Goal: Transaction & Acquisition: Purchase product/service

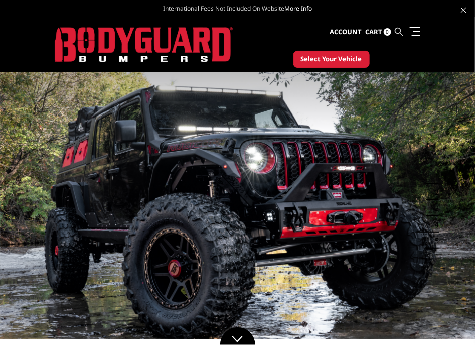
click at [400, 34] on icon at bounding box center [399, 32] width 8 height 8
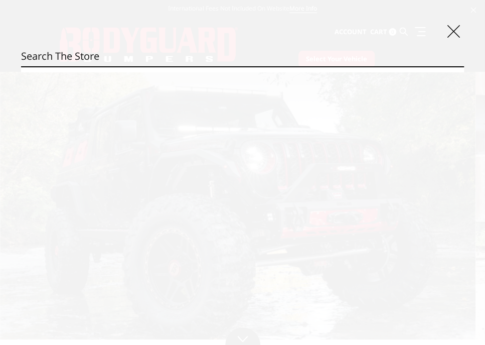
click at [157, 57] on input "Search" at bounding box center [242, 56] width 443 height 20
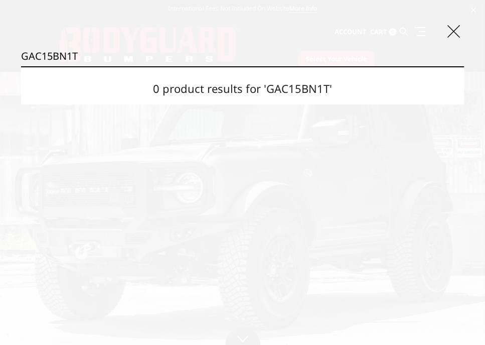
type input "GAC15BN1T"
click at [464, 66] on input "Search" at bounding box center [464, 66] width 1 height 1
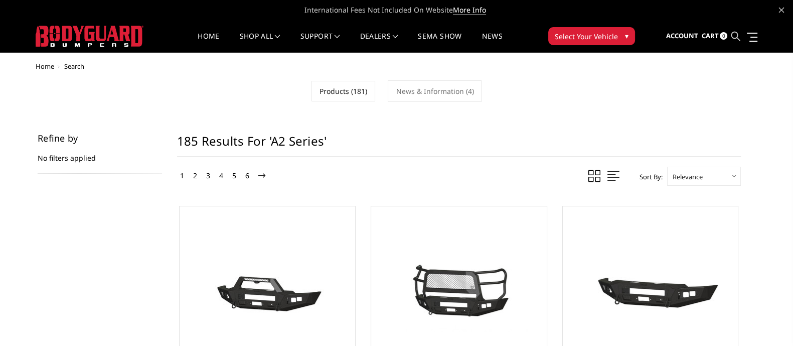
click at [736, 35] on icon at bounding box center [735, 36] width 9 height 9
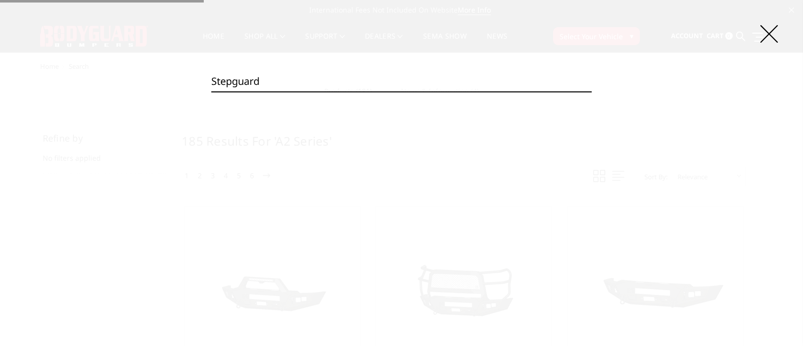
type input "stepguard"
click at [592, 91] on input "Search" at bounding box center [592, 91] width 1 height 1
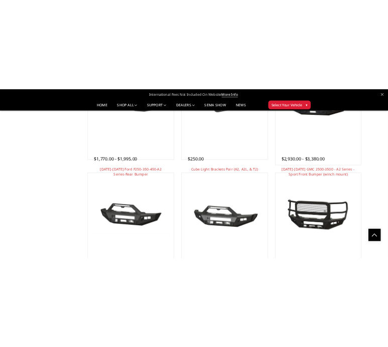
scroll to position [1001, 0]
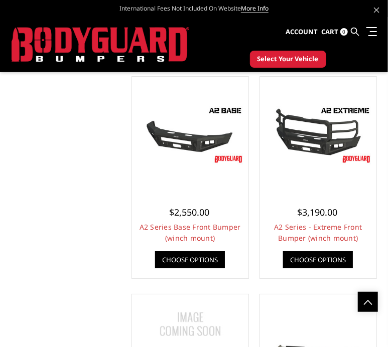
click at [44, 129] on section "Refine by No filters applied Browse by & Category Hide Filters Show Filters 185…" at bounding box center [194, 277] width 376 height 2335
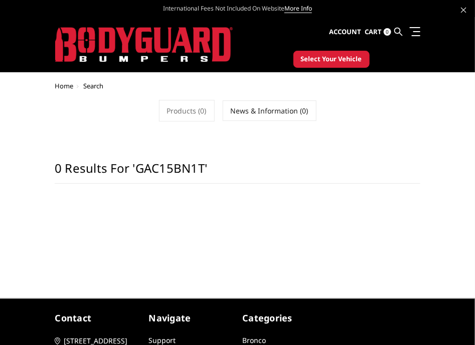
click at [183, 165] on h1 "0 results for 'GAC15BN1T'" at bounding box center [238, 172] width 366 height 23
click at [305, 7] on link "More Info" at bounding box center [298, 8] width 28 height 9
click at [464, 9] on icon at bounding box center [463, 10] width 5 height 5
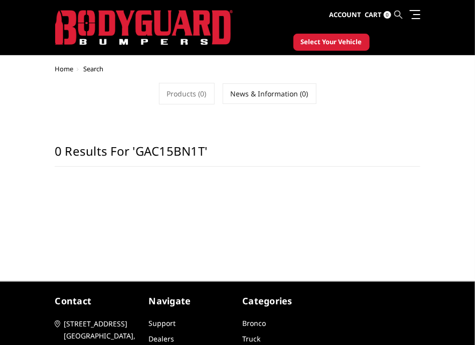
click at [400, 15] on icon at bounding box center [399, 15] width 8 height 8
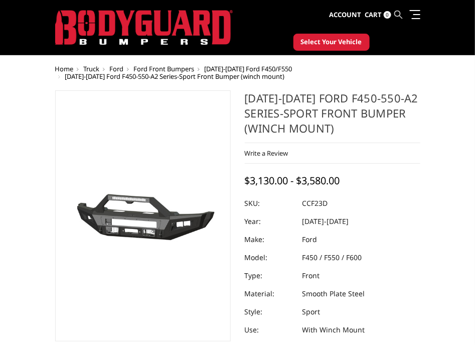
click at [399, 13] on icon at bounding box center [399, 15] width 8 height 8
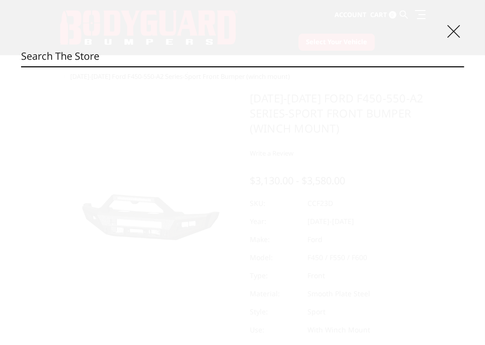
click at [257, 56] on input "Search" at bounding box center [242, 56] width 443 height 20
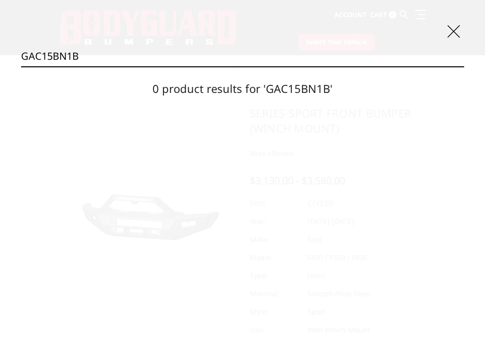
type input "GAC15BN1B"
click at [464, 66] on input "Search" at bounding box center [464, 66] width 1 height 1
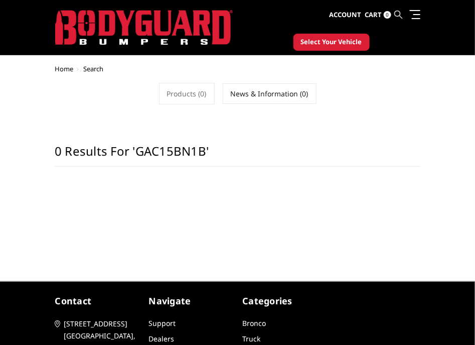
click at [400, 14] on icon at bounding box center [399, 15] width 8 height 8
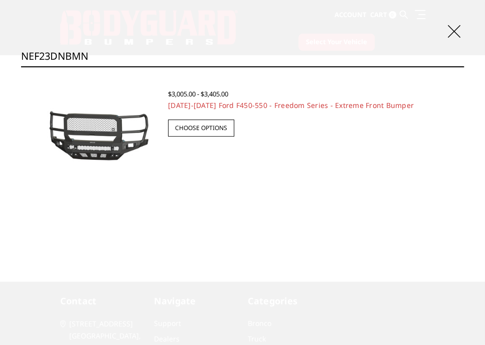
type input "NEF23DNBMN"
click at [87, 132] on img at bounding box center [94, 135] width 127 height 69
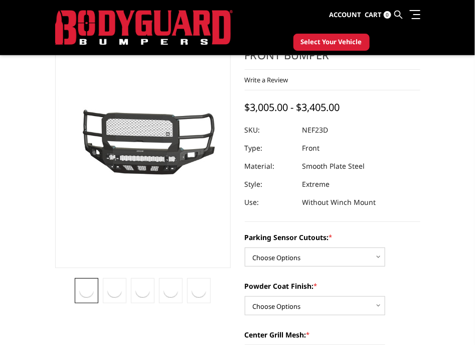
scroll to position [125, 0]
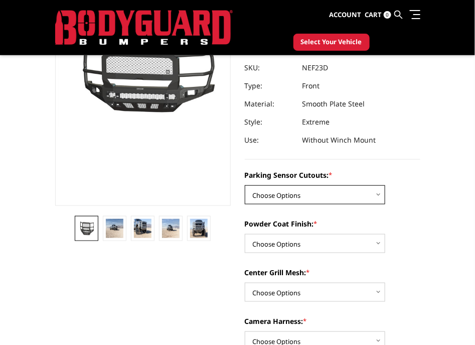
click at [335, 196] on select "Choose Options No - Without Parking Sensor Cutouts Yes - With Parking Sensor Cu…" at bounding box center [315, 194] width 140 height 19
select select "2590"
click at [245, 185] on select "Choose Options No - Without Parking Sensor Cutouts Yes - With Parking Sensor Cu…" at bounding box center [315, 194] width 140 height 19
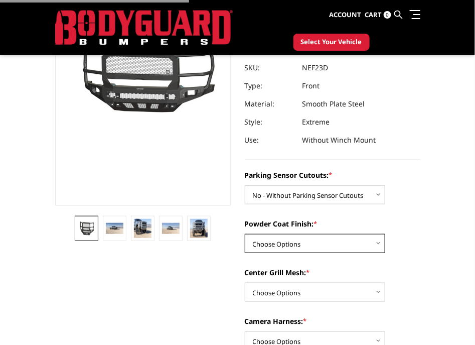
click at [312, 244] on select "Choose Options Bare Metal Textured Black Powder Coat" at bounding box center [315, 243] width 140 height 19
select select "2592"
click at [245, 234] on select "Choose Options Bare Metal Textured Black Powder Coat" at bounding box center [315, 243] width 140 height 19
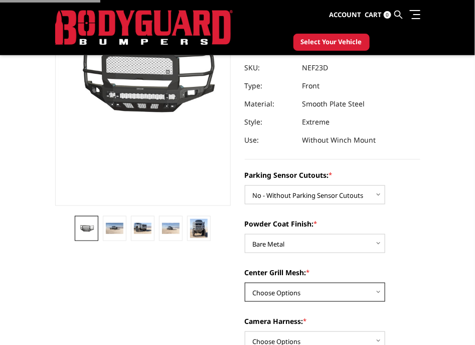
click at [301, 292] on select "Choose Options With Center Grill Mesh Without Center Grill Mesh" at bounding box center [315, 291] width 140 height 19
select select "2595"
click at [245, 282] on select "Choose Options With Center Grill Mesh Without Center Grill Mesh" at bounding box center [315, 291] width 140 height 19
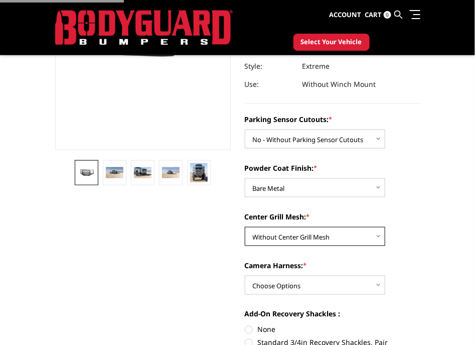
scroll to position [250, 0]
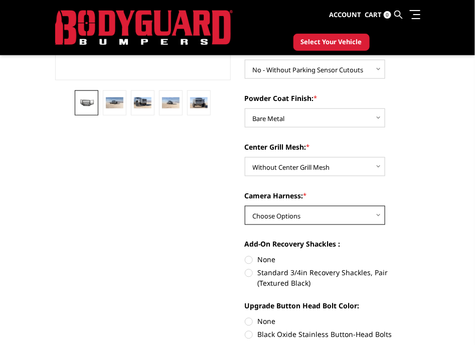
click at [294, 212] on select "Choose Options WITH Camera Harness WITHOUT Camera Harness" at bounding box center [315, 215] width 140 height 19
select select "2597"
click at [245, 206] on select "Choose Options WITH Camera Harness WITHOUT Camera Harness" at bounding box center [315, 215] width 140 height 19
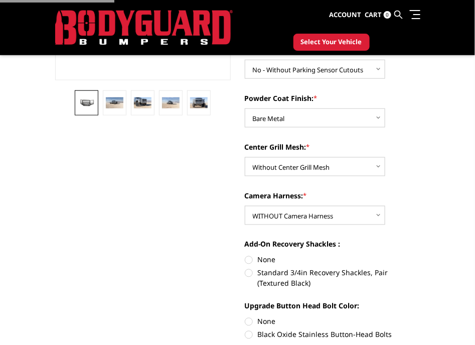
click at [260, 258] on label "None" at bounding box center [333, 259] width 176 height 11
click at [245, 255] on input "None" at bounding box center [245, 254] width 1 height 1
radio input "true"
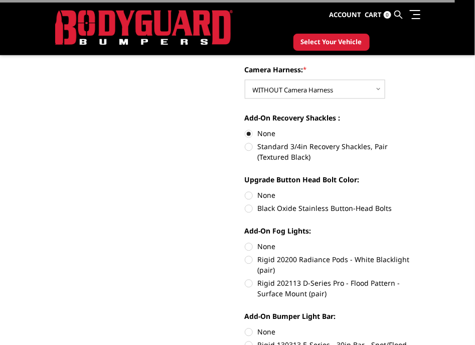
click at [265, 192] on label "None" at bounding box center [333, 195] width 176 height 11
click at [245, 191] on input "None" at bounding box center [245, 190] width 1 height 1
radio input "true"
click at [261, 249] on label "None" at bounding box center [333, 246] width 176 height 11
click at [245, 242] on input "None" at bounding box center [245, 241] width 1 height 1
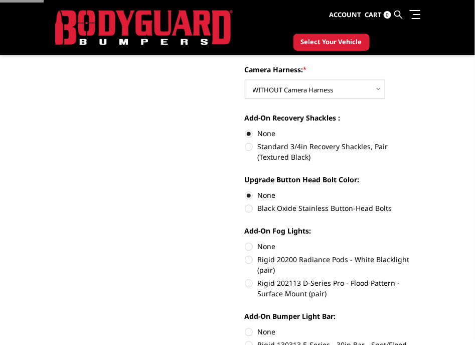
radio input "true"
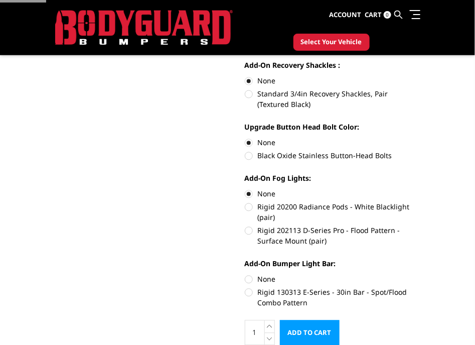
scroll to position [501, 0]
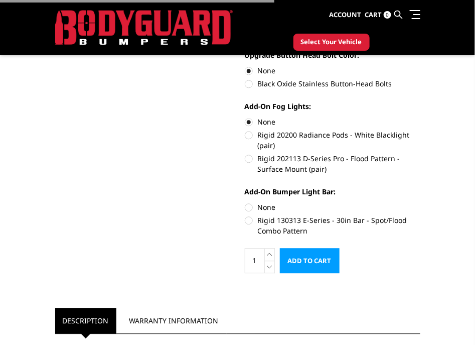
click at [256, 206] on label "None" at bounding box center [333, 207] width 176 height 11
click at [245, 202] on input "None" at bounding box center [245, 202] width 1 height 1
radio input "true"
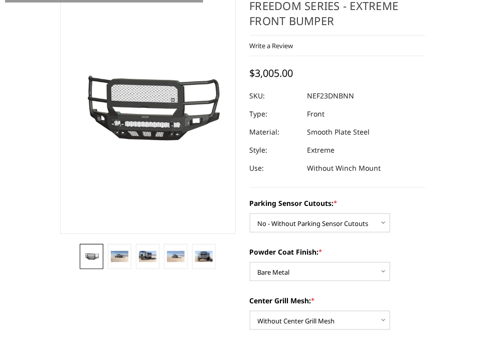
scroll to position [0, 0]
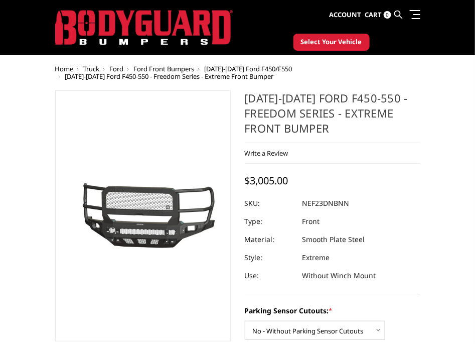
click at [330, 228] on dl "SKU: NEF23DNBNN UPC: Type: Front Material: Smooth Plate Steel Style: Extreme Us…" at bounding box center [333, 239] width 176 height 90
click at [396, 16] on icon at bounding box center [399, 15] width 8 height 8
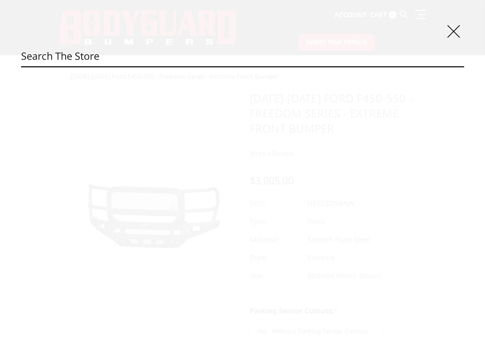
click at [119, 62] on input "Search" at bounding box center [242, 56] width 443 height 20
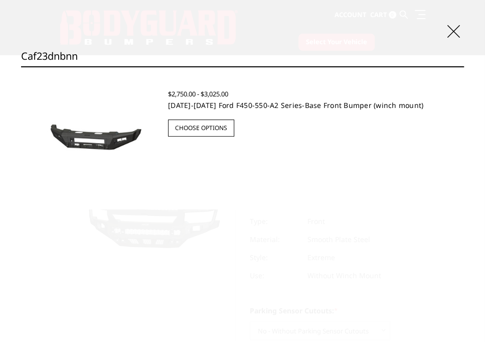
type input "caf23dnbnn"
click at [278, 107] on link "2023-2025 Ford F450-550-A2 Series-Base Front Bumper (winch mount)" at bounding box center [295, 105] width 255 height 10
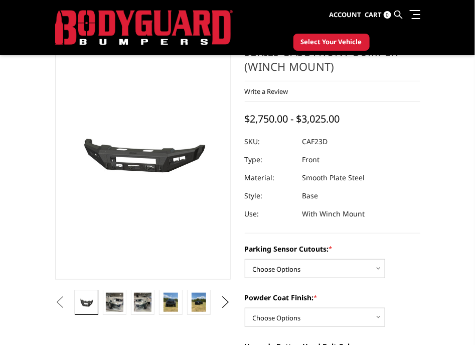
scroll to position [188, 0]
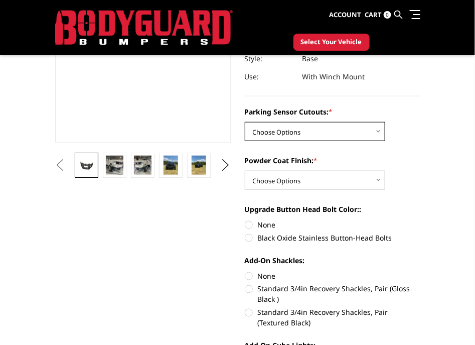
click at [346, 130] on select "Choose Options No-Without Parking Sensor Cutouts Yes-With Parking Sensor Cutouts" at bounding box center [315, 131] width 140 height 19
select select "2402"
click at [245, 122] on select "Choose Options No-Without Parking Sensor Cutouts Yes-With Parking Sensor Cutouts" at bounding box center [315, 131] width 140 height 19
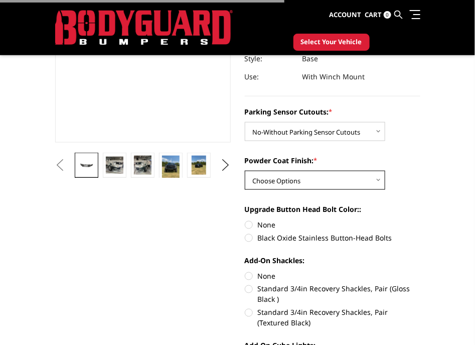
click at [318, 181] on select "Choose Options Bare Metal Textured Black Powder Coat" at bounding box center [315, 180] width 140 height 19
select select "2404"
click at [245, 171] on select "Choose Options Bare Metal Textured Black Powder Coat" at bounding box center [315, 180] width 140 height 19
click at [258, 228] on label "None" at bounding box center [333, 224] width 176 height 11
click at [245, 220] on input "None" at bounding box center [245, 219] width 1 height 1
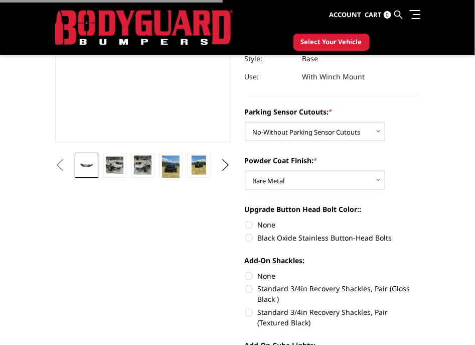
radio input "true"
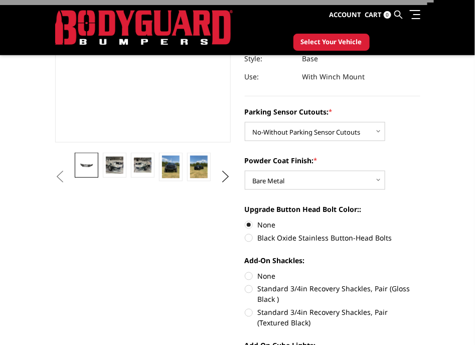
click at [260, 277] on label "None" at bounding box center [333, 275] width 176 height 11
click at [245, 271] on input "None" at bounding box center [245, 270] width 1 height 1
radio input "true"
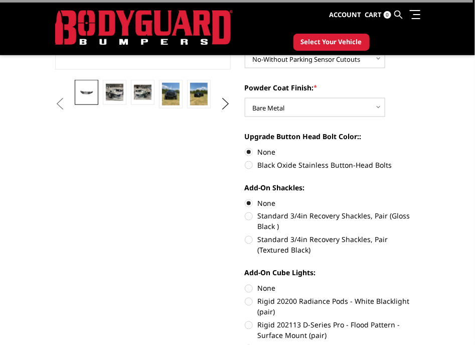
scroll to position [314, 0]
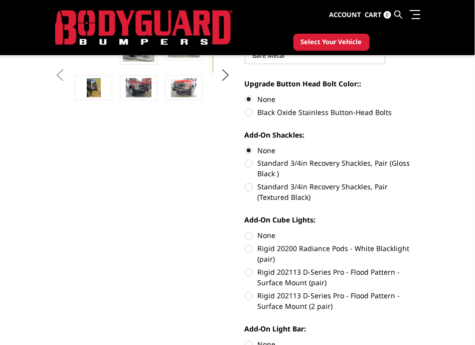
click at [267, 237] on label "None" at bounding box center [333, 235] width 176 height 11
click at [245, 231] on input "None" at bounding box center [245, 230] width 1 height 1
radio input "true"
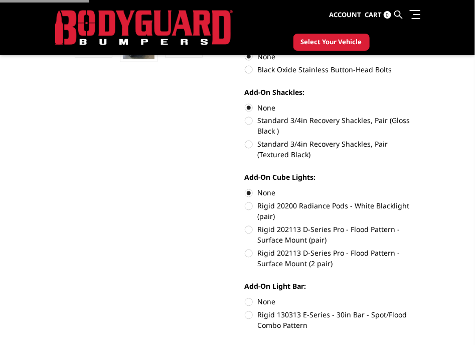
scroll to position [376, 0]
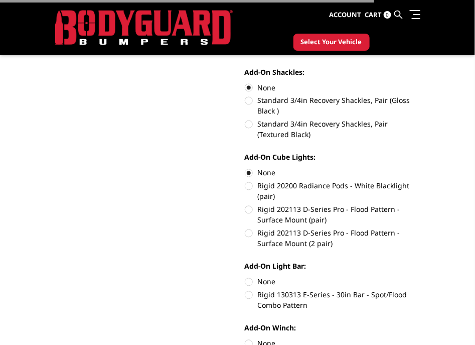
click at [264, 282] on label "None" at bounding box center [333, 281] width 176 height 11
click at [245, 277] on input "None" at bounding box center [245, 276] width 1 height 1
radio input "true"
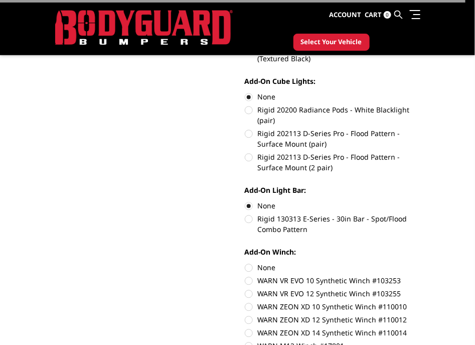
scroll to position [564, 0]
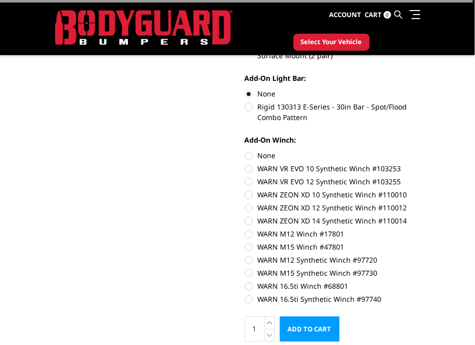
click at [261, 152] on label "None" at bounding box center [333, 155] width 176 height 11
click at [245, 151] on input "None" at bounding box center [245, 150] width 1 height 1
radio input "true"
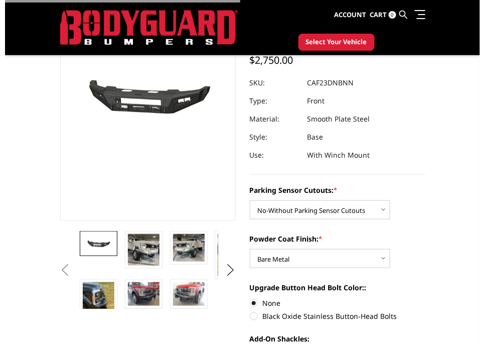
scroll to position [0, 0]
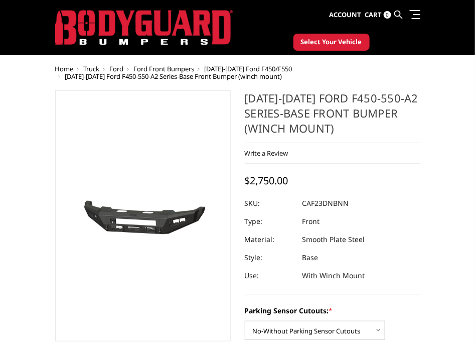
click at [399, 14] on icon at bounding box center [399, 15] width 8 height 8
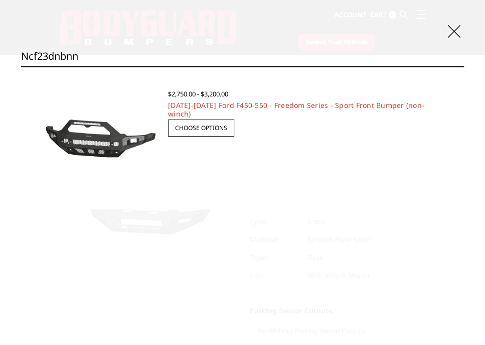
type input "ncf23dnbnn"
click at [193, 96] on span "$2,750.00 - $3,200.00" at bounding box center [198, 93] width 60 height 9
click at [119, 120] on img at bounding box center [94, 136] width 127 height 60
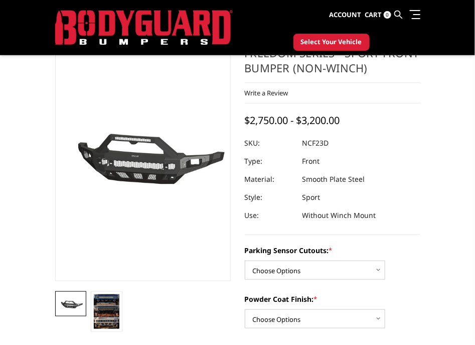
scroll to position [125, 0]
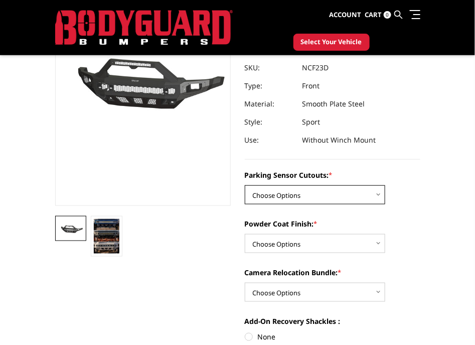
click at [336, 199] on select "Choose Options No - Without Parking Sensor Cutouts Yes - With Parking Sensor Cu…" at bounding box center [315, 194] width 140 height 19
select select "2576"
click at [245, 185] on select "Choose Options No - Without Parking Sensor Cutouts Yes - With Parking Sensor Cu…" at bounding box center [315, 194] width 140 height 19
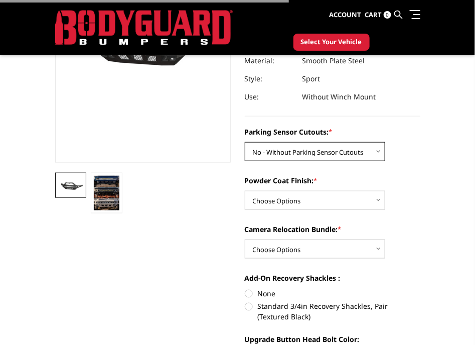
scroll to position [188, 0]
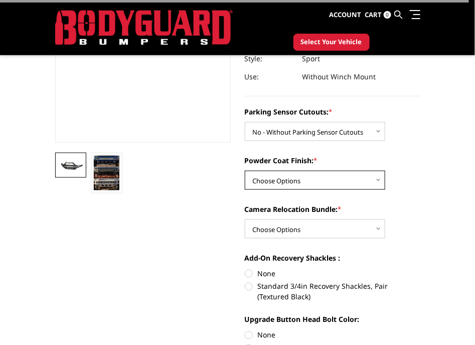
drag, startPoint x: 311, startPoint y: 174, endPoint x: 309, endPoint y: 179, distance: 5.6
click at [311, 174] on select "Choose Options Bare Metal Textured Black Powder Coat" at bounding box center [315, 180] width 140 height 19
select select "2578"
click at [245, 171] on select "Choose Options Bare Metal Textured Black Powder Coat" at bounding box center [315, 180] width 140 height 19
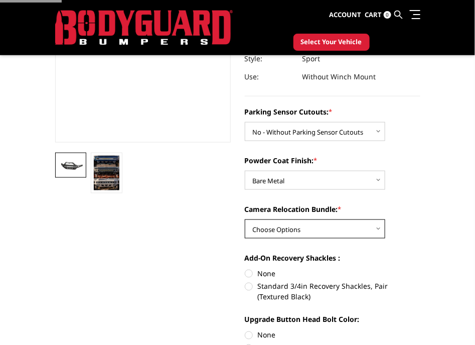
click at [303, 226] on select "Choose Options WITH Camera Relocation Bundle WITHOUT Camera Relocation Bundle" at bounding box center [315, 228] width 140 height 19
select select "2581"
click at [245, 219] on select "Choose Options WITH Camera Relocation Bundle WITHOUT Camera Relocation Bundle" at bounding box center [315, 228] width 140 height 19
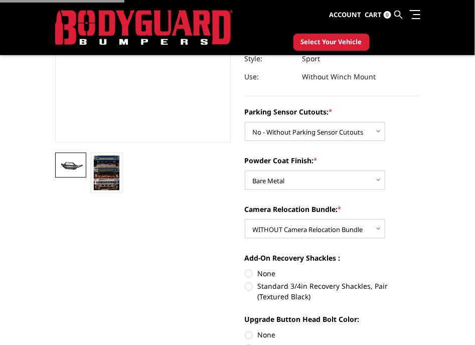
click at [259, 270] on label "None" at bounding box center [333, 273] width 176 height 11
click at [245, 268] on input "None" at bounding box center [245, 268] width 1 height 1
radio input "true"
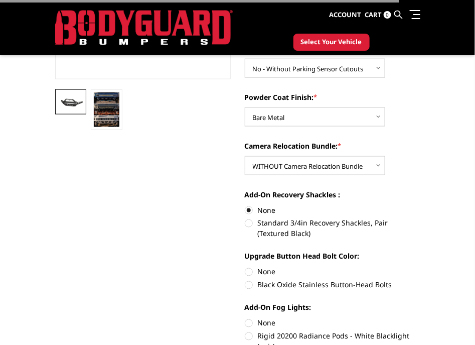
scroll to position [314, 0]
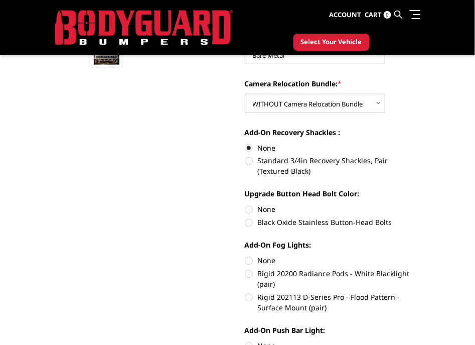
click at [267, 212] on label "None" at bounding box center [333, 209] width 176 height 11
click at [245, 205] on input "None" at bounding box center [245, 204] width 1 height 1
radio input "true"
click at [266, 257] on label "None" at bounding box center [333, 260] width 176 height 11
click at [245, 256] on input "None" at bounding box center [245, 255] width 1 height 1
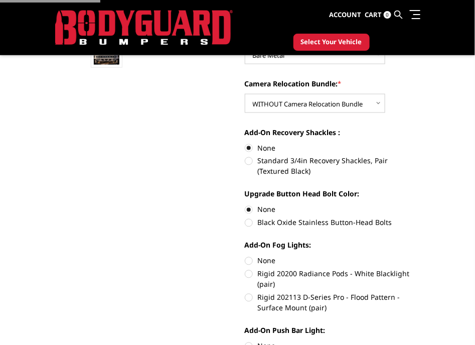
radio input "true"
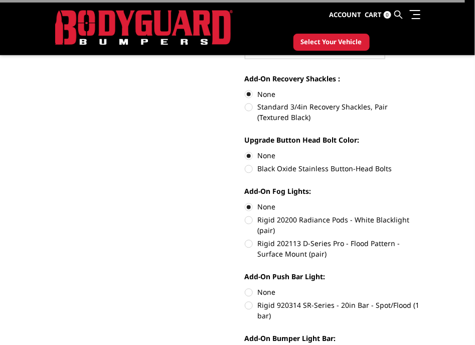
scroll to position [439, 0]
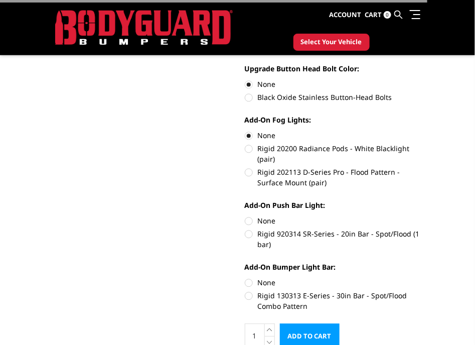
drag, startPoint x: 264, startPoint y: 220, endPoint x: 266, endPoint y: 228, distance: 8.8
click at [264, 220] on label "None" at bounding box center [333, 221] width 176 height 11
click at [245, 216] on input "None" at bounding box center [245, 216] width 1 height 1
radio input "true"
click at [262, 275] on div "Add-On Bumper Light Bar: None Rigid 130313 E-Series - 30in Bar - Spot/Flood Com…" at bounding box center [333, 286] width 176 height 48
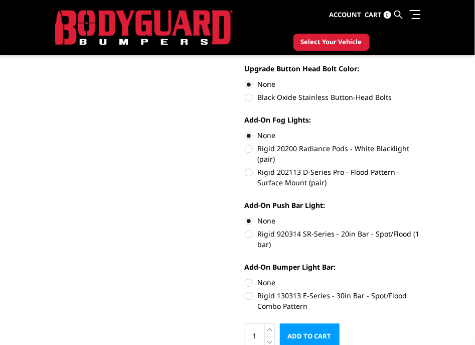
click at [270, 282] on label "None" at bounding box center [333, 282] width 176 height 11
click at [245, 278] on input "None" at bounding box center [245, 277] width 1 height 1
radio input "true"
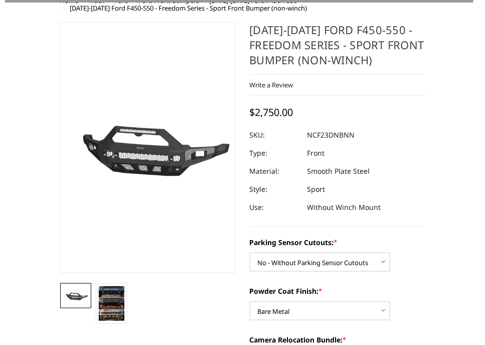
scroll to position [0, 0]
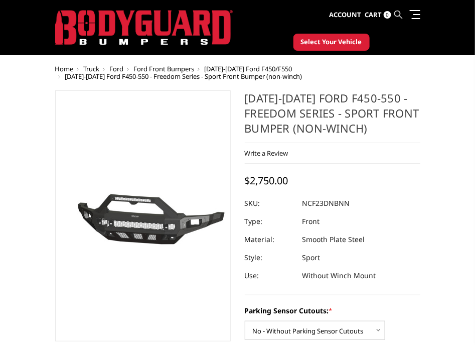
click at [400, 13] on icon at bounding box center [399, 15] width 8 height 8
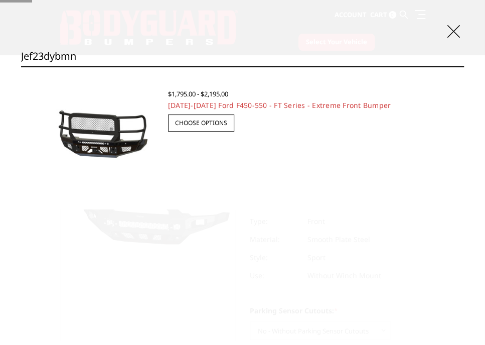
type input "jef23dybmn"
click at [464, 66] on input "Search" at bounding box center [464, 66] width 1 height 1
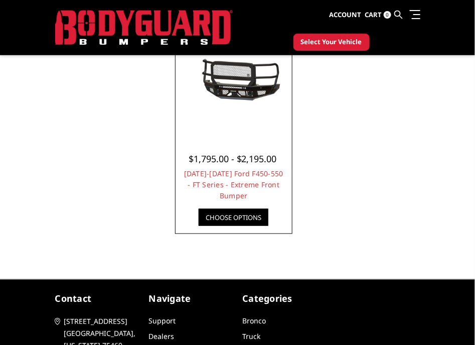
scroll to position [188, 0]
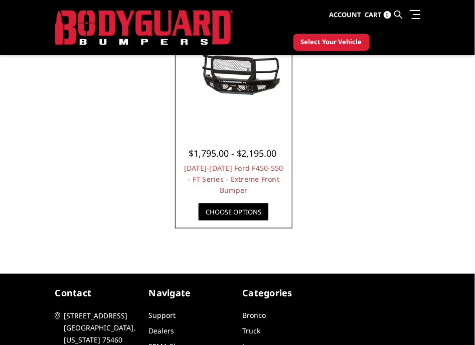
click at [253, 142] on div at bounding box center [233, 141] width 101 height 11
click at [233, 169] on link "[DATE]-[DATE] Ford F450-550 - FT Series - Extreme Front Bumper" at bounding box center [233, 179] width 99 height 32
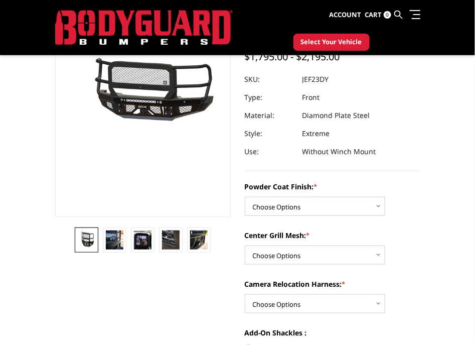
scroll to position [125, 0]
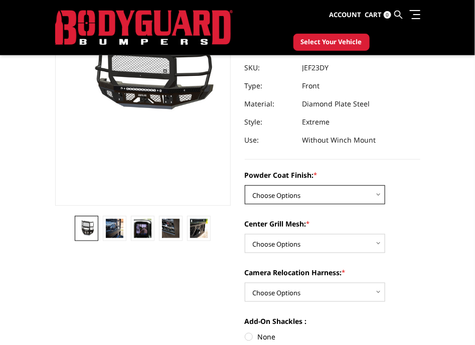
click at [324, 196] on select "Choose Options Bare Metal Gloss Black Powder Coat Textured Black Powder Coat" at bounding box center [315, 194] width 140 height 19
select select "3270"
click at [245, 185] on select "Choose Options Bare Metal Gloss Black Powder Coat Textured Black Powder Coat" at bounding box center [315, 194] width 140 height 19
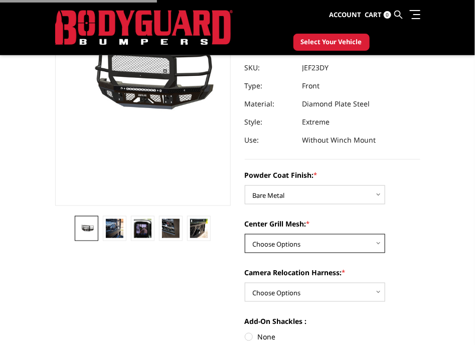
click at [306, 242] on select "Choose Options WITH Expanded Metal in Center Grill WITHOUT Expanded Metal in Ce…" at bounding box center [315, 243] width 140 height 19
select select "3274"
click at [245, 234] on select "Choose Options WITH Expanded Metal in Center Grill WITHOUT Expanded Metal in Ce…" at bounding box center [315, 243] width 140 height 19
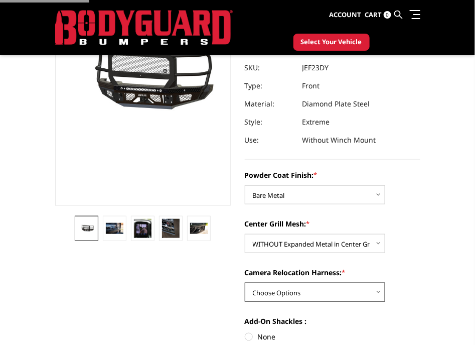
click at [294, 294] on select "Choose Options WITH Camera Relocation Harness WITHOUT Camera Relocation Harness" at bounding box center [315, 291] width 140 height 19
select select "3276"
click at [245, 282] on select "Choose Options WITH Camera Relocation Harness WITHOUT Camera Relocation Harness" at bounding box center [315, 291] width 140 height 19
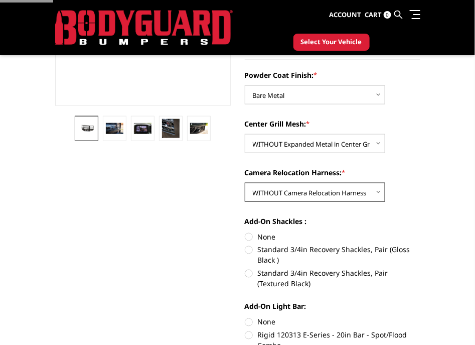
scroll to position [250, 0]
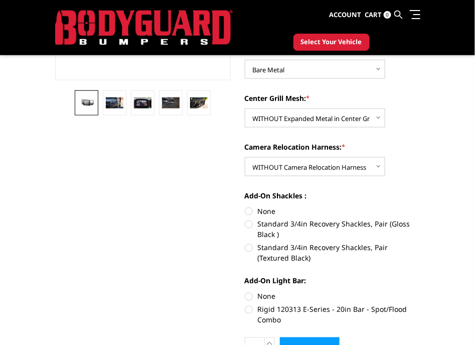
click at [263, 210] on label "None" at bounding box center [333, 211] width 176 height 11
click at [245, 206] on input "None" at bounding box center [245, 206] width 1 height 1
radio input "true"
click at [267, 298] on label "None" at bounding box center [333, 296] width 176 height 11
click at [245, 292] on input "None" at bounding box center [245, 291] width 1 height 1
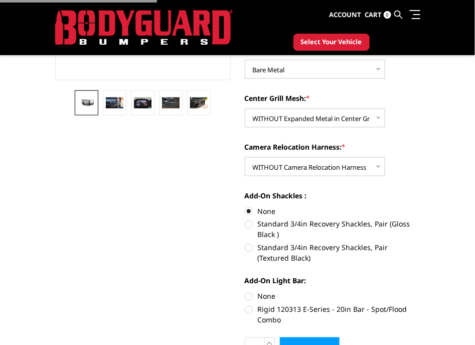
radio input "true"
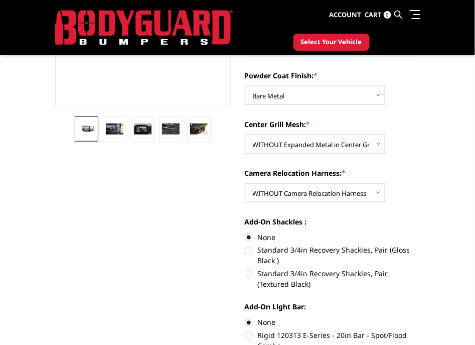
scroll to position [188, 0]
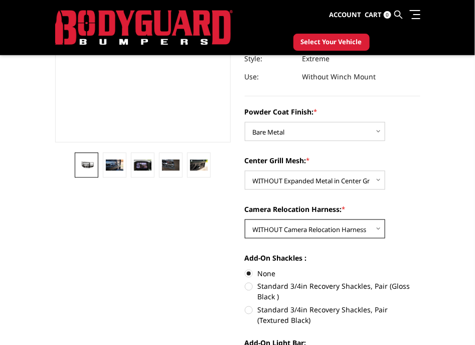
click at [344, 228] on select "Choose Options WITH Camera Relocation Harness WITHOUT Camera Relocation Harness" at bounding box center [315, 228] width 140 height 19
click at [245, 219] on select "Choose Options WITH Camera Relocation Harness WITHOUT Camera Relocation Harness" at bounding box center [315, 228] width 140 height 19
click at [353, 225] on select "Choose Options WITH Camera Relocation Harness WITHOUT Camera Relocation Harness" at bounding box center [315, 228] width 140 height 19
select select "3276"
click at [245, 219] on select "Choose Options WITH Camera Relocation Harness WITHOUT Camera Relocation Harness" at bounding box center [315, 228] width 140 height 19
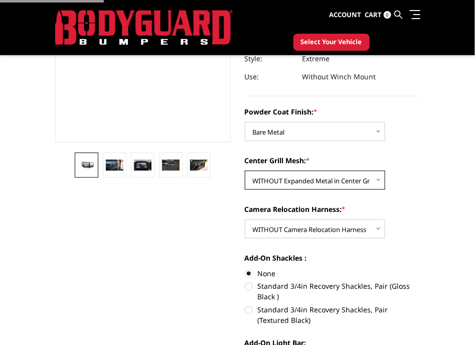
click at [342, 178] on select "Choose Options WITH Expanded Metal in Center Grill WITHOUT Expanded Metal in Ce…" at bounding box center [315, 180] width 140 height 19
select select "3273"
click at [245, 171] on select "Choose Options WITH Expanded Metal in Center Grill WITHOUT Expanded Metal in Ce…" at bounding box center [315, 180] width 140 height 19
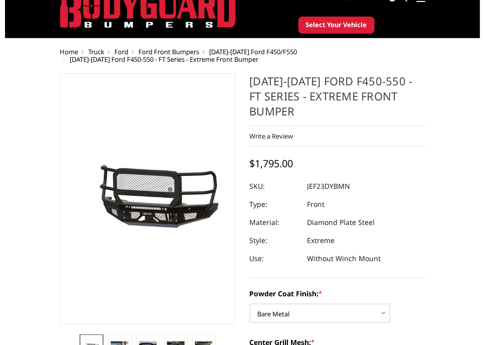
scroll to position [0, 0]
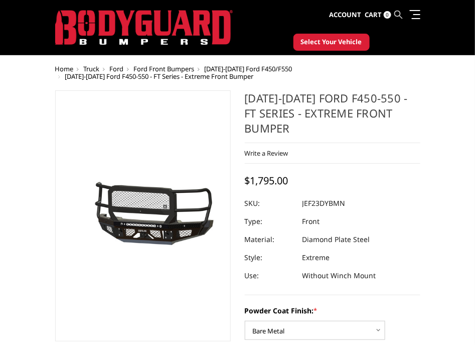
click at [401, 14] on icon at bounding box center [399, 15] width 8 height 8
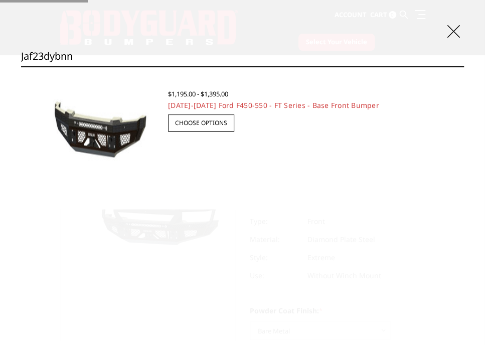
type input "jaf23dybnn"
click at [464, 66] on input "Search" at bounding box center [464, 66] width 1 height 1
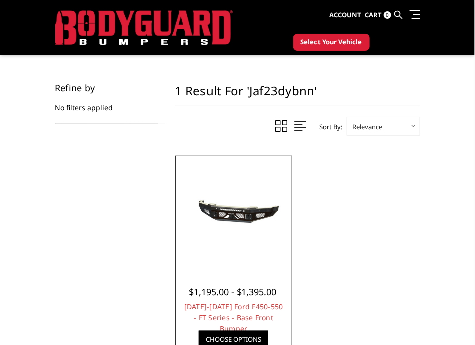
scroll to position [125, 0]
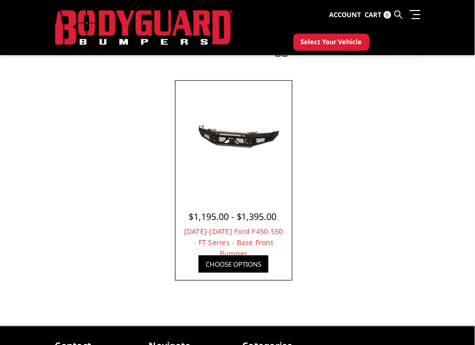
click at [260, 200] on div at bounding box center [233, 205] width 101 height 11
click at [233, 243] on link "2023-2025 Ford F450-550 - FT Series - Base Front Bumper" at bounding box center [233, 242] width 99 height 32
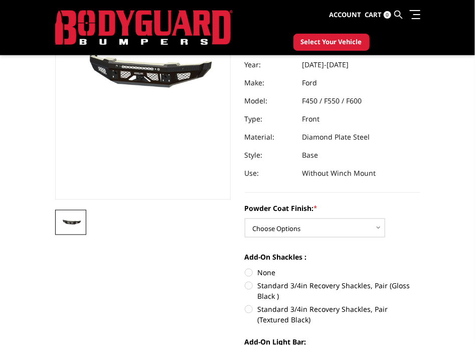
scroll to position [188, 0]
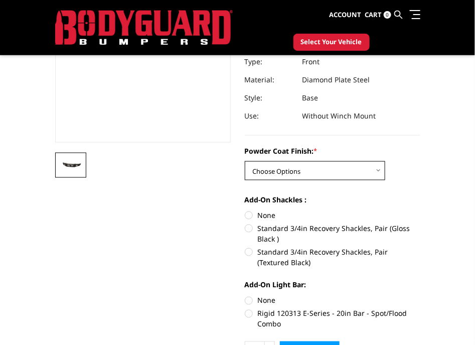
click at [312, 166] on select "Choose Options Bare Metal Gloss Black Powder Coat Textured Black Powder Coat" at bounding box center [315, 170] width 140 height 19
select select "3381"
click at [245, 161] on select "Choose Options Bare Metal Gloss Black Powder Coat Textured Black Powder Coat" at bounding box center [315, 170] width 140 height 19
click at [263, 214] on label "None" at bounding box center [333, 215] width 176 height 11
click at [245, 210] on input "None" at bounding box center [245, 210] width 1 height 1
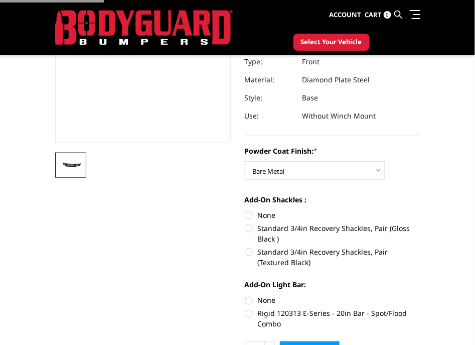
radio input "true"
click at [263, 297] on label "None" at bounding box center [333, 300] width 176 height 11
click at [245, 296] on input "None" at bounding box center [245, 295] width 1 height 1
radio input "true"
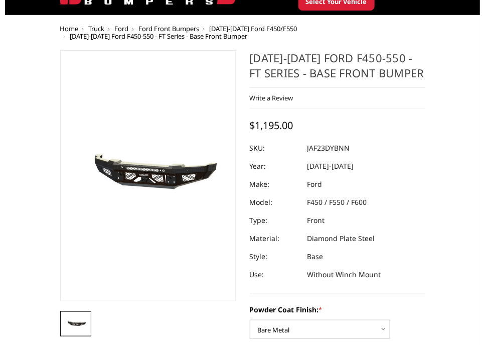
scroll to position [0, 0]
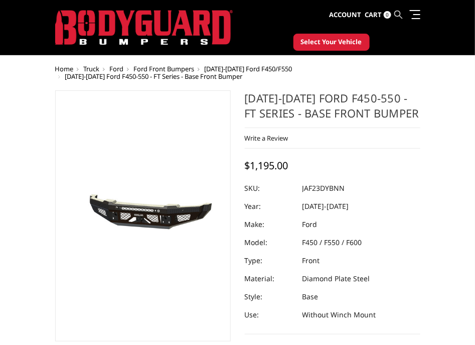
click at [397, 13] on icon at bounding box center [399, 15] width 8 height 8
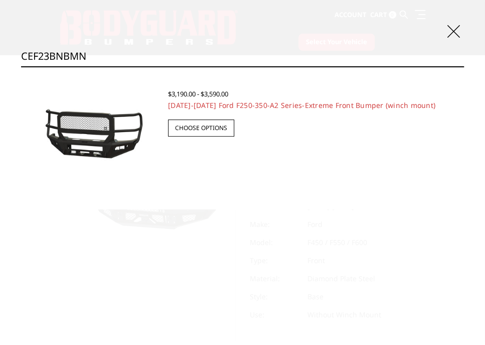
type input "CEF23BNBMN"
click at [92, 135] on img at bounding box center [94, 135] width 127 height 58
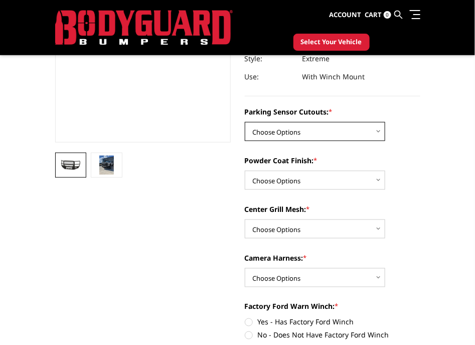
click at [355, 137] on select "Choose Options No-Without Parking Sensor Cutouts Yes-With Parking Sensor Cutouts" at bounding box center [315, 131] width 140 height 19
select select "2420"
click at [245, 122] on select "Choose Options No-Without Parking Sensor Cutouts Yes-With Parking Sensor Cutouts" at bounding box center [315, 131] width 140 height 19
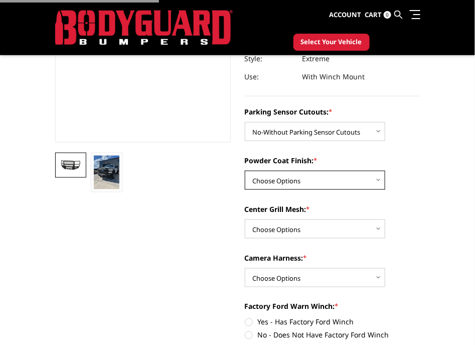
click at [313, 171] on select "Choose Options Bare Metal Textured Black Powder Coat" at bounding box center [315, 180] width 140 height 19
select select "2422"
click at [245, 171] on select "Choose Options Bare Metal Textured Black Powder Coat" at bounding box center [315, 180] width 140 height 19
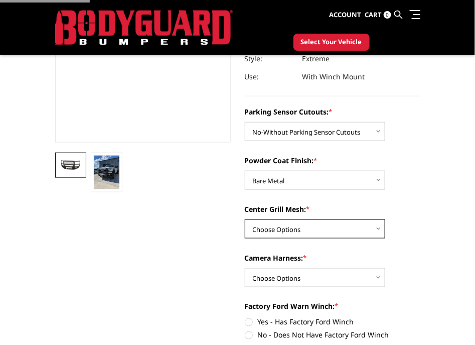
click at [296, 229] on select "Choose Options With Center Grill Mesh Without Center Grill Mesh" at bounding box center [315, 228] width 140 height 19
select select "2425"
click at [245, 219] on select "Choose Options With Center Grill Mesh Without Center Grill Mesh" at bounding box center [315, 228] width 140 height 19
click at [302, 267] on div "Camera Harness: * Choose Options WITH Camera Harness WITHOUT Camera Harness" at bounding box center [333, 269] width 176 height 35
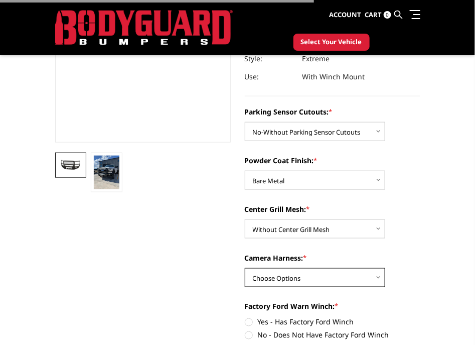
click at [300, 274] on select "Choose Options WITH Camera Harness WITHOUT Camera Harness" at bounding box center [315, 277] width 140 height 19
select select "2427"
click at [245, 268] on select "Choose Options WITH Camera Harness WITHOUT Camera Harness" at bounding box center [315, 277] width 140 height 19
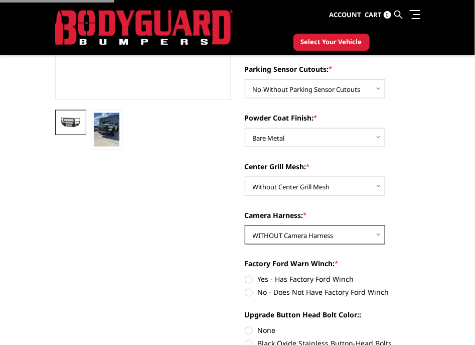
scroll to position [250, 0]
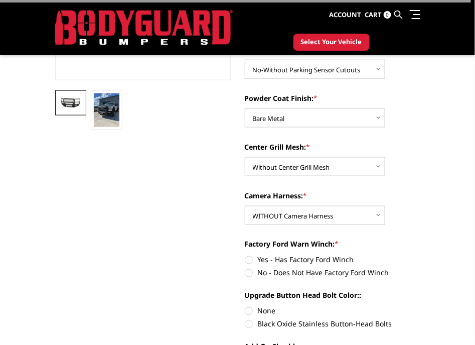
click at [271, 259] on label "Yes - Has Factory Ford Winch" at bounding box center [333, 259] width 176 height 11
click at [245, 255] on input "Yes - Has Factory Ford Winch" at bounding box center [245, 254] width 1 height 1
radio input "true"
click at [271, 259] on label "Yes - Has Factory Ford Winch" at bounding box center [333, 259] width 176 height 11
click at [245, 255] on input "Yes - Has Factory Ford Winch" at bounding box center [245, 254] width 1 height 1
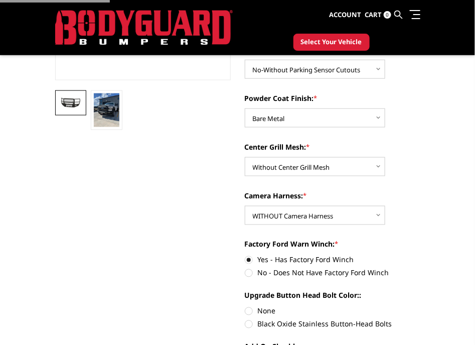
click at [273, 269] on label "No - Does Not Have Factory Ford Winch" at bounding box center [333, 272] width 176 height 11
click at [420, 255] on input "No - Does Not Have Factory Ford Winch" at bounding box center [420, 254] width 1 height 1
radio input "true"
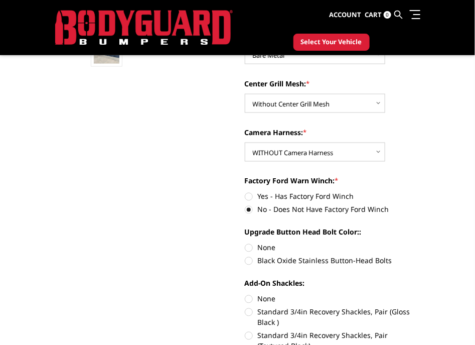
click at [258, 247] on label "None" at bounding box center [333, 247] width 176 height 11
click at [245, 243] on input "None" at bounding box center [245, 242] width 1 height 1
radio input "true"
click at [262, 297] on label "None" at bounding box center [333, 299] width 176 height 11
click at [245, 294] on input "None" at bounding box center [245, 294] width 1 height 1
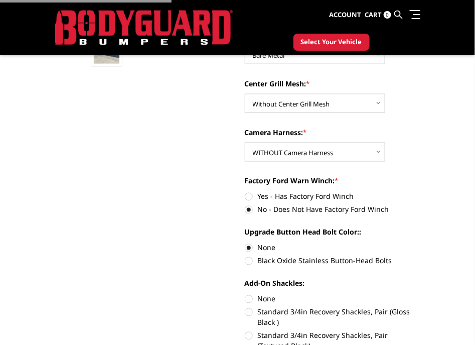
radio input "true"
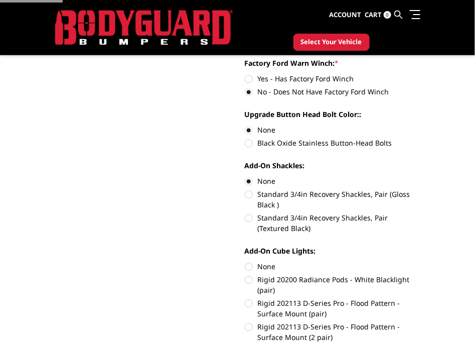
scroll to position [564, 0]
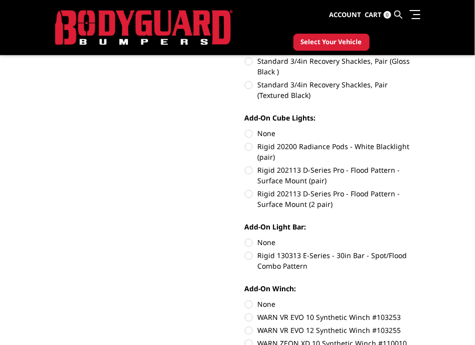
click at [257, 134] on label "None" at bounding box center [333, 133] width 176 height 11
click at [245, 128] on input "None" at bounding box center [245, 128] width 1 height 1
radio input "true"
click at [266, 238] on label "None" at bounding box center [333, 242] width 176 height 11
click at [245, 237] on input "None" at bounding box center [245, 237] width 1 height 1
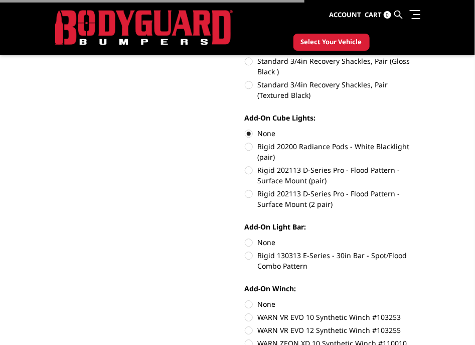
radio input "true"
click at [253, 307] on label "None" at bounding box center [333, 304] width 176 height 11
click at [245, 299] on input "None" at bounding box center [245, 299] width 1 height 1
radio input "true"
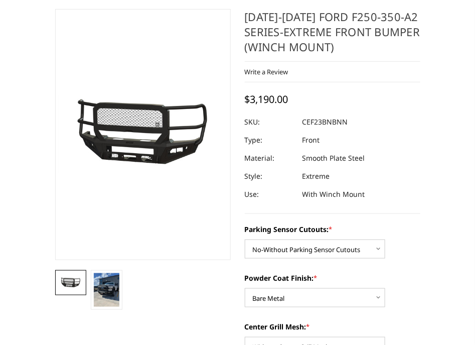
scroll to position [250, 0]
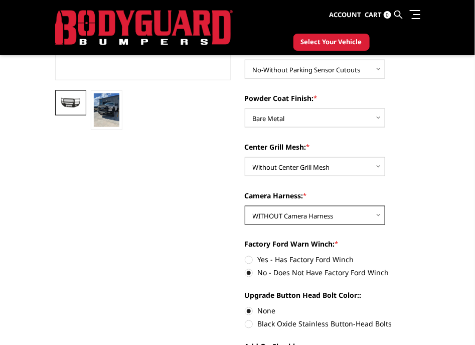
click at [319, 213] on select "Choose Options WITH Camera Harness WITHOUT Camera Harness" at bounding box center [315, 215] width 140 height 19
click at [245, 206] on select "Choose Options WITH Camera Harness WITHOUT Camera Harness" at bounding box center [315, 215] width 140 height 19
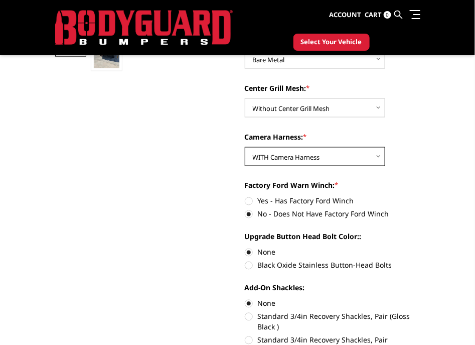
scroll to position [314, 0]
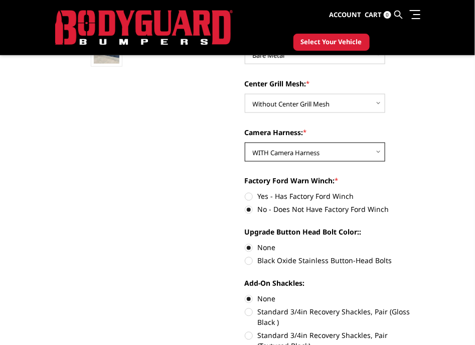
click at [338, 150] on select "Choose Options WITH Camera Harness WITHOUT Camera Harness" at bounding box center [315, 151] width 140 height 19
select select "2427"
click at [245, 142] on select "Choose Options WITH Camera Harness WITHOUT Camera Harness" at bounding box center [315, 151] width 140 height 19
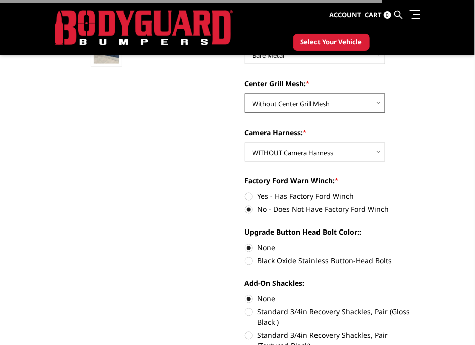
click at [325, 104] on select "Choose Options With Center Grill Mesh Without Center Grill Mesh" at bounding box center [315, 103] width 140 height 19
select select "2424"
click at [245, 94] on select "Choose Options With Center Grill Mesh Without Center Grill Mesh" at bounding box center [315, 103] width 140 height 19
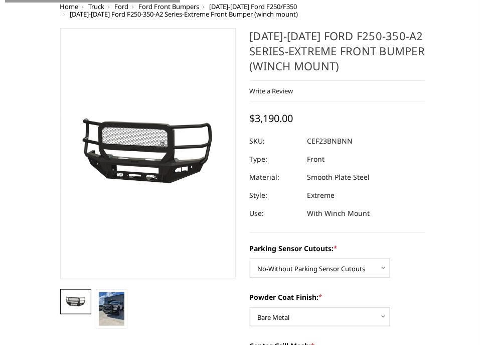
scroll to position [0, 0]
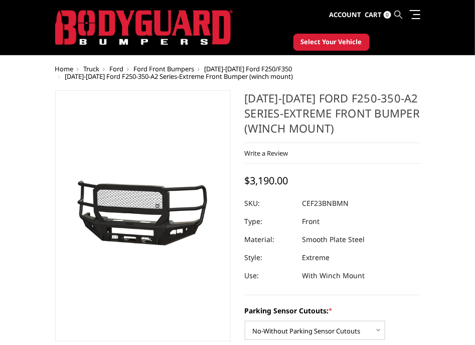
click at [396, 12] on icon at bounding box center [399, 15] width 8 height 8
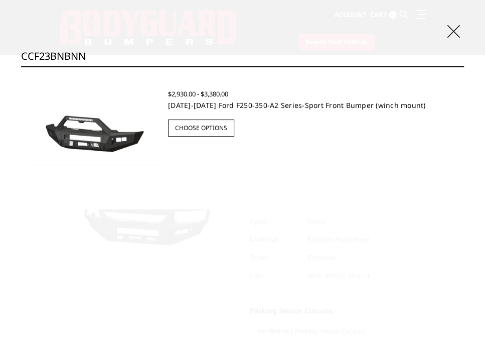
type input "CCF23BNBNN"
click at [199, 105] on link "2023-2025 Ford F250-350-A2 Series-Sport Front Bumper (winch mount)" at bounding box center [297, 105] width 258 height 10
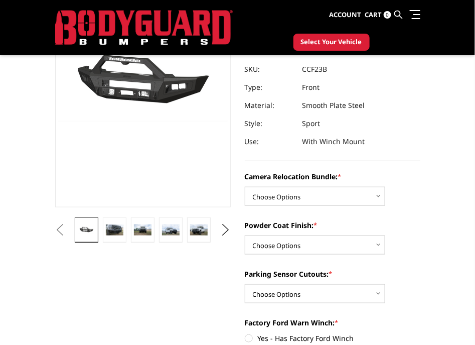
scroll to position [188, 0]
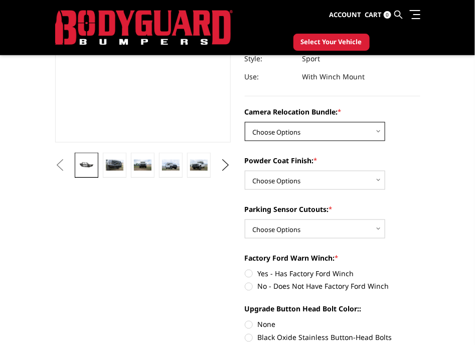
click at [315, 130] on select "Choose Options WITHOUT Camera Relocation Bundle WITH Camera Relocation Bundle" at bounding box center [315, 131] width 140 height 19
select select "2615"
click at [245, 122] on select "Choose Options WITHOUT Camera Relocation Bundle WITH Camera Relocation Bundle" at bounding box center [315, 131] width 140 height 19
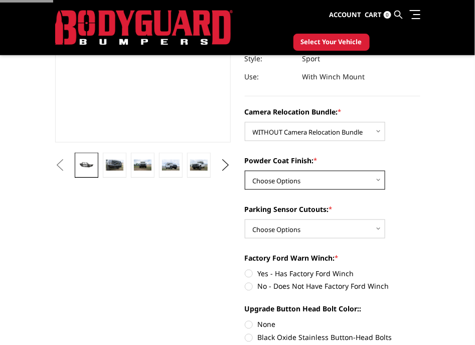
click at [309, 177] on select "Choose Options Textured Black Powder Coat Bare Metal" at bounding box center [315, 180] width 140 height 19
select select "2612"
click at [245, 171] on select "Choose Options Textured Black Powder Coat Bare Metal" at bounding box center [315, 180] width 140 height 19
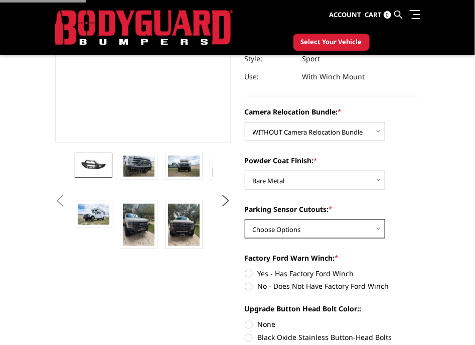
click at [301, 224] on select "Choose Options Yes - With Parking Sensor Cutouts No - Without Parking Sensor Cu…" at bounding box center [315, 228] width 140 height 19
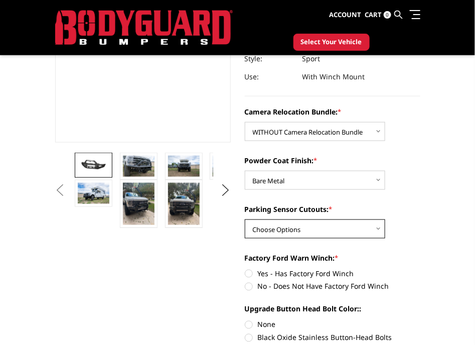
select select "2610"
click at [245, 219] on select "Choose Options Yes - With Parking Sensor Cutouts No - Without Parking Sensor Cu…" at bounding box center [315, 228] width 140 height 19
click at [253, 290] on label "No - Does Not Have Factory Ford Winch" at bounding box center [333, 286] width 176 height 11
click at [420, 268] on input "No - Does Not Have Factory Ford Winch" at bounding box center [420, 268] width 1 height 1
radio input "true"
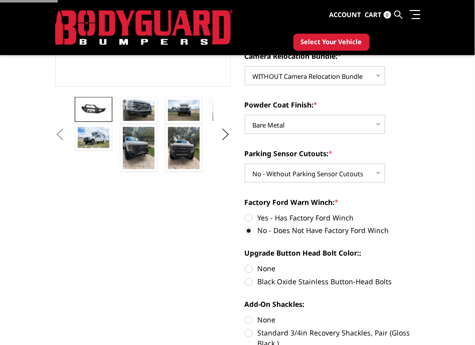
scroll to position [314, 0]
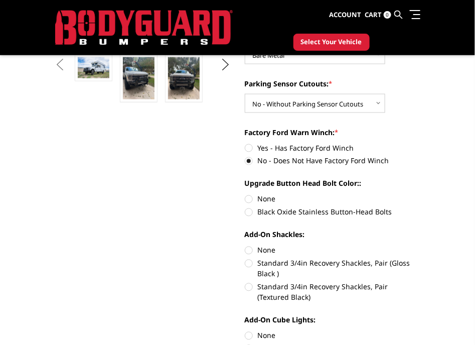
click at [251, 197] on label "None" at bounding box center [333, 199] width 176 height 11
click at [245, 194] on input "None" at bounding box center [245, 194] width 1 height 1
radio input "true"
click at [266, 252] on label "None" at bounding box center [333, 250] width 176 height 11
click at [245, 245] on input "None" at bounding box center [245, 245] width 1 height 1
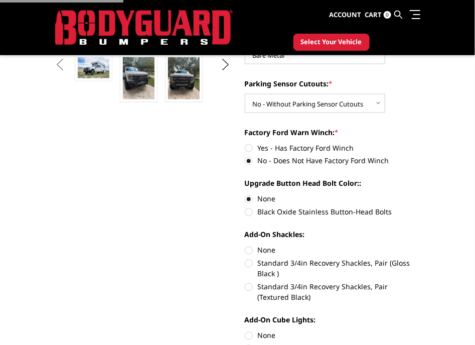
radio input "true"
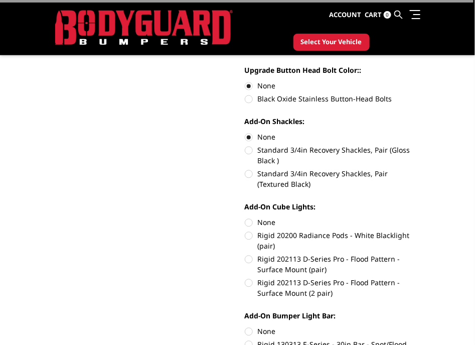
scroll to position [439, 0]
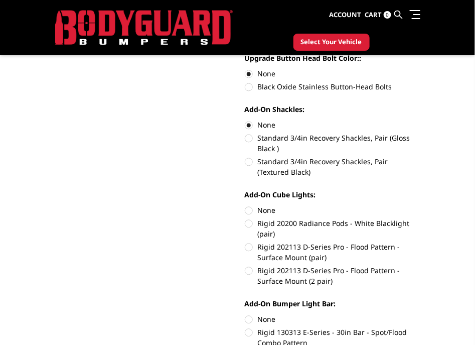
click at [258, 211] on label "None" at bounding box center [333, 210] width 176 height 11
click at [245, 206] on input "None" at bounding box center [245, 205] width 1 height 1
radio input "true"
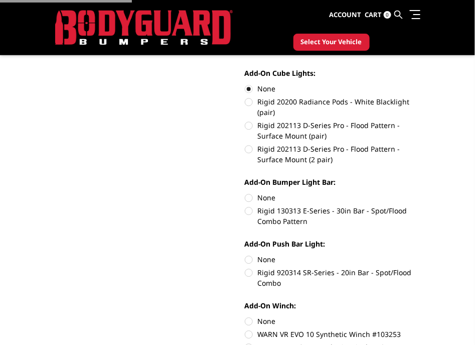
scroll to position [564, 0]
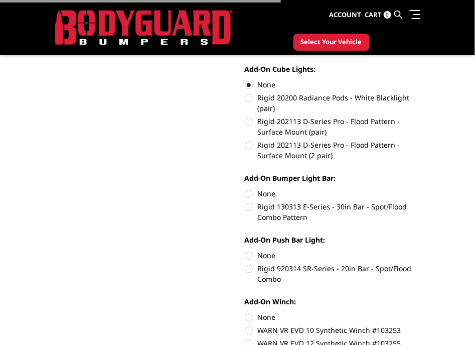
click at [263, 192] on label "None" at bounding box center [333, 193] width 176 height 11
click at [245, 189] on input "None" at bounding box center [245, 188] width 1 height 1
radio input "true"
click at [264, 257] on label "None" at bounding box center [333, 255] width 176 height 11
click at [245, 250] on input "None" at bounding box center [245, 250] width 1 height 1
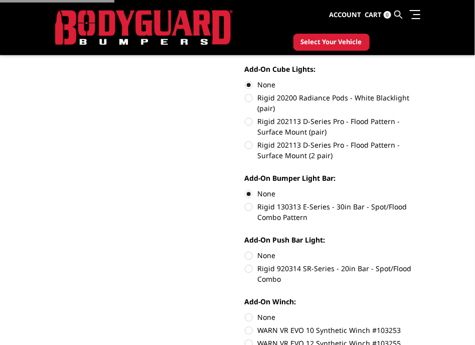
radio input "true"
click at [259, 317] on label "None" at bounding box center [333, 317] width 176 height 11
click at [245, 312] on input "None" at bounding box center [245, 312] width 1 height 1
radio input "true"
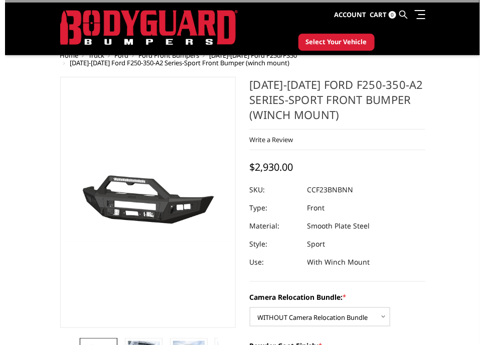
scroll to position [0, 0]
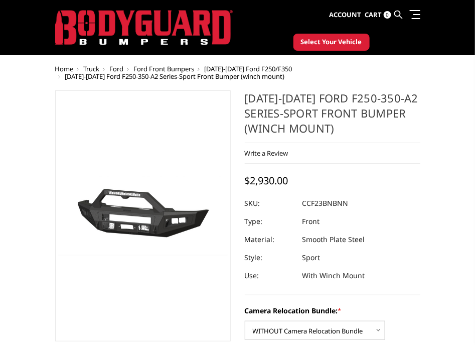
click at [394, 16] on ul "Account Sign in Register Cart 0 Search Search" at bounding box center [375, 15] width 91 height 30
click at [398, 16] on icon at bounding box center [399, 15] width 8 height 8
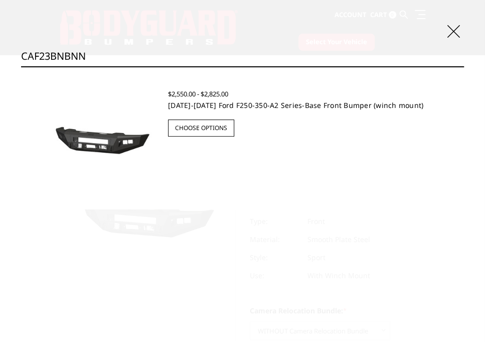
type input "CAF23BNBNN"
click at [198, 106] on link "2023-2025 Ford F250-350-A2 Series-Base Front Bumper (winch mount)" at bounding box center [295, 105] width 255 height 10
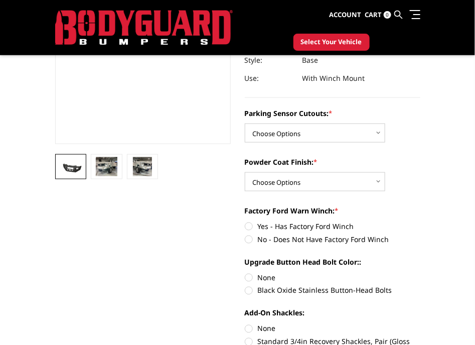
scroll to position [188, 0]
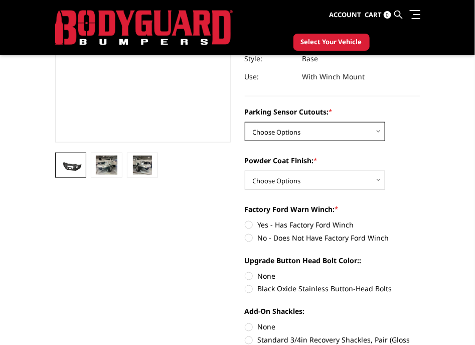
click at [307, 126] on select "Choose Options No-Without Parking Sensor Cutouts Yes-With Parking Sensor Cutouts" at bounding box center [315, 131] width 140 height 19
select select "2398"
click at [245, 122] on select "Choose Options No-Without Parking Sensor Cutouts Yes-With Parking Sensor Cutouts" at bounding box center [315, 131] width 140 height 19
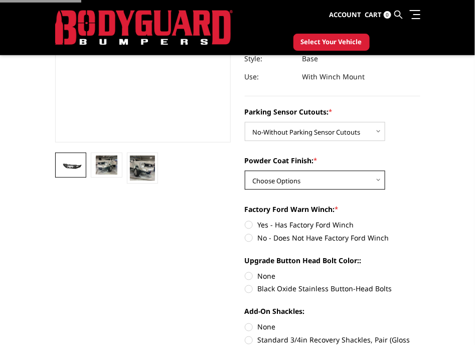
click at [293, 180] on select "Choose Options Bare Metal Textured Black Powder Coat" at bounding box center [315, 180] width 140 height 19
select select "2400"
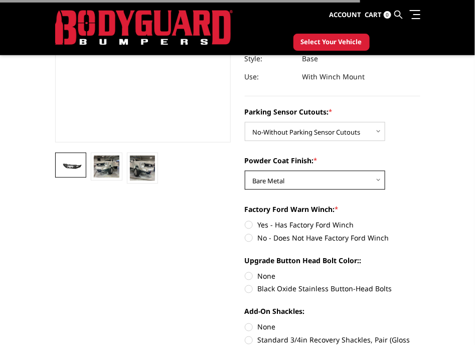
click at [245, 171] on select "Choose Options Bare Metal Textured Black Powder Coat" at bounding box center [315, 180] width 140 height 19
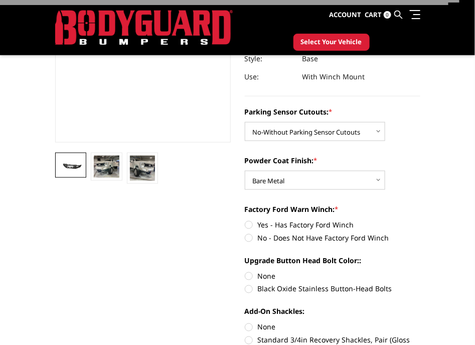
click at [280, 235] on label "No - Does Not Have Factory Ford Winch" at bounding box center [333, 237] width 176 height 11
click at [420, 220] on input "No - Does Not Have Factory Ford Winch" at bounding box center [420, 219] width 1 height 1
radio input "true"
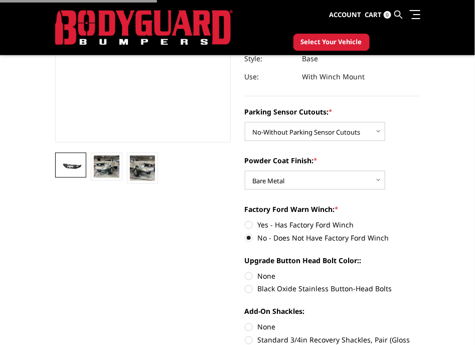
click at [268, 272] on label "None" at bounding box center [333, 275] width 176 height 11
click at [245, 271] on input "None" at bounding box center [245, 270] width 1 height 1
radio input "true"
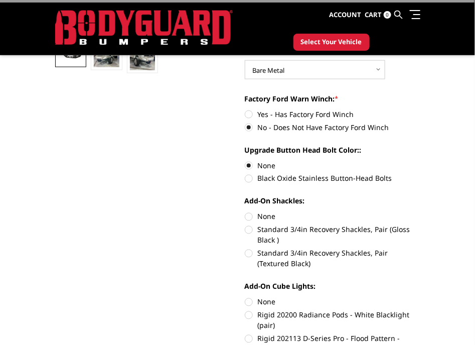
scroll to position [376, 0]
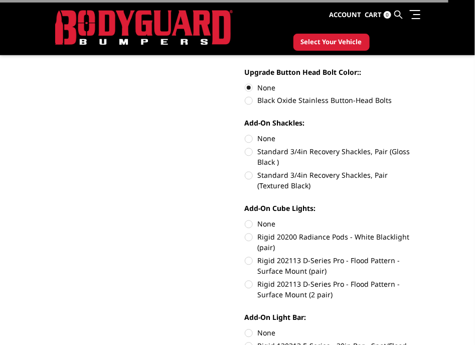
click at [266, 137] on label "None" at bounding box center [333, 138] width 176 height 11
click at [245, 134] on input "None" at bounding box center [245, 133] width 1 height 1
radio input "true"
click at [271, 222] on label "None" at bounding box center [333, 224] width 176 height 11
click at [245, 219] on input "None" at bounding box center [245, 219] width 1 height 1
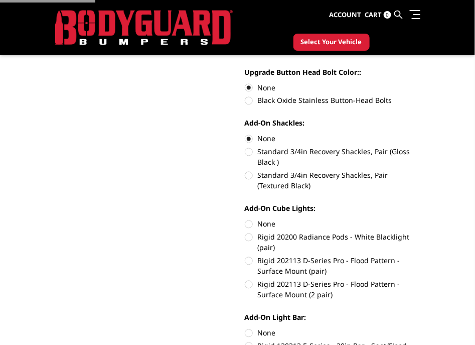
radio input "true"
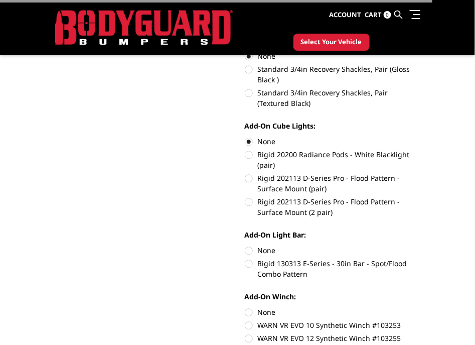
scroll to position [501, 0]
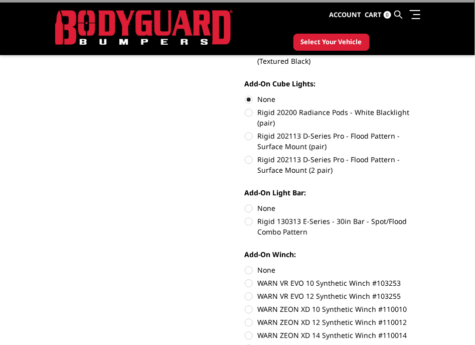
drag, startPoint x: 267, startPoint y: 204, endPoint x: 267, endPoint y: 226, distance: 21.6
click at [268, 206] on label "None" at bounding box center [333, 208] width 176 height 11
click at [245, 203] on input "None" at bounding box center [245, 203] width 1 height 1
radio input "true"
click at [262, 267] on label "None" at bounding box center [333, 269] width 176 height 11
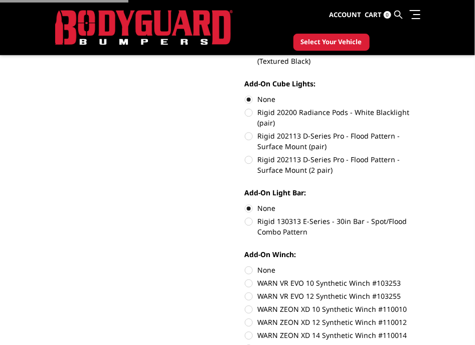
click at [245, 265] on input "None" at bounding box center [245, 264] width 1 height 1
radio input "true"
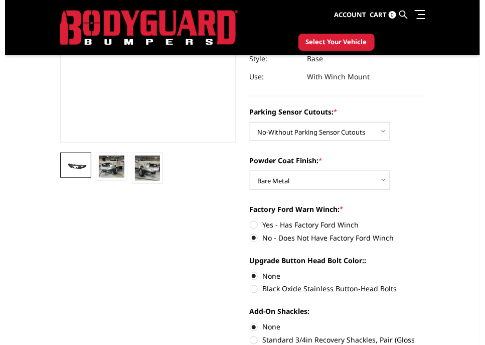
scroll to position [62, 0]
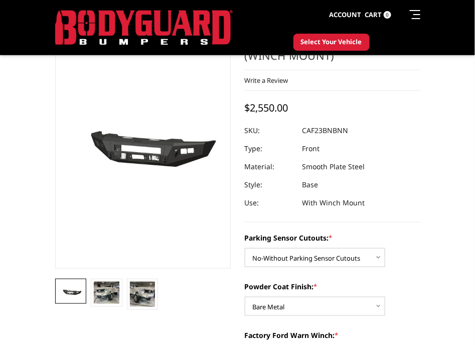
click at [401, 14] on icon at bounding box center [399, 15] width 8 height 8
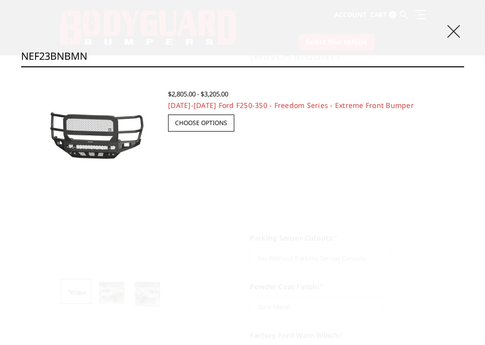
type input "NEF23BNBMN"
click at [464, 66] on input "Search" at bounding box center [464, 66] width 1 height 1
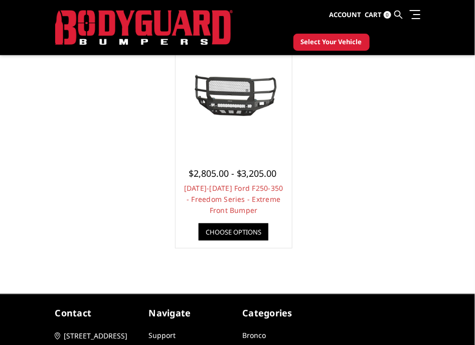
scroll to position [188, 0]
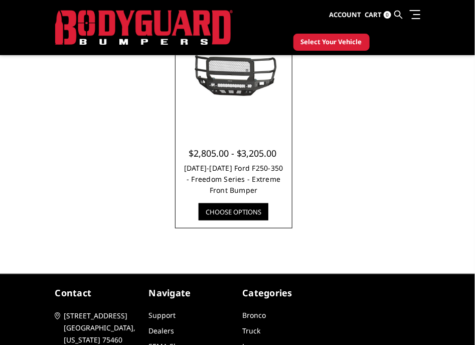
click at [234, 188] on link "[DATE]-[DATE] Ford F250-350 - Freedom Series - Extreme Front Bumper" at bounding box center [233, 179] width 99 height 32
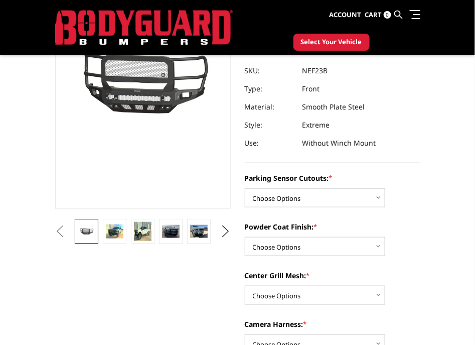
scroll to position [125, 0]
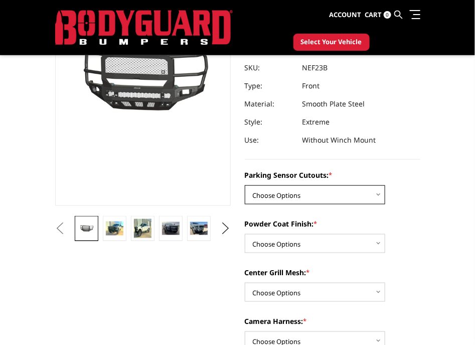
click at [298, 194] on select "Choose Options No - Without Parking Sensor Cutouts Yes - With Parking Sensor Cu…" at bounding box center [315, 194] width 140 height 19
select select "2582"
click at [245, 185] on select "Choose Options No - Without Parking Sensor Cutouts Yes - With Parking Sensor Cu…" at bounding box center [315, 194] width 140 height 19
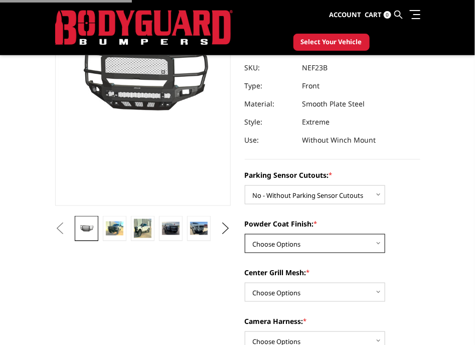
click at [299, 246] on select "Choose Options Bare Metal Textured Black Powder Coat" at bounding box center [315, 243] width 140 height 19
select select "2584"
click at [245, 234] on select "Choose Options Bare Metal Textured Black Powder Coat" at bounding box center [315, 243] width 140 height 19
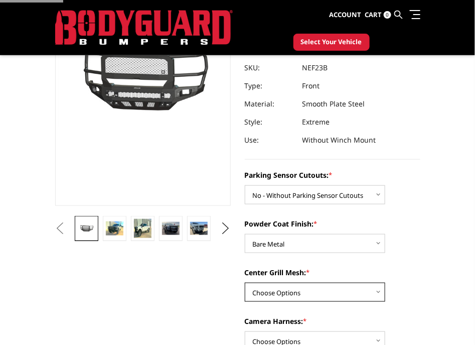
click at [287, 290] on select "Choose Options With Center Grill Mesh Without Center Grill Mesh" at bounding box center [315, 291] width 140 height 19
select select "2587"
click at [245, 282] on select "Choose Options With Center Grill Mesh Without Center Grill Mesh" at bounding box center [315, 291] width 140 height 19
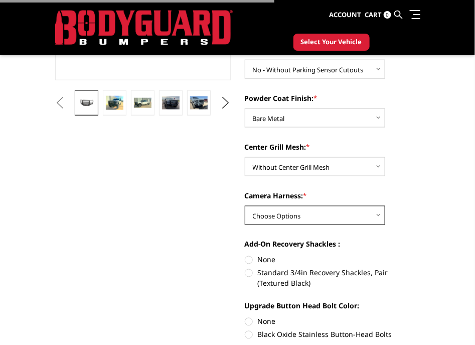
drag, startPoint x: 301, startPoint y: 211, endPoint x: 302, endPoint y: 221, distance: 10.6
click at [301, 211] on select "Choose Options WITH Camera Harness WITHOUT Camera Harness" at bounding box center [315, 215] width 140 height 19
select select "2589"
click at [245, 206] on select "Choose Options WITH Camera Harness WITHOUT Camera Harness" at bounding box center [315, 215] width 140 height 19
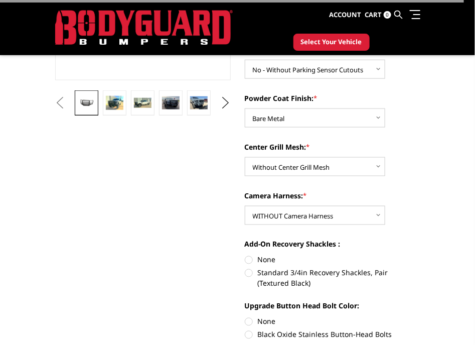
click at [267, 257] on label "None" at bounding box center [333, 259] width 176 height 11
click at [245, 255] on input "None" at bounding box center [245, 254] width 1 height 1
radio input "true"
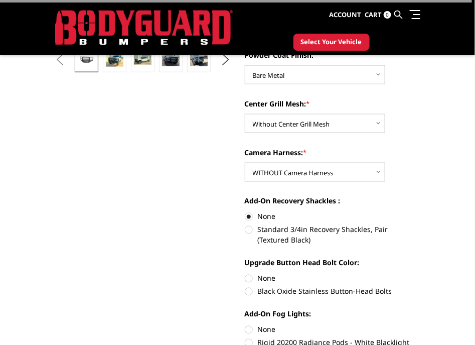
scroll to position [314, 0]
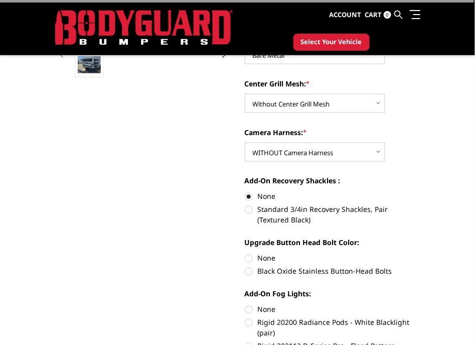
click at [262, 254] on label "None" at bounding box center [333, 258] width 176 height 11
click at [245, 253] on input "None" at bounding box center [245, 253] width 1 height 1
radio input "true"
click at [256, 308] on label "None" at bounding box center [333, 309] width 176 height 11
click at [245, 305] on input "None" at bounding box center [245, 304] width 1 height 1
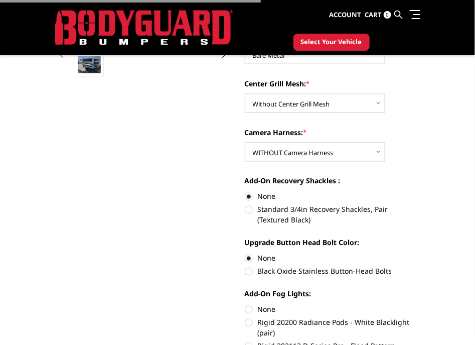
radio input "true"
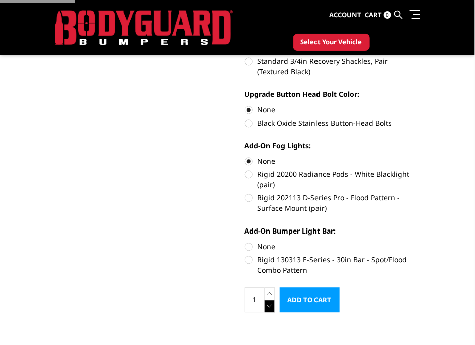
scroll to position [501, 0]
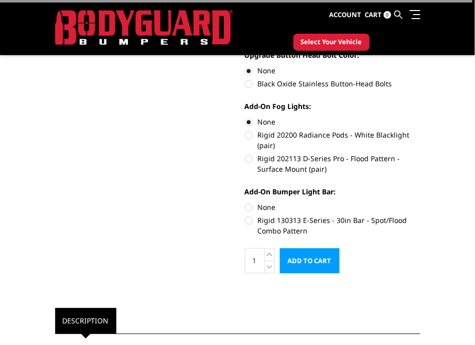
click at [266, 207] on label "None" at bounding box center [333, 207] width 176 height 11
click at [245, 202] on input "None" at bounding box center [245, 202] width 1 height 1
radio input "true"
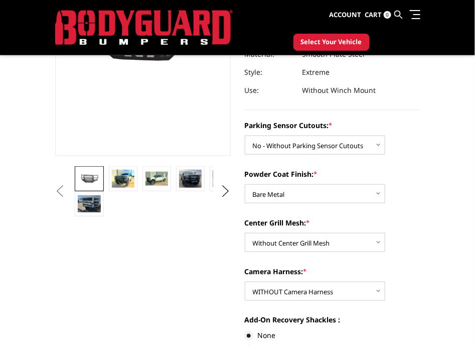
scroll to position [188, 0]
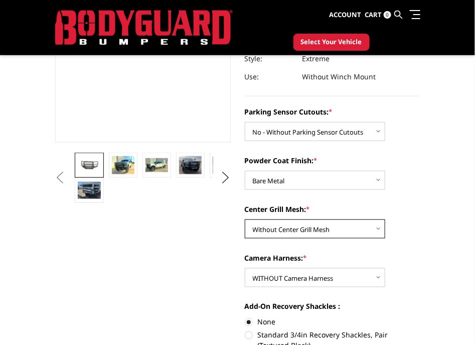
click at [343, 230] on select "Choose Options With Center Grill Mesh Without Center Grill Mesh" at bounding box center [315, 228] width 140 height 19
select select "2586"
click at [245, 219] on select "Choose Options With Center Grill Mesh Without Center Grill Mesh" at bounding box center [315, 228] width 140 height 19
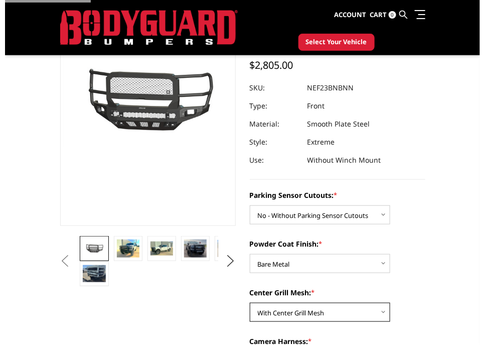
scroll to position [0, 0]
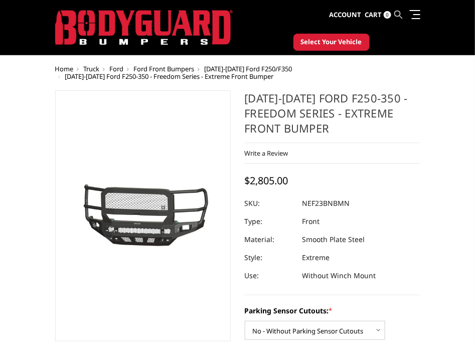
click at [396, 16] on icon at bounding box center [399, 15] width 8 height 8
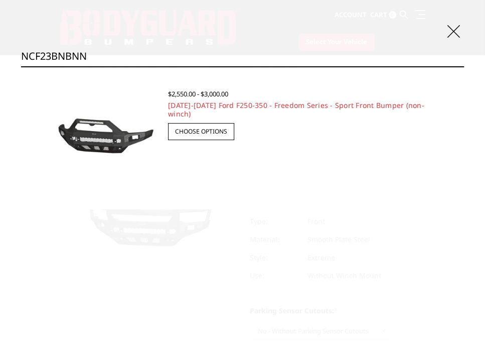
type input "NCF23BNBNN"
click at [464, 66] on input "Search" at bounding box center [464, 66] width 1 height 1
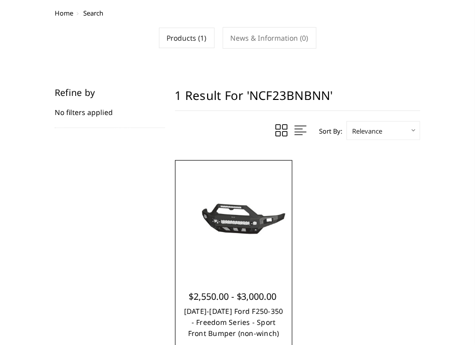
scroll to position [125, 0]
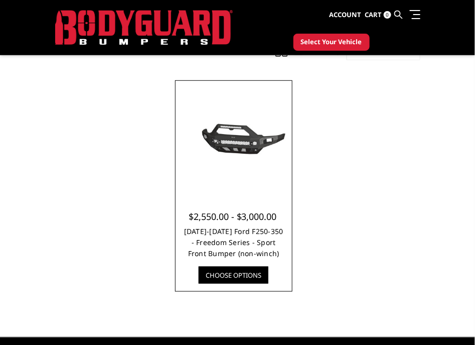
click at [263, 239] on link "[DATE]-[DATE] Ford F250-350 - Freedom Series - Sport Front Bumper (non-winch)" at bounding box center [233, 242] width 99 height 32
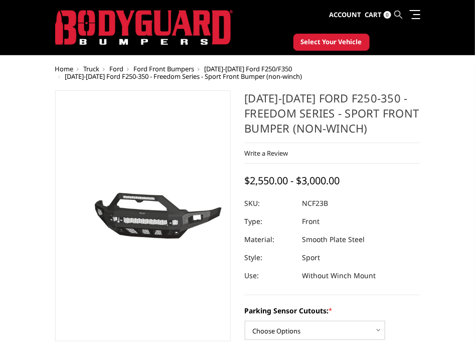
click at [396, 14] on icon at bounding box center [399, 15] width 8 height 8
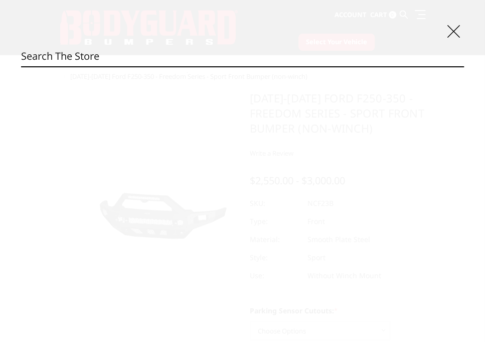
click at [151, 63] on input "Search" at bounding box center [242, 56] width 443 height 20
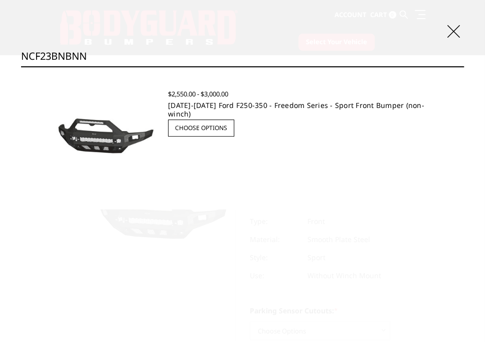
type input "NCF23BNBNN"
click at [203, 102] on link "2023-2025 Ford F250-350 - Freedom Series - Sport Front Bumper (non-winch)" at bounding box center [296, 109] width 256 height 18
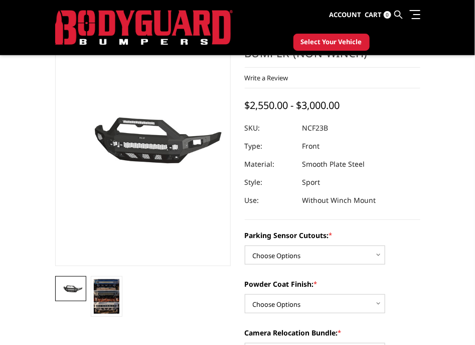
scroll to position [125, 0]
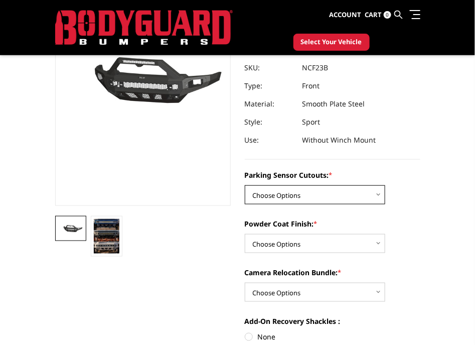
click at [331, 194] on select "Choose Options No - Without Parking Sensor Cutouts Yes - With Parking Sensor Cu…" at bounding box center [315, 194] width 140 height 19
select select "2570"
click at [245, 185] on select "Choose Options No - Without Parking Sensor Cutouts Yes - With Parking Sensor Cu…" at bounding box center [315, 194] width 140 height 19
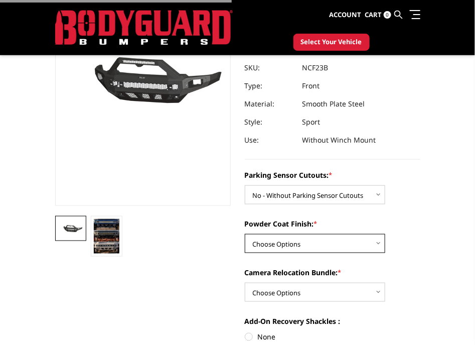
click at [312, 237] on select "Choose Options Bare Metal Textured Black Powder Coat" at bounding box center [315, 243] width 140 height 19
select select "2572"
click at [245, 234] on select "Choose Options Bare Metal Textured Black Powder Coat" at bounding box center [315, 243] width 140 height 19
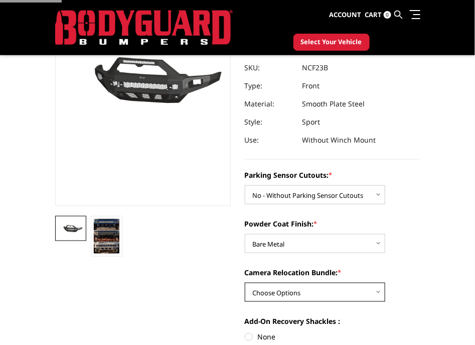
click at [284, 289] on select "Choose Options WITH Camera Relocation Bundle WITHOUT Camera Relocation Bundle" at bounding box center [315, 291] width 140 height 19
select select "2575"
click at [245, 282] on select "Choose Options WITH Camera Relocation Bundle WITHOUT Camera Relocation Bundle" at bounding box center [315, 291] width 140 height 19
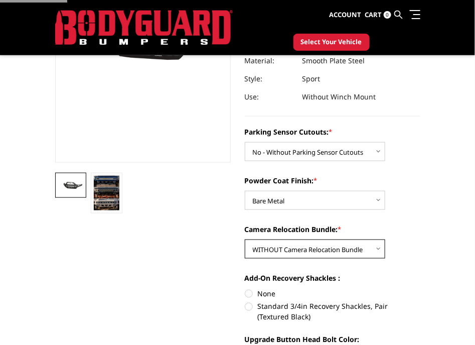
scroll to position [188, 0]
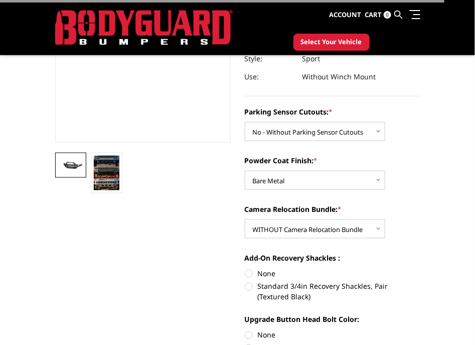
click at [268, 268] on label "None" at bounding box center [333, 273] width 176 height 11
click at [245, 268] on input "None" at bounding box center [245, 268] width 1 height 1
radio input "true"
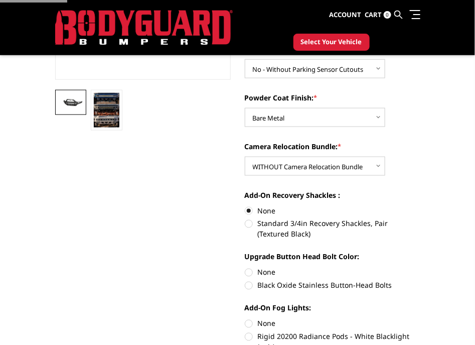
scroll to position [314, 0]
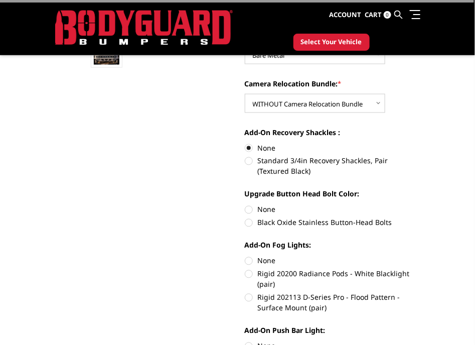
drag, startPoint x: 266, startPoint y: 208, endPoint x: 276, endPoint y: 262, distance: 54.6
click at [266, 209] on label "None" at bounding box center [333, 209] width 176 height 11
click at [245, 205] on input "None" at bounding box center [245, 204] width 1 height 1
radio input "true"
click at [269, 264] on label "None" at bounding box center [333, 260] width 176 height 11
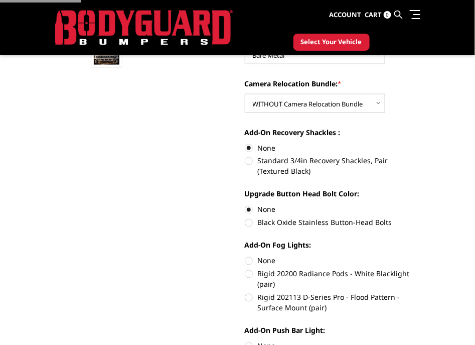
click at [245, 256] on input "None" at bounding box center [245, 255] width 1 height 1
radio input "true"
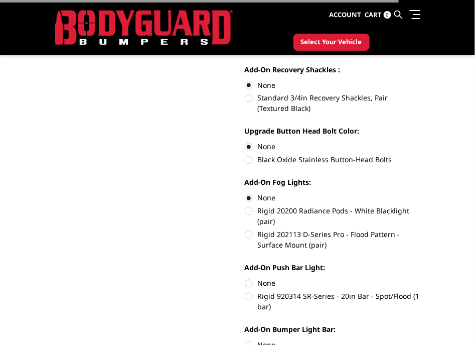
scroll to position [439, 0]
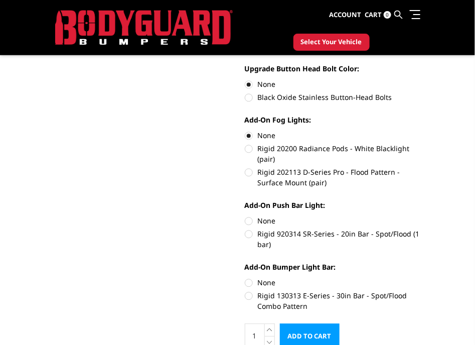
click at [268, 218] on label "None" at bounding box center [333, 221] width 176 height 11
click at [245, 216] on input "None" at bounding box center [245, 216] width 1 height 1
radio input "true"
drag, startPoint x: 269, startPoint y: 279, endPoint x: 274, endPoint y: 278, distance: 5.6
click at [269, 279] on label "None" at bounding box center [333, 282] width 176 height 11
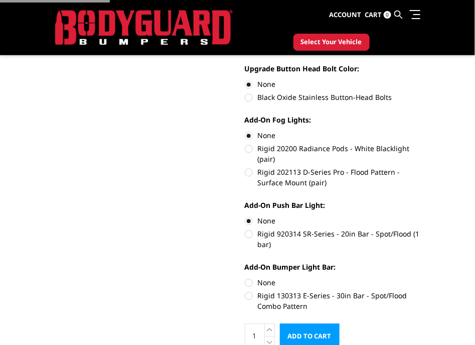
click at [245, 278] on input "None" at bounding box center [245, 277] width 1 height 1
radio input "true"
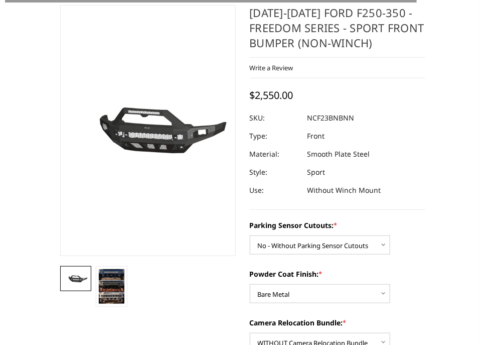
scroll to position [0, 0]
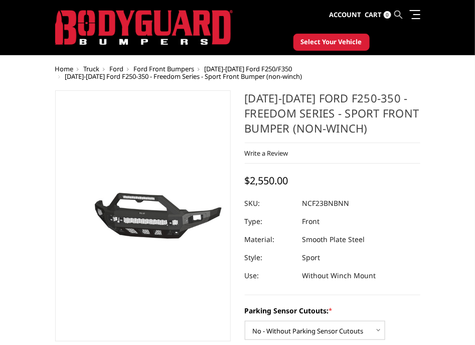
click at [401, 14] on icon at bounding box center [399, 15] width 8 height 8
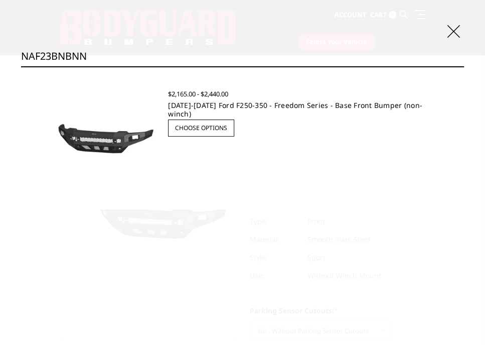
type input "NAF23BNBNN"
click at [356, 106] on link "2023-2025 Ford F250-350 - Freedom Series - Base Front Bumper (non-winch)" at bounding box center [295, 109] width 254 height 18
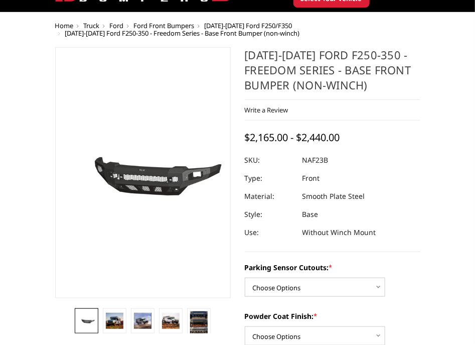
scroll to position [62, 0]
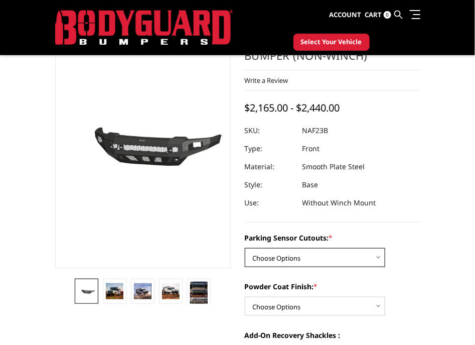
click at [321, 257] on select "Choose Options No - Without Parking Sensor Cutouts Yes - With Parking Sensor Cu…" at bounding box center [315, 257] width 140 height 19
select select "2562"
click at [245, 248] on select "Choose Options No - Without Parking Sensor Cutouts Yes - With Parking Sensor Cu…" at bounding box center [315, 257] width 140 height 19
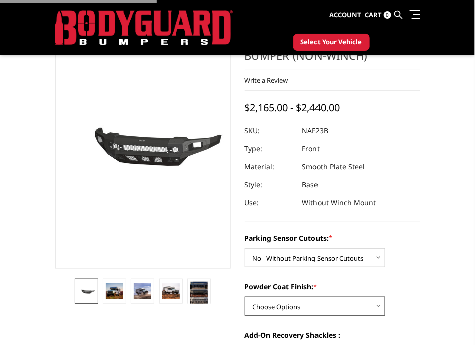
click at [309, 306] on select "Choose Options Bare Metal Textured Black Powder Coat" at bounding box center [315, 306] width 140 height 19
select select "2564"
click at [245, 297] on select "Choose Options Bare Metal Textured Black Powder Coat" at bounding box center [315, 306] width 140 height 19
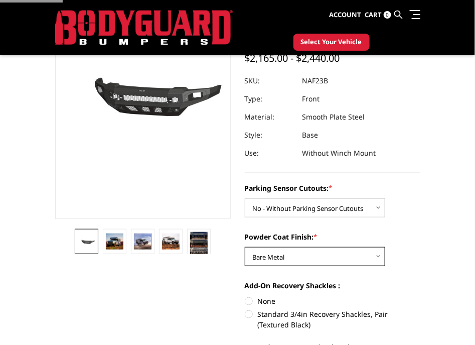
scroll to position [188, 0]
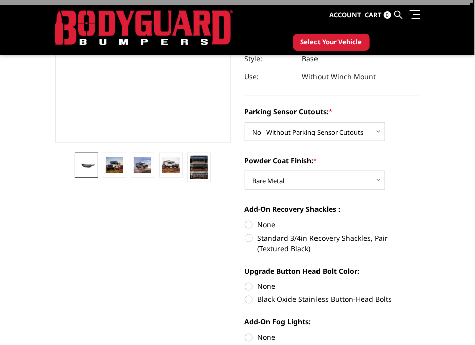
click at [270, 223] on label "None" at bounding box center [333, 224] width 176 height 11
click at [245, 220] on input "None" at bounding box center [245, 219] width 1 height 1
radio input "true"
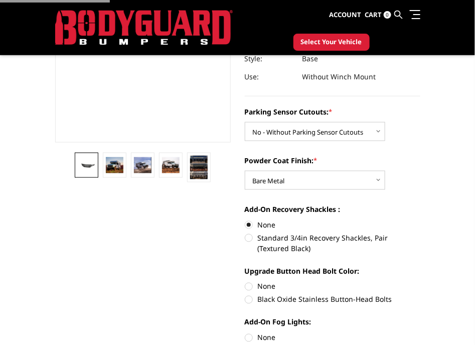
click at [268, 282] on label "None" at bounding box center [333, 286] width 176 height 11
click at [245, 281] on input "None" at bounding box center [245, 281] width 1 height 1
radio input "true"
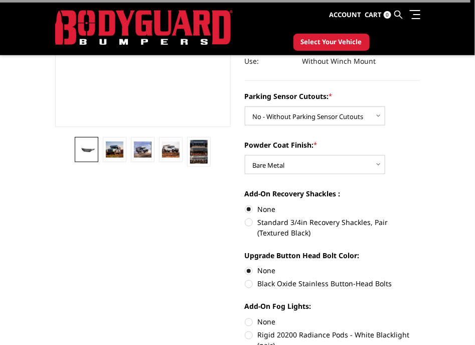
scroll to position [250, 0]
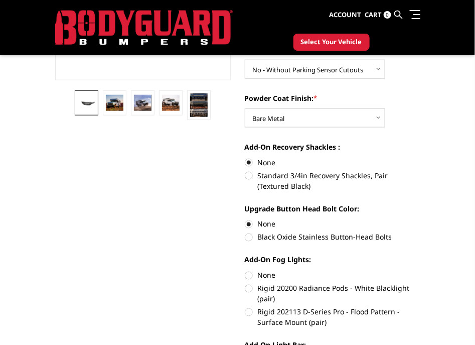
click at [264, 275] on label "None" at bounding box center [333, 275] width 176 height 11
click at [245, 270] on input "None" at bounding box center [245, 270] width 1 height 1
radio input "true"
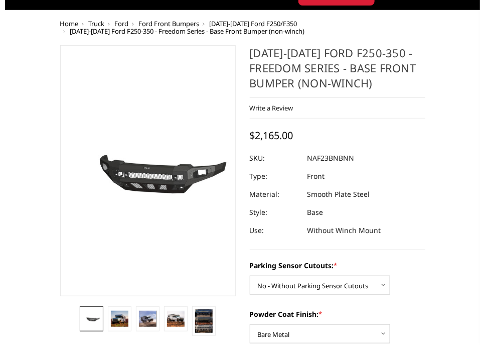
scroll to position [0, 0]
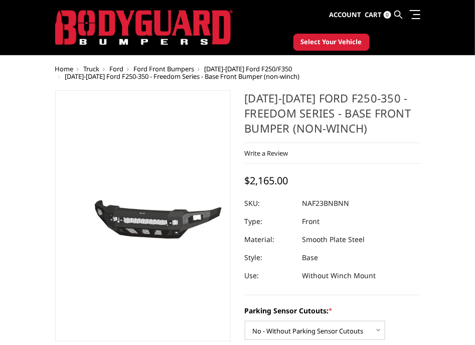
click at [397, 15] on icon at bounding box center [399, 15] width 8 height 8
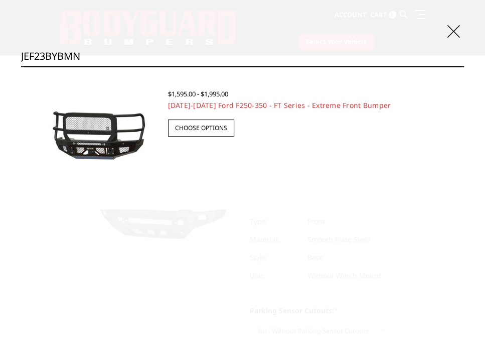
type input "JEF23BYBMN"
click at [116, 126] on img at bounding box center [94, 136] width 127 height 60
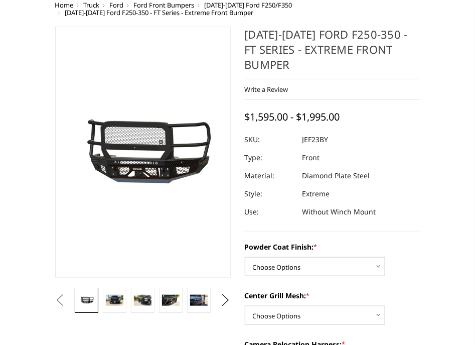
scroll to position [125, 0]
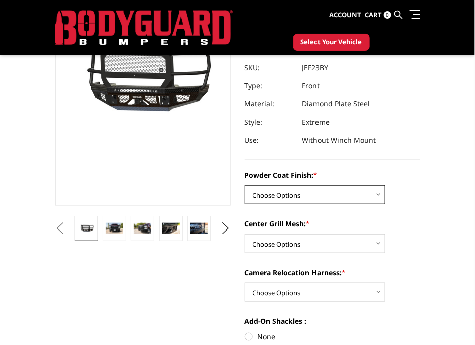
drag, startPoint x: 329, startPoint y: 190, endPoint x: 333, endPoint y: 202, distance: 12.7
click at [329, 190] on select "Choose Options Bare Metal Gloss Black Powder Coat Textured Black Powder Coat" at bounding box center [315, 194] width 140 height 19
select select "3263"
click at [245, 185] on select "Choose Options Bare Metal Gloss Black Powder Coat Textured Black Powder Coat" at bounding box center [315, 194] width 140 height 19
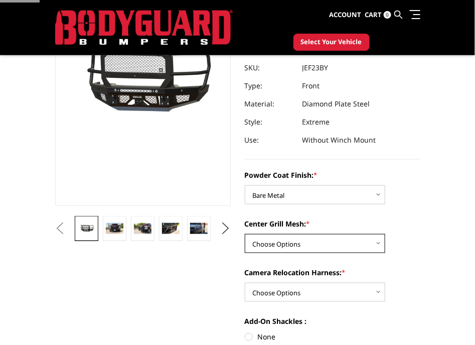
click at [306, 234] on select "Choose Options WITH Expanded Metal in Center Grill WITHOUT Expanded Metal in Ce…" at bounding box center [315, 243] width 140 height 19
select select "3267"
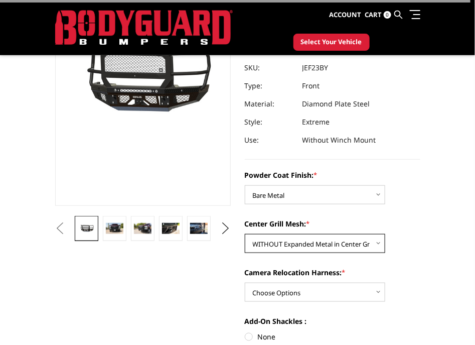
click at [245, 234] on select "Choose Options WITH Expanded Metal in Center Grill WITHOUT Expanded Metal in Ce…" at bounding box center [315, 243] width 140 height 19
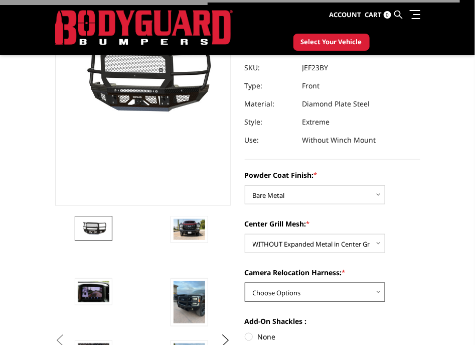
click at [286, 287] on select "Choose Options WITH Camera Relocation Harness WITHOUT Camera Relocation Harness" at bounding box center [315, 291] width 140 height 19
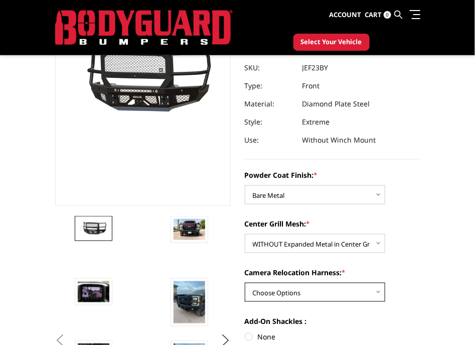
select select "3269"
click at [245, 282] on select "Choose Options WITH Camera Relocation Harness WITHOUT Camera Relocation Harness" at bounding box center [315, 291] width 140 height 19
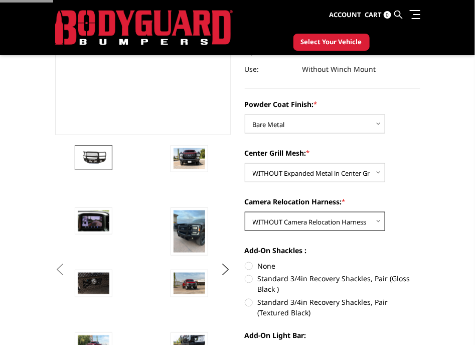
scroll to position [250, 0]
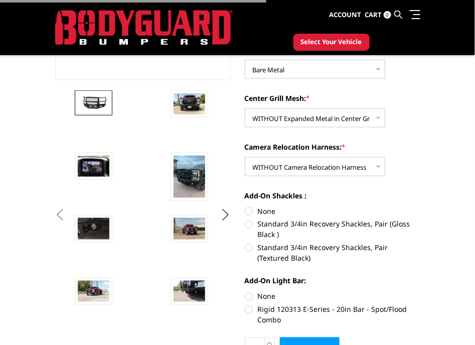
click at [269, 215] on label "None" at bounding box center [333, 211] width 176 height 11
click at [245, 206] on input "None" at bounding box center [245, 206] width 1 height 1
radio input "true"
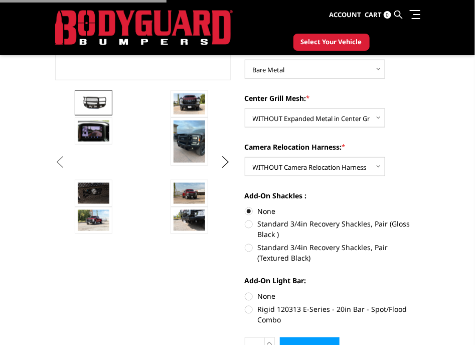
click at [260, 295] on label "None" at bounding box center [333, 296] width 176 height 11
click at [245, 292] on input "None" at bounding box center [245, 291] width 1 height 1
radio input "true"
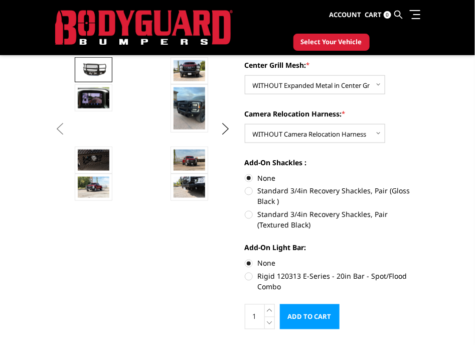
scroll to position [125, 0]
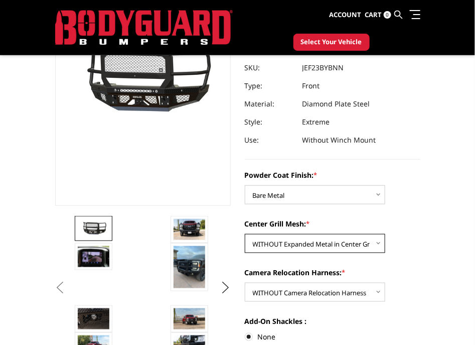
click at [346, 243] on select "Choose Options WITH Expanded Metal in Center Grill WITHOUT Expanded Metal in Ce…" at bounding box center [315, 243] width 140 height 19
select select "3266"
click at [245, 234] on select "Choose Options WITH Expanded Metal in Center Grill WITHOUT Expanded Metal in Ce…" at bounding box center [315, 243] width 140 height 19
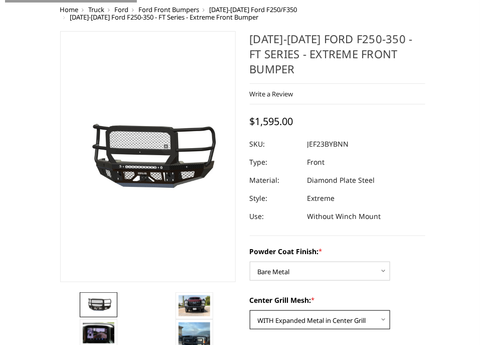
scroll to position [0, 0]
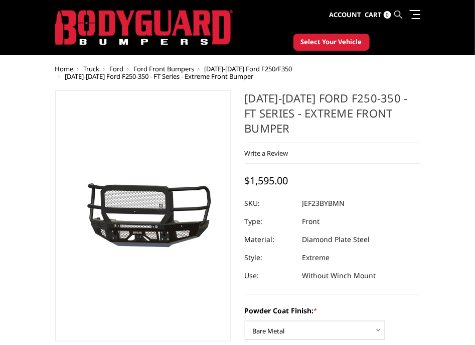
click at [396, 12] on icon at bounding box center [399, 15] width 8 height 8
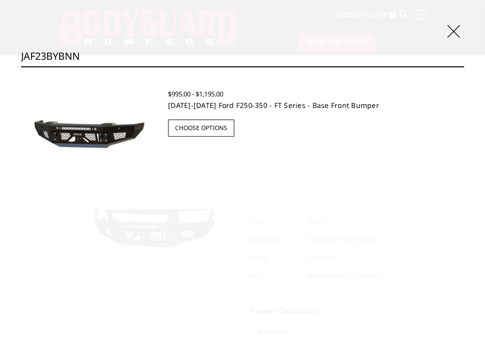
type input "JAF23BYBNN"
click at [218, 102] on link "2023-2025 Ford F250-350 - FT Series - Base Front Bumper" at bounding box center [273, 105] width 211 height 10
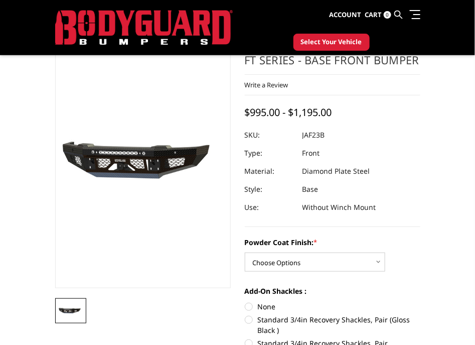
scroll to position [62, 0]
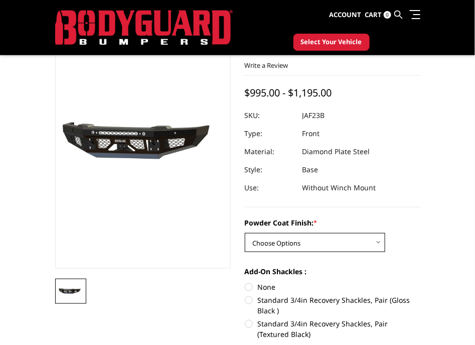
click at [299, 248] on select "Choose Options Bare Metal Gloss Black Powder Coat Textured Black Powder Coat" at bounding box center [315, 242] width 140 height 19
select select "3378"
click at [245, 233] on select "Choose Options Bare Metal Gloss Black Powder Coat Textured Black Powder Coat" at bounding box center [315, 242] width 140 height 19
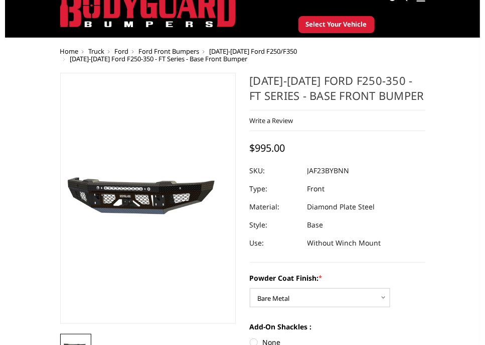
scroll to position [0, 0]
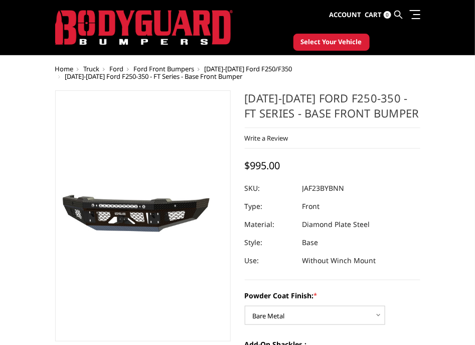
click at [400, 16] on icon at bounding box center [399, 15] width 8 height 8
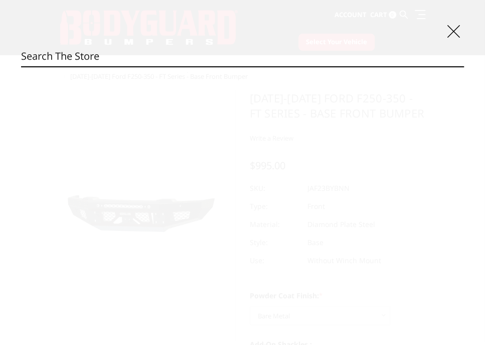
click at [147, 55] on input "Search" at bounding box center [242, 56] width 443 height 20
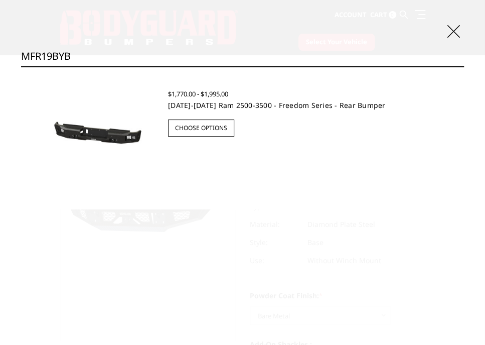
type input "MFR19BYB"
click at [252, 104] on link "[DATE]-[DATE] Ram 2500-3500 - Freedom Series - Rear Bumper" at bounding box center [277, 105] width 218 height 10
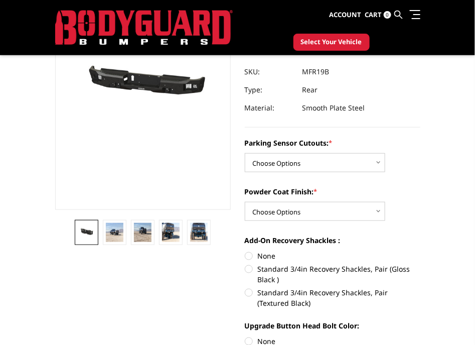
scroll to position [125, 0]
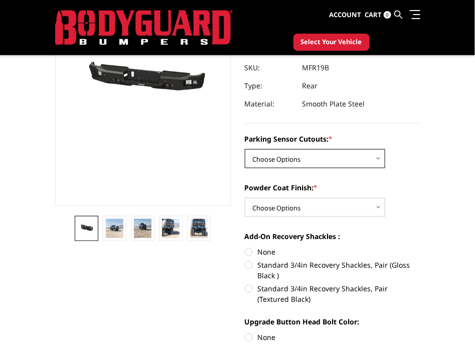
click at [358, 157] on select "Choose Options No - Without Parking Sensor Cutouts Yes - With Parking Sensor Cu…" at bounding box center [315, 158] width 140 height 19
select select "2708"
click at [245, 149] on select "Choose Options No - Without Parking Sensor Cutouts Yes - With Parking Sensor Cu…" at bounding box center [315, 158] width 140 height 19
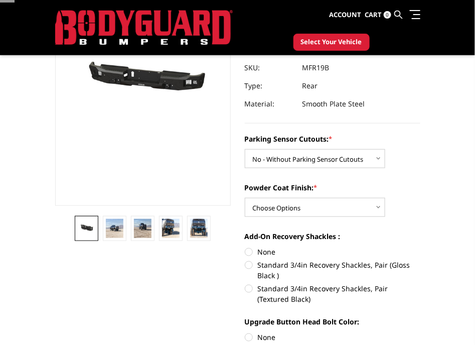
click at [321, 196] on div "Powder Coat Finish: * Choose Options Bare Metal Texture Black Powder Coat" at bounding box center [333, 199] width 176 height 35
click at [321, 209] on select "Choose Options Bare Metal Texture Black Powder Coat" at bounding box center [315, 207] width 140 height 19
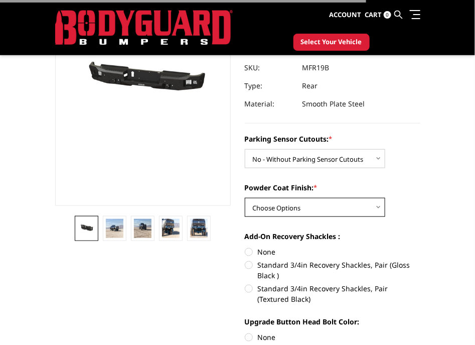
select select "2710"
click at [245, 198] on select "Choose Options Bare Metal Texture Black Powder Coat" at bounding box center [315, 207] width 140 height 19
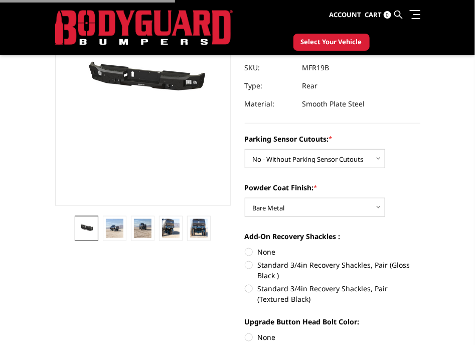
click at [273, 249] on label "None" at bounding box center [333, 251] width 176 height 11
click at [245, 247] on input "None" at bounding box center [245, 246] width 1 height 1
radio input "true"
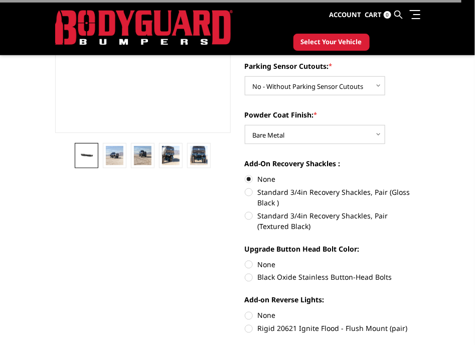
scroll to position [314, 0]
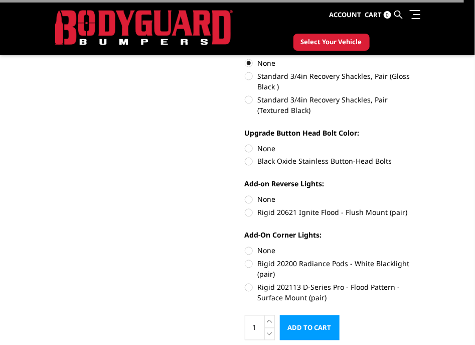
click at [274, 202] on label "None" at bounding box center [333, 199] width 176 height 11
click at [245, 195] on input "None" at bounding box center [245, 194] width 1 height 1
radio input "true"
click at [263, 249] on label "None" at bounding box center [333, 250] width 176 height 11
click at [245, 246] on input "None" at bounding box center [245, 245] width 1 height 1
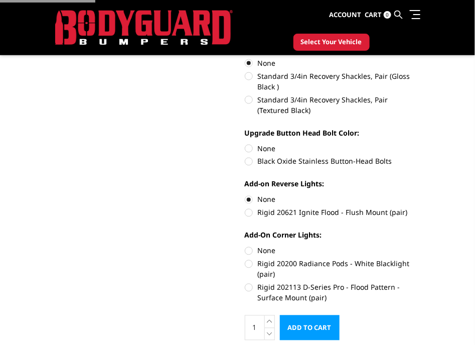
radio input "true"
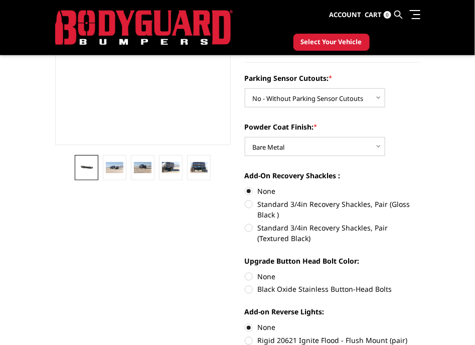
scroll to position [125, 0]
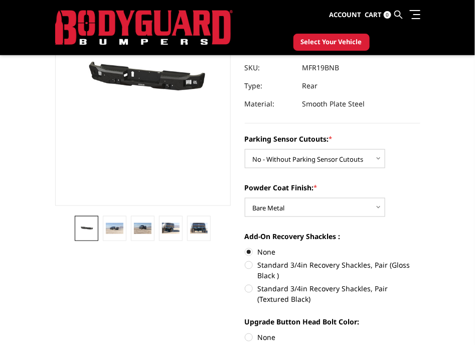
click at [312, 192] on div "Powder Coat Finish: * Choose Options Bare Metal Texture Black Powder Coat" at bounding box center [333, 199] width 176 height 35
drag, startPoint x: 319, startPoint y: 152, endPoint x: 323, endPoint y: 158, distance: 7.9
click at [319, 152] on select "Choose Options No - Without Parking Sensor Cutouts Yes - With Parking Sensor Cu…" at bounding box center [315, 158] width 140 height 19
select select "2709"
click at [245, 149] on select "Choose Options No - Without Parking Sensor Cutouts Yes - With Parking Sensor Cu…" at bounding box center [315, 158] width 140 height 19
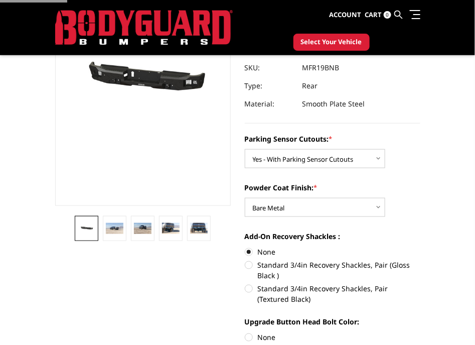
click at [426, 150] on section "2019-2025 Ram 2500-3500 - Freedom Series - Rear Bumper Write a Review Write a R…" at bounding box center [333, 247] width 190 height 585
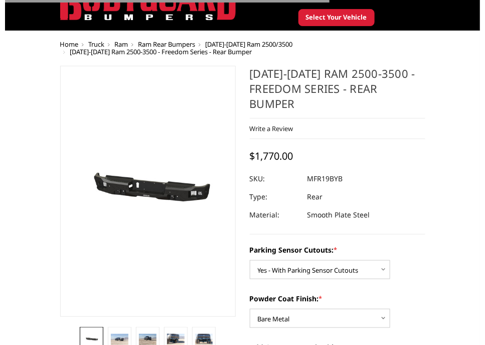
scroll to position [0, 0]
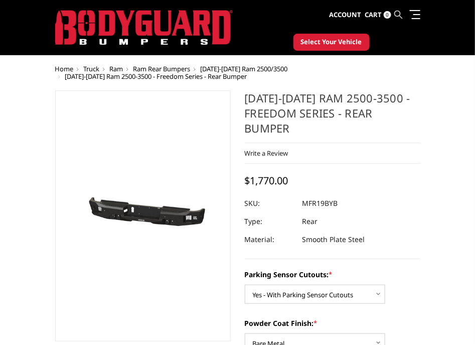
click at [398, 13] on icon at bounding box center [399, 15] width 8 height 8
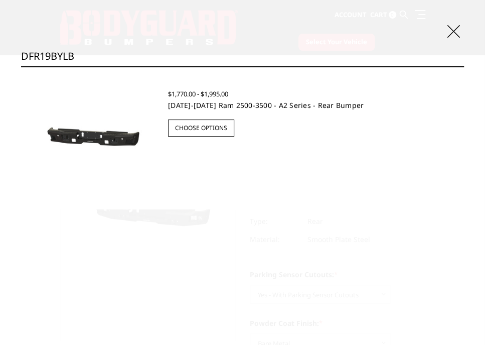
type input "DFR19BYLB"
click at [288, 104] on link "2019-2025 Ram 2500-3500 - A2 Series - Rear Bumper" at bounding box center [266, 105] width 196 height 10
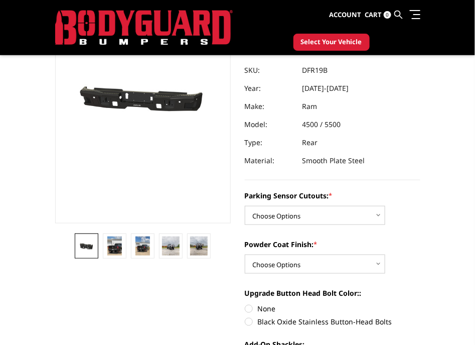
scroll to position [125, 0]
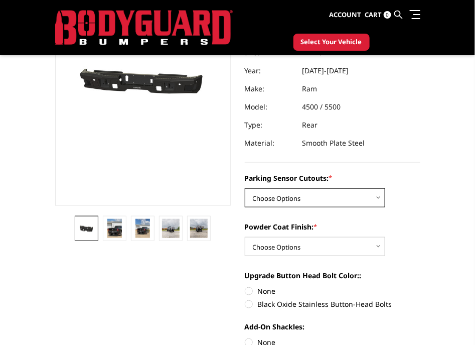
click at [330, 200] on select "Choose Options No - Without Parking Sensor Cutouts Yes - With Parking Sensor Cu…" at bounding box center [315, 197] width 140 height 19
select select "2165"
click at [245, 188] on select "Choose Options No - Without Parking Sensor Cutouts Yes - With Parking Sensor Cu…" at bounding box center [315, 197] width 140 height 19
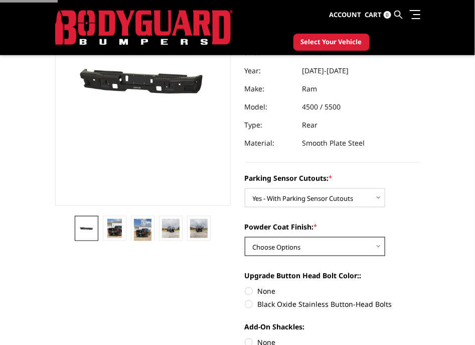
click at [311, 244] on select "Choose Options Bare Metal Textured Black Powder Coat" at bounding box center [315, 246] width 140 height 19
select select "2166"
click at [245, 237] on select "Choose Options Bare Metal Textured Black Powder Coat" at bounding box center [315, 246] width 140 height 19
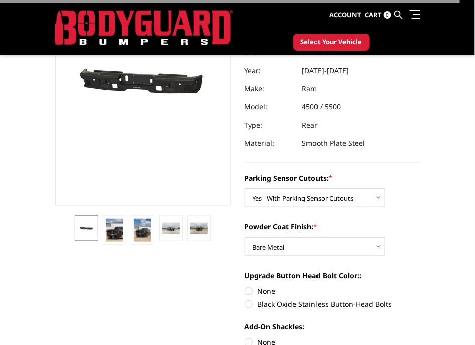
click at [271, 294] on label "None" at bounding box center [333, 290] width 176 height 11
click at [245, 286] on input "None" at bounding box center [245, 285] width 1 height 1
radio input "true"
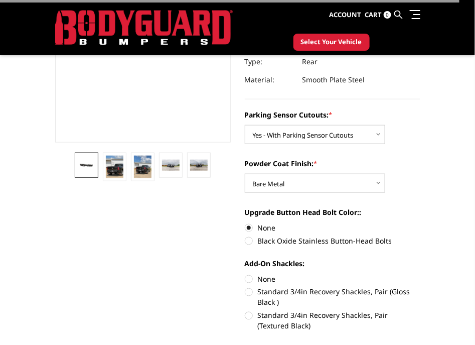
click at [267, 282] on label "None" at bounding box center [333, 278] width 176 height 11
click at [245, 274] on input "None" at bounding box center [245, 273] width 1 height 1
radio input "true"
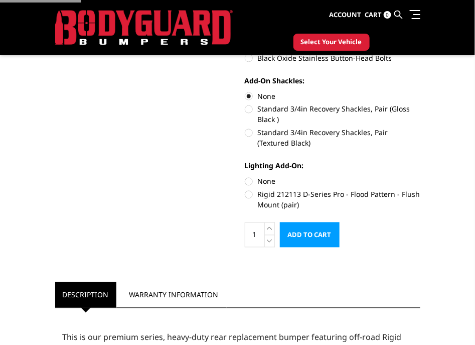
scroll to position [376, 0]
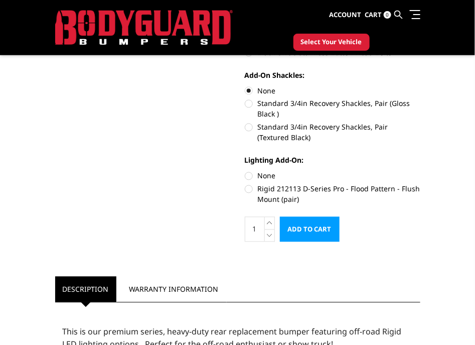
click at [262, 173] on label "None" at bounding box center [333, 176] width 176 height 11
click at [245, 171] on input "None" at bounding box center [245, 171] width 1 height 1
radio input "true"
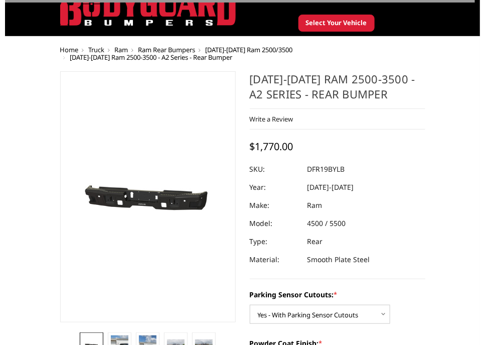
scroll to position [0, 0]
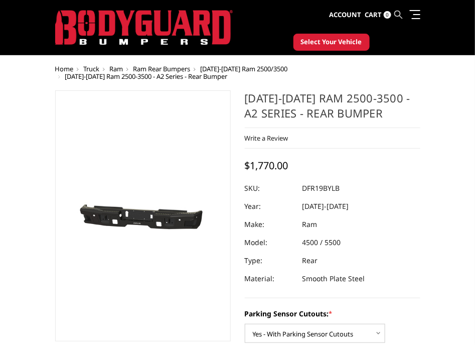
click at [398, 15] on icon at bounding box center [399, 15] width 8 height 8
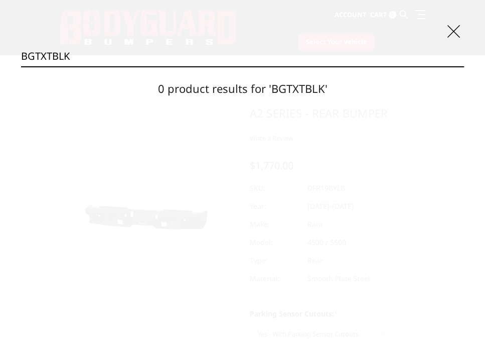
type input "BGTXTBLK"
click at [464, 66] on input "Search" at bounding box center [464, 66] width 1 height 1
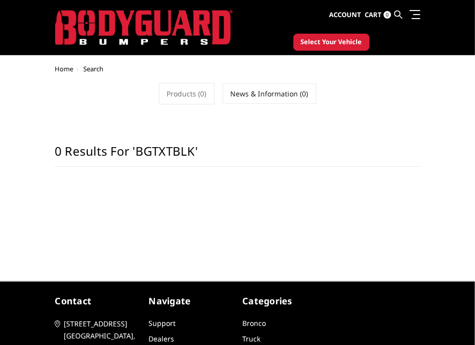
click at [399, 9] on link at bounding box center [399, 15] width 8 height 30
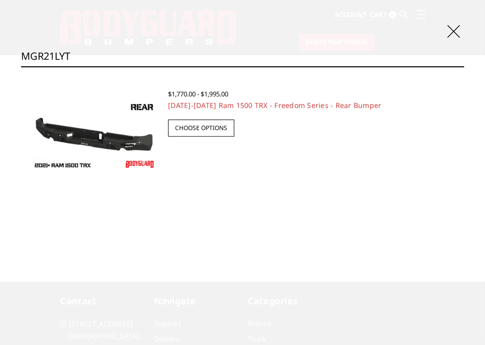
type input "MGR21LYT"
click at [126, 116] on img at bounding box center [94, 135] width 127 height 71
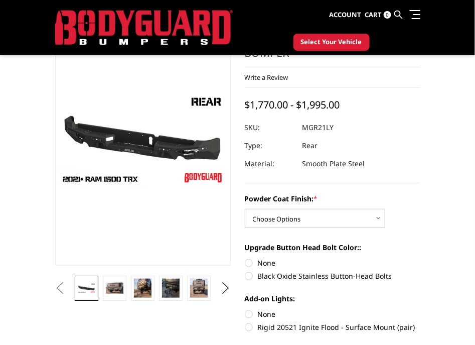
scroll to position [125, 0]
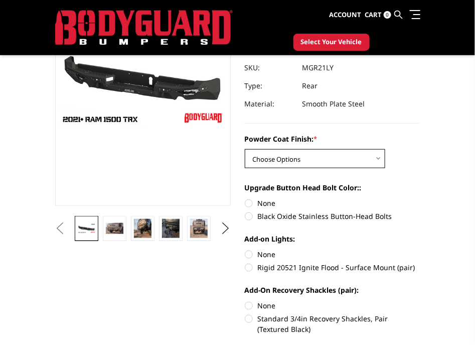
click at [351, 161] on select "Choose Options Bare Metal Textured Black Powder Coat" at bounding box center [315, 158] width 140 height 19
select select "3142"
click at [245, 149] on select "Choose Options Bare Metal Textured Black Powder Coat" at bounding box center [315, 158] width 140 height 19
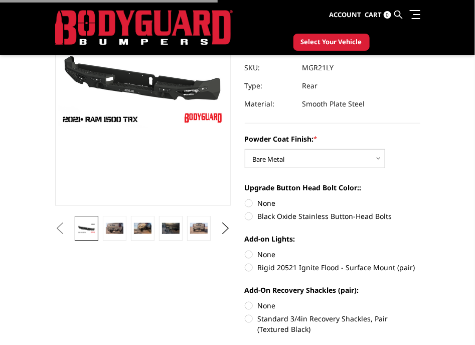
click at [265, 199] on label "None" at bounding box center [333, 203] width 176 height 11
click at [245, 198] on input "None" at bounding box center [245, 198] width 1 height 1
radio input "true"
click at [273, 253] on label "None" at bounding box center [333, 254] width 176 height 11
click at [245, 249] on input "None" at bounding box center [245, 249] width 1 height 1
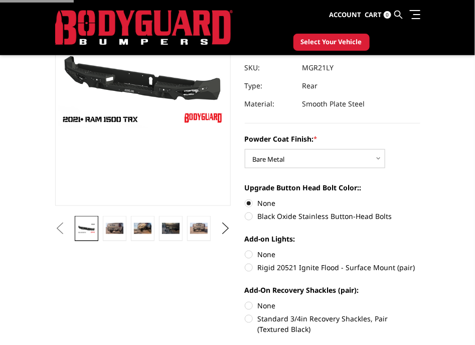
radio input "true"
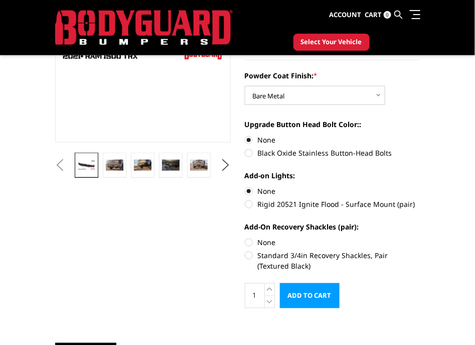
click at [265, 243] on label "None" at bounding box center [333, 242] width 176 height 11
click at [245, 237] on input "None" at bounding box center [245, 237] width 1 height 1
radio input "true"
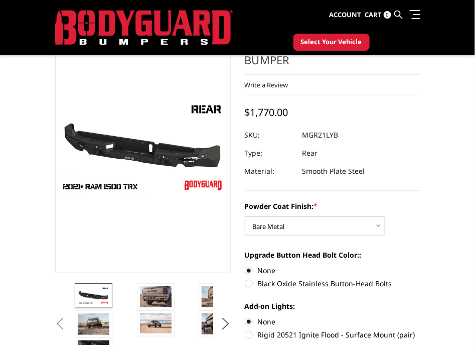
scroll to position [125, 0]
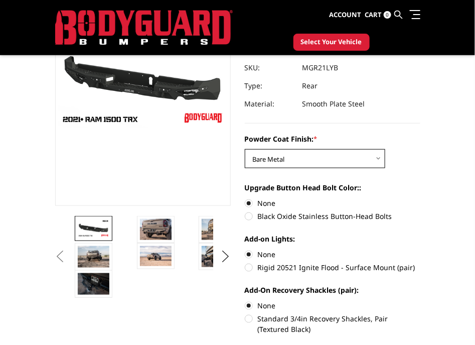
click at [319, 149] on select "Choose Options Bare Metal Textured Black Powder Coat" at bounding box center [315, 158] width 140 height 19
select select "3143"
click at [245, 149] on select "Choose Options Bare Metal Textured Black Powder Coat" at bounding box center [315, 158] width 140 height 19
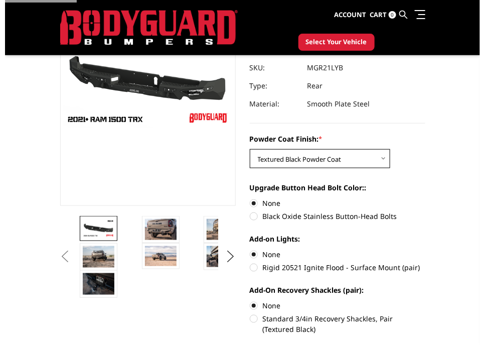
scroll to position [0, 0]
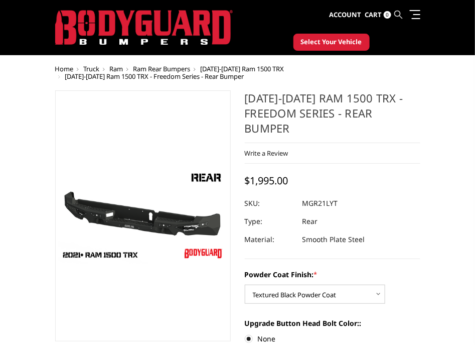
click at [396, 14] on icon at bounding box center [399, 15] width 8 height 8
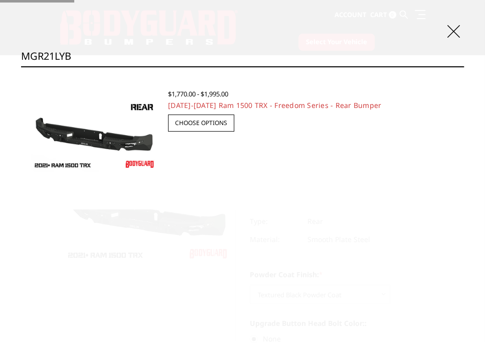
type input "MGR21LYB"
click at [464, 66] on input "Search" at bounding box center [464, 66] width 1 height 1
drag, startPoint x: 73, startPoint y: 39, endPoint x: 85, endPoint y: 56, distance: 21.6
click at [75, 43] on div "Search MGR21LYB Search × Quick view $1,770.00 - $1,995.00 2021-2024 Ram 1500 TR…" at bounding box center [242, 172] width 485 height 345
click at [104, 152] on img at bounding box center [94, 135] width 127 height 71
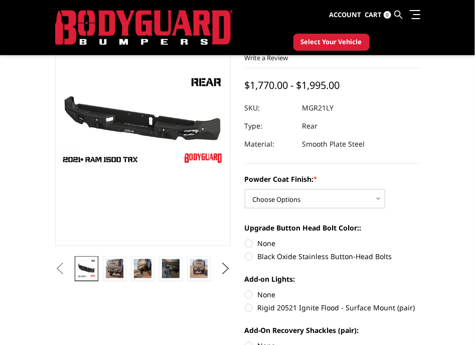
scroll to position [125, 0]
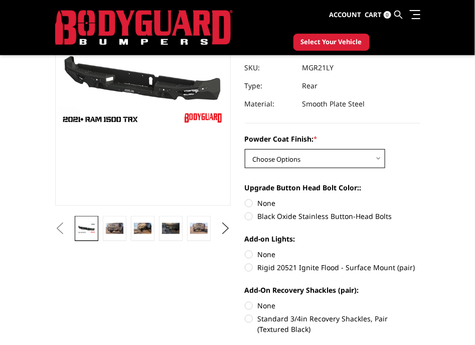
click at [309, 159] on select "Choose Options Bare Metal Textured Black Powder Coat" at bounding box center [315, 158] width 140 height 19
select select "3142"
click at [245, 149] on select "Choose Options Bare Metal Textured Black Powder Coat" at bounding box center [315, 158] width 140 height 19
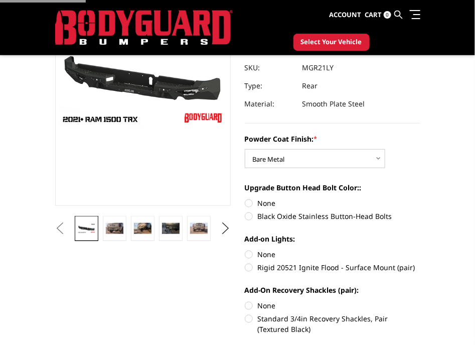
click at [273, 199] on label "None" at bounding box center [333, 203] width 176 height 11
click at [245, 198] on input "None" at bounding box center [245, 198] width 1 height 1
radio input "true"
click at [271, 253] on label "None" at bounding box center [333, 254] width 176 height 11
click at [245, 249] on input "None" at bounding box center [245, 249] width 1 height 1
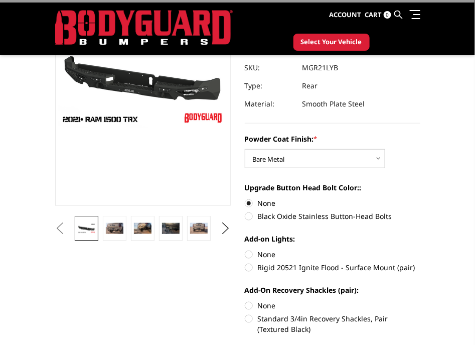
radio input "true"
click at [264, 303] on label "None" at bounding box center [333, 305] width 176 height 11
click at [245, 301] on input "None" at bounding box center [245, 300] width 1 height 1
radio input "true"
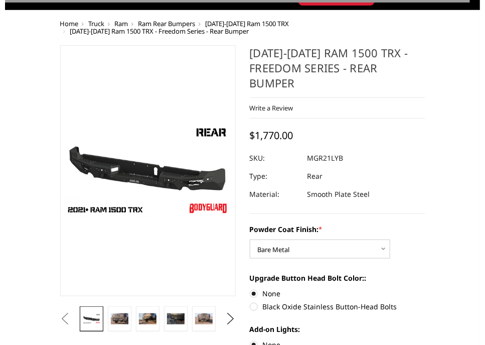
scroll to position [0, 0]
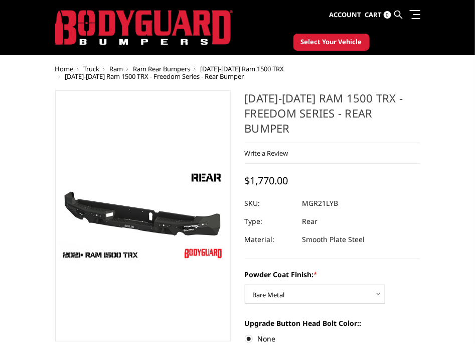
click at [395, 12] on link at bounding box center [399, 15] width 8 height 30
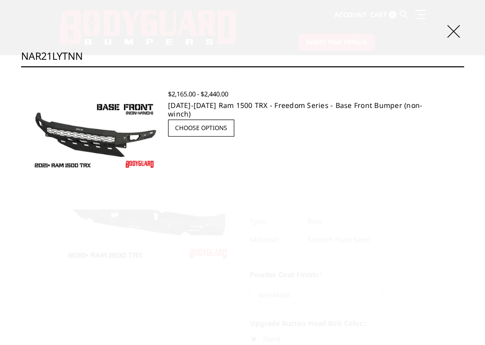
type input "NAR21LYTNN"
click at [268, 104] on link "2021-2024 Ram 1500 TRX - Freedom Series - Base Front Bumper (non-winch)" at bounding box center [295, 109] width 254 height 18
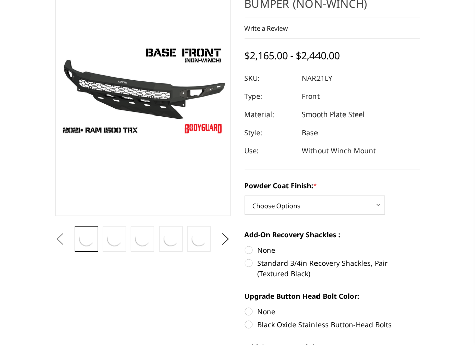
scroll to position [125, 0]
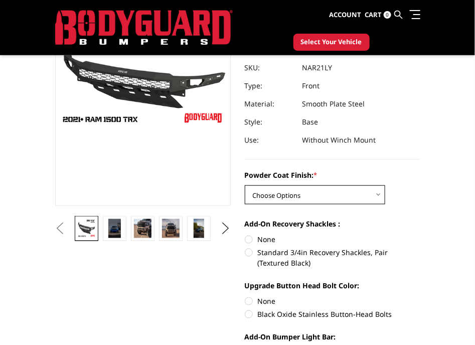
click at [290, 192] on select "Choose Options Bare Metal Textured Black Powder Coat" at bounding box center [315, 194] width 140 height 19
select select "3141"
click at [245, 185] on select "Choose Options Bare Metal Textured Black Powder Coat" at bounding box center [315, 194] width 140 height 19
click at [268, 234] on label "None" at bounding box center [333, 239] width 176 height 11
click at [245, 234] on input "None" at bounding box center [245, 234] width 1 height 1
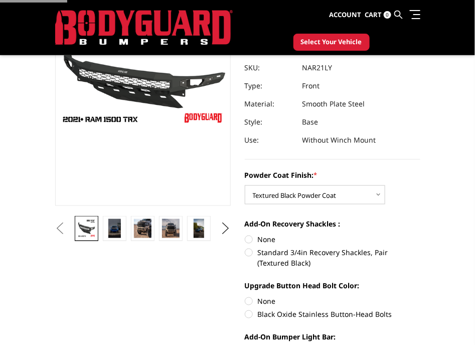
radio input "true"
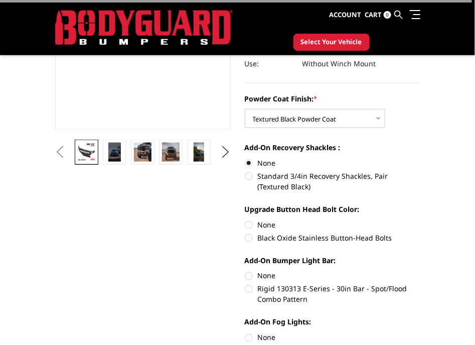
scroll to position [250, 0]
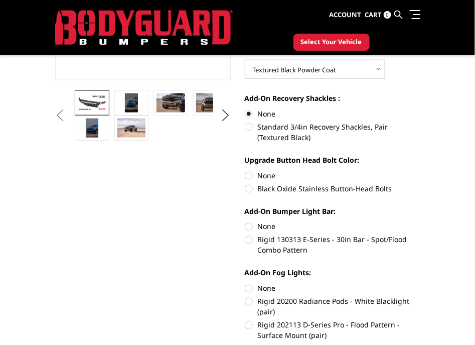
click at [266, 171] on label "None" at bounding box center [333, 175] width 176 height 11
click at [245, 171] on input "None" at bounding box center [245, 170] width 1 height 1
radio input "true"
click at [266, 227] on label "None" at bounding box center [333, 226] width 176 height 11
click at [245, 222] on input "None" at bounding box center [245, 221] width 1 height 1
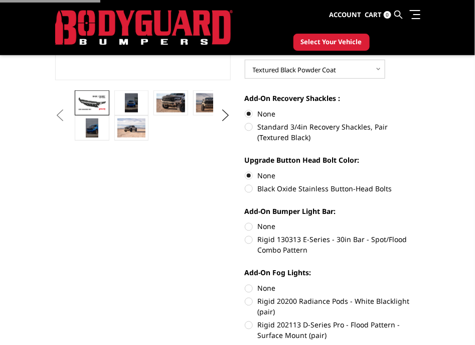
radio input "true"
click at [261, 292] on label "None" at bounding box center [333, 288] width 176 height 11
click at [245, 283] on input "None" at bounding box center [245, 283] width 1 height 1
radio input "true"
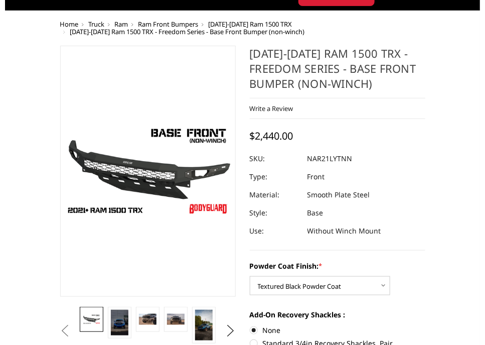
scroll to position [62, 0]
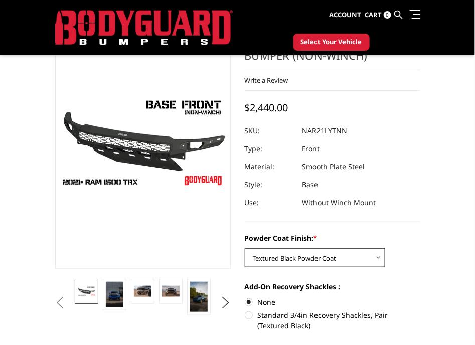
drag, startPoint x: 290, startPoint y: 252, endPoint x: 290, endPoint y: 263, distance: 11.0
click at [290, 252] on select "Choose Options Bare Metal Textured Black Powder Coat" at bounding box center [315, 257] width 140 height 19
select select "3140"
click at [245, 248] on select "Choose Options Bare Metal Textured Black Powder Coat" at bounding box center [315, 257] width 140 height 19
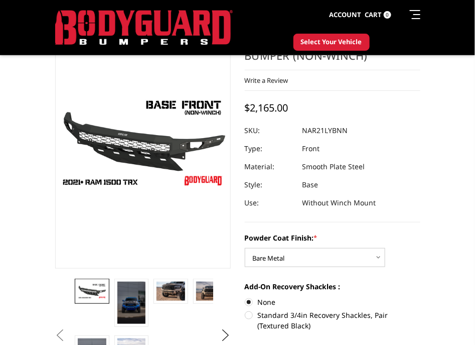
click at [401, 13] on icon at bounding box center [399, 15] width 8 height 8
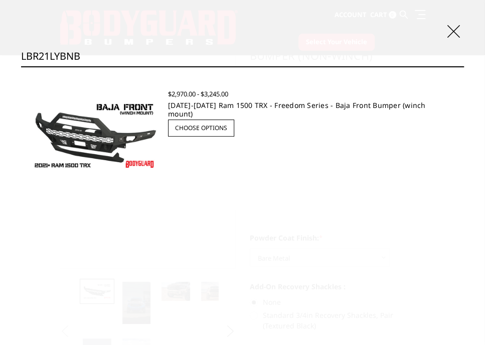
type input "LBR21LYBNB"
click at [299, 104] on link "2021-2024 Ram 1500 TRX - Freedom Series - Baja Front Bumper (winch mount)" at bounding box center [297, 109] width 258 height 18
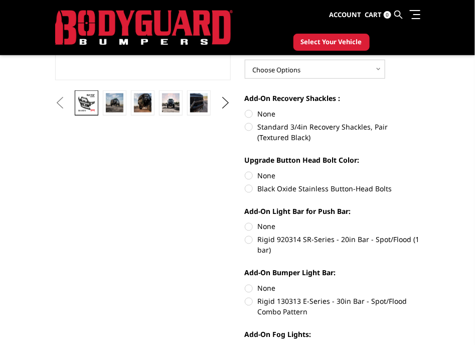
scroll to position [62, 0]
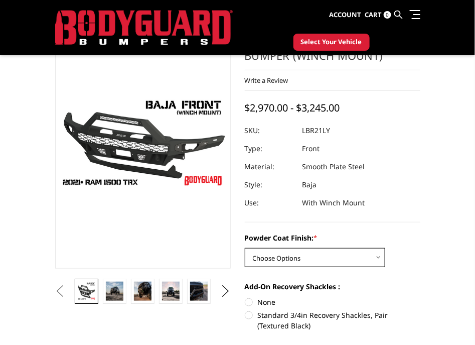
click at [293, 248] on select "Choose Options Bare Metal Textured Black Powder Coat" at bounding box center [315, 257] width 140 height 19
select select "3138"
click at [245, 248] on select "Choose Options Bare Metal Textured Black Powder Coat" at bounding box center [315, 257] width 140 height 19
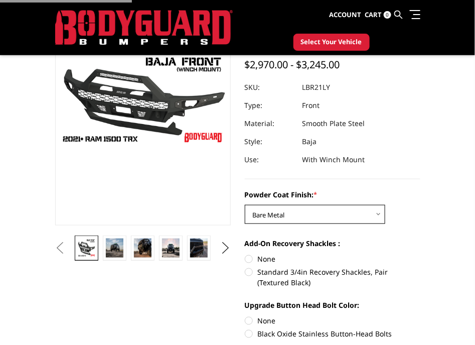
scroll to position [125, 0]
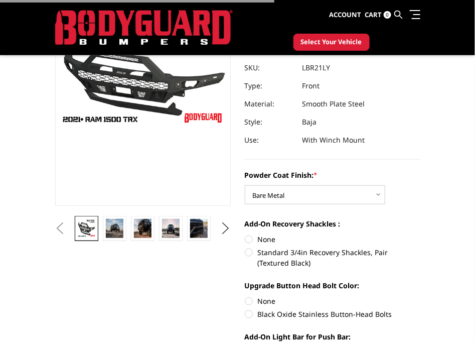
click at [266, 240] on label "None" at bounding box center [333, 239] width 176 height 11
click at [245, 234] on input "None" at bounding box center [245, 234] width 1 height 1
radio input "true"
click at [262, 297] on label "None" at bounding box center [333, 301] width 176 height 11
click at [245, 296] on input "None" at bounding box center [245, 296] width 1 height 1
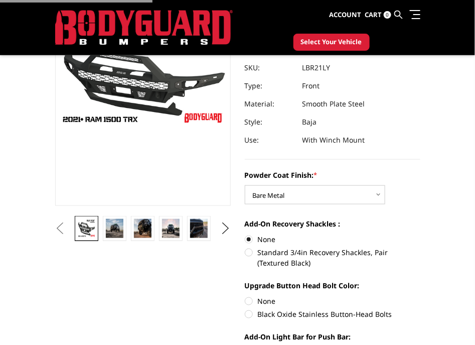
radio input "true"
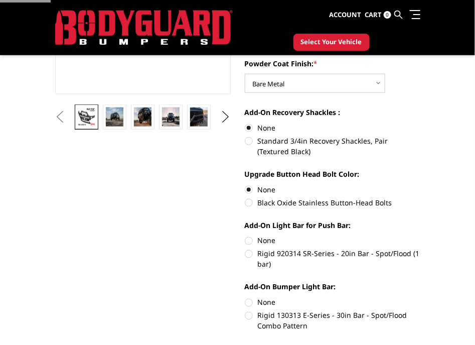
scroll to position [314, 0]
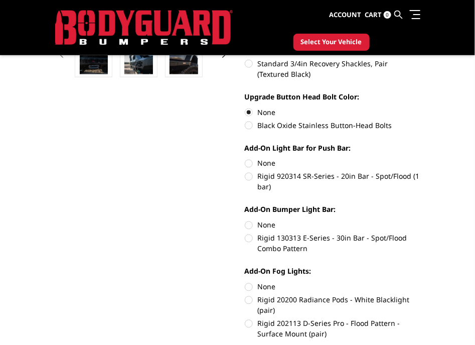
click at [266, 220] on label "None" at bounding box center [333, 225] width 176 height 11
click at [245, 220] on input "None" at bounding box center [245, 220] width 1 height 1
radio input "true"
click at [262, 161] on label "None" at bounding box center [333, 163] width 176 height 11
click at [245, 159] on input "None" at bounding box center [245, 158] width 1 height 1
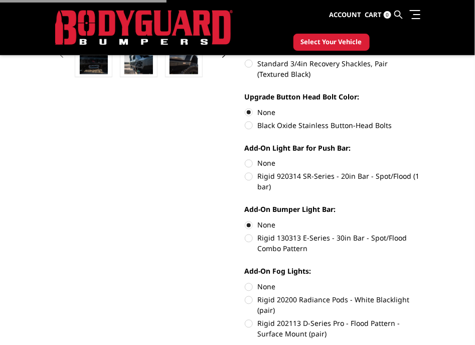
radio input "true"
click at [271, 282] on label "None" at bounding box center [333, 286] width 176 height 11
click at [245, 282] on input "None" at bounding box center [245, 281] width 1 height 1
radio input "true"
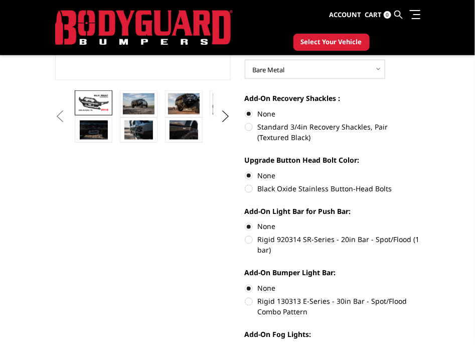
scroll to position [439, 0]
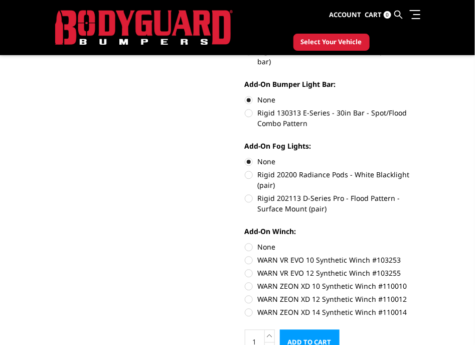
click at [261, 248] on label "None" at bounding box center [333, 247] width 176 height 11
click at [245, 242] on input "None" at bounding box center [245, 242] width 1 height 1
radio input "true"
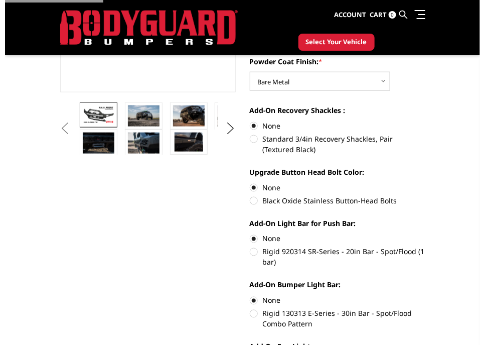
scroll to position [62, 0]
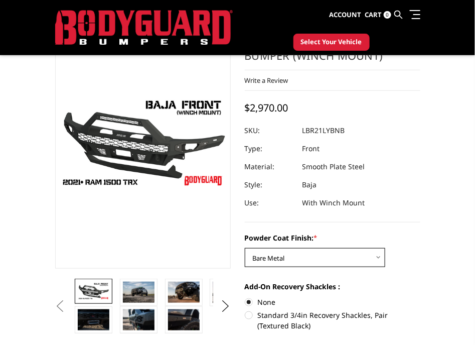
drag, startPoint x: 325, startPoint y: 260, endPoint x: 320, endPoint y: 262, distance: 5.4
click at [325, 260] on select "Choose Options Bare Metal Textured Black Powder Coat" at bounding box center [315, 257] width 140 height 19
select select "3139"
click at [245, 248] on select "Choose Options Bare Metal Textured Black Powder Coat" at bounding box center [315, 257] width 140 height 19
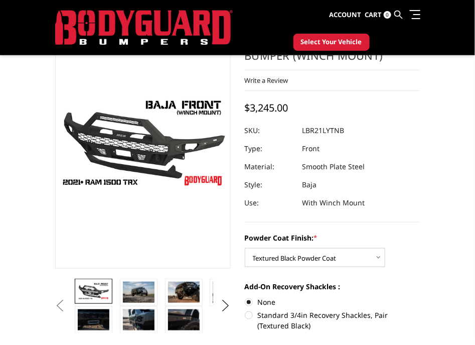
click at [419, 114] on div "2021-2024 Ram 1500 TRX - Freedom Series - Baja Front Bumper (winch mount) Write…" at bounding box center [333, 120] width 176 height 205
click at [398, 16] on icon at bounding box center [399, 15] width 8 height 8
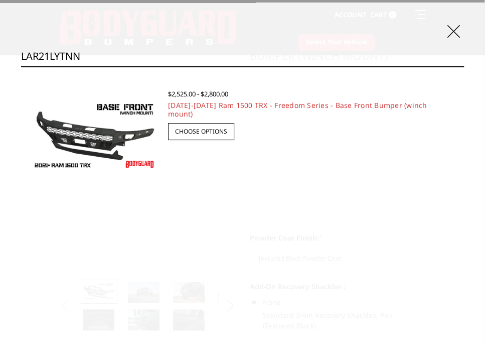
type input "LAR21LYTNN"
click at [464, 66] on input "Search" at bounding box center [464, 66] width 1 height 1
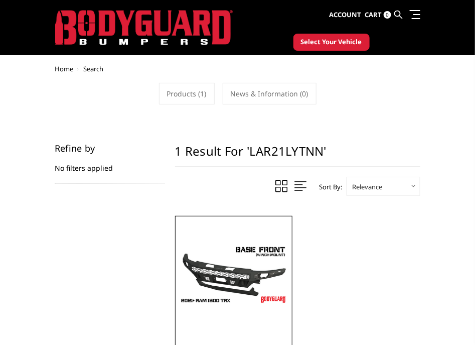
click at [220, 259] on img at bounding box center [233, 274] width 111 height 63
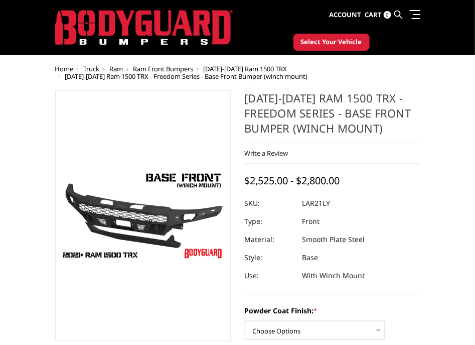
scroll to position [62, 0]
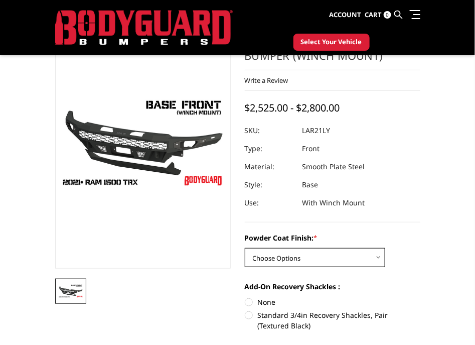
click at [317, 259] on select "Choose Options Bare Metal Textured Black Powder Coat" at bounding box center [315, 257] width 140 height 19
select select "3137"
click at [245, 248] on select "Choose Options Bare Metal Textured Black Powder Coat" at bounding box center [315, 257] width 140 height 19
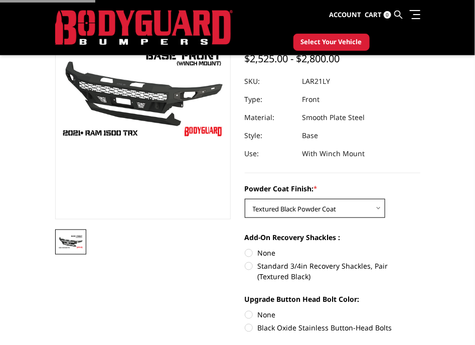
scroll to position [188, 0]
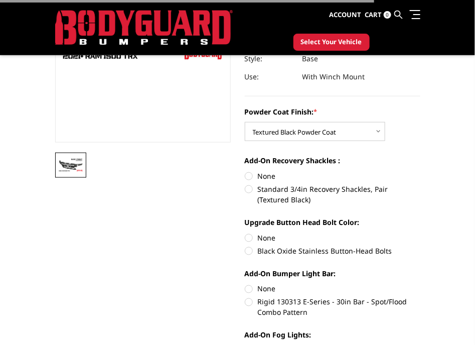
drag, startPoint x: 265, startPoint y: 170, endPoint x: 269, endPoint y: 224, distance: 54.3
click at [265, 171] on label "None" at bounding box center [333, 176] width 176 height 11
click at [245, 171] on input "None" at bounding box center [245, 171] width 1 height 1
radio input "true"
click at [261, 241] on label "None" at bounding box center [333, 237] width 176 height 11
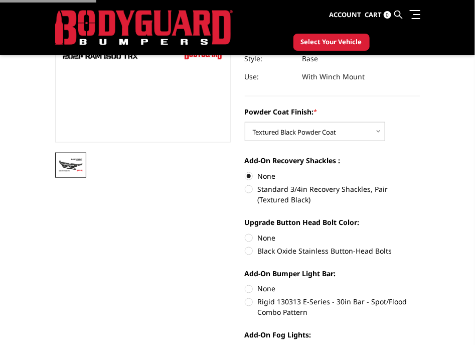
click at [245, 233] on input "None" at bounding box center [245, 232] width 1 height 1
radio input "true"
click at [266, 293] on label "None" at bounding box center [333, 288] width 176 height 11
click at [245, 284] on input "None" at bounding box center [245, 283] width 1 height 1
radio input "true"
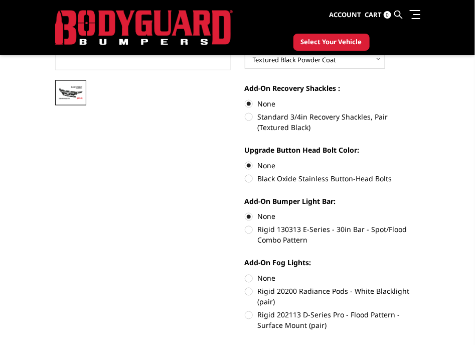
scroll to position [314, 0]
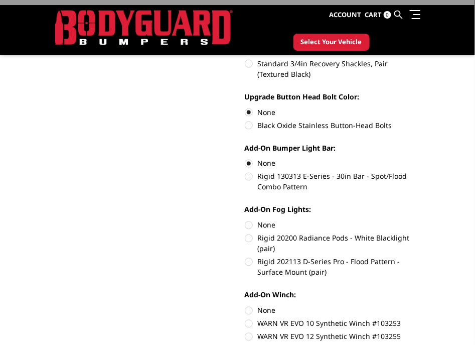
click at [263, 223] on label "None" at bounding box center [333, 225] width 176 height 11
click at [245, 220] on input "None" at bounding box center [245, 220] width 1 height 1
radio input "true"
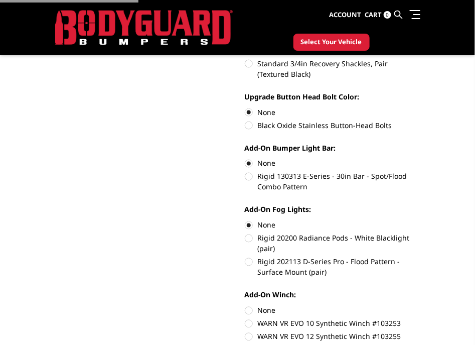
drag, startPoint x: 268, startPoint y: 310, endPoint x: 276, endPoint y: 305, distance: 8.8
click at [268, 309] on label "None" at bounding box center [333, 310] width 176 height 11
click at [245, 306] on input "None" at bounding box center [245, 305] width 1 height 1
radio input "true"
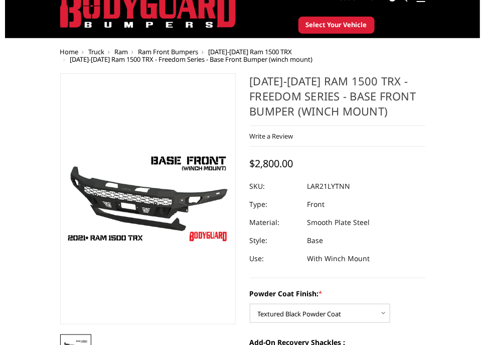
scroll to position [62, 0]
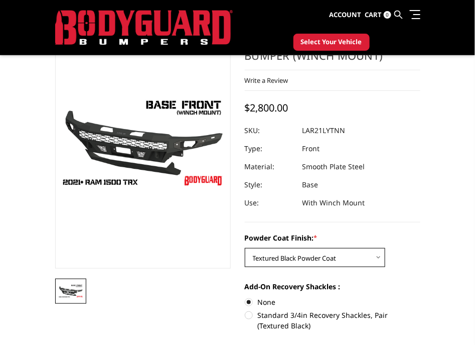
click at [317, 264] on select "Choose Options Bare Metal Textured Black Powder Coat" at bounding box center [315, 257] width 140 height 19
select select "3136"
click at [245, 248] on select "Choose Options Bare Metal Textured Black Powder Coat" at bounding box center [315, 257] width 140 height 19
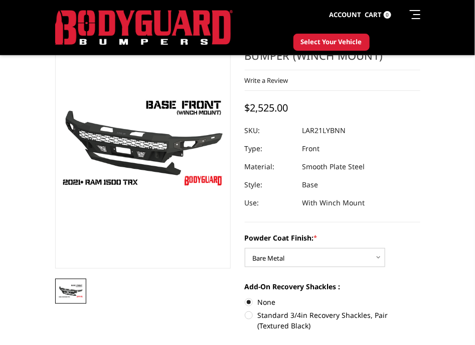
click at [399, 11] on icon at bounding box center [399, 15] width 8 height 8
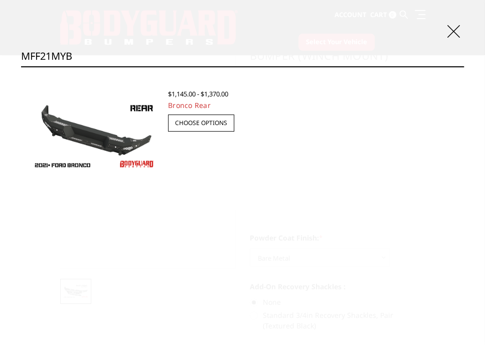
click at [110, 58] on input "MFF21MYB" at bounding box center [242, 56] width 443 height 20
type input "MFF21MYT"
click at [464, 66] on input "Search" at bounding box center [464, 66] width 1 height 1
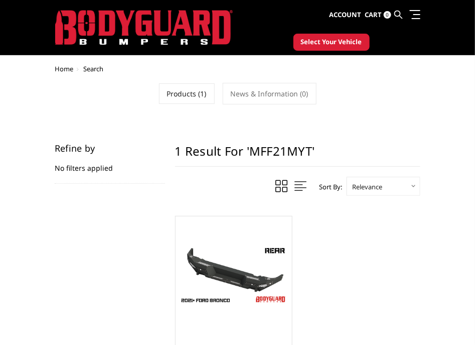
click at [259, 275] on img at bounding box center [233, 274] width 111 height 63
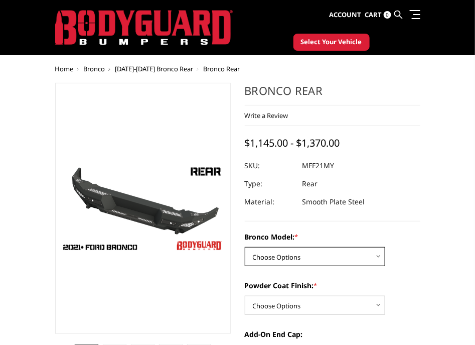
click at [313, 262] on select "Choose Options Base/Badlands/Wildtrak/etc. Raptor" at bounding box center [315, 256] width 140 height 19
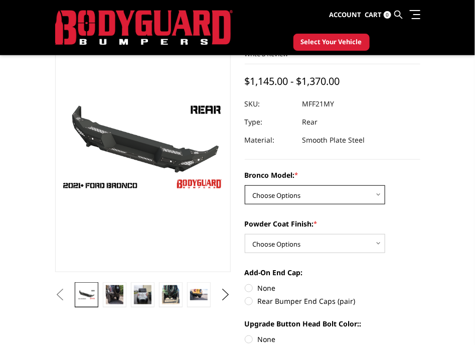
scroll to position [62, 0]
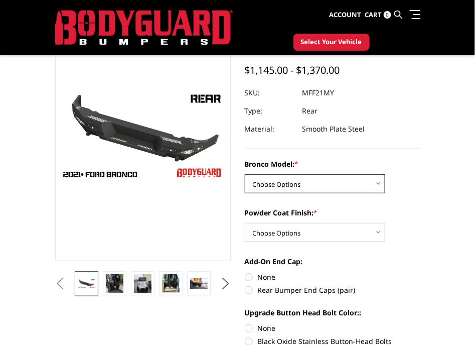
click at [319, 184] on select "Choose Options Base/Badlands/Wildtrak/etc. Raptor" at bounding box center [315, 183] width 140 height 19
select select "4024"
click at [245, 174] on select "Choose Options Base/Badlands/Wildtrak/etc. Raptor" at bounding box center [315, 183] width 140 height 19
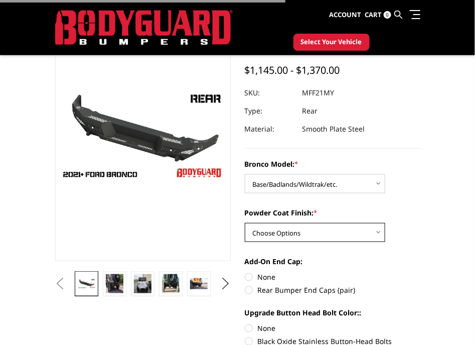
click at [319, 233] on select "Choose Options Bare Metal Textured Black Powder Coat" at bounding box center [315, 232] width 140 height 19
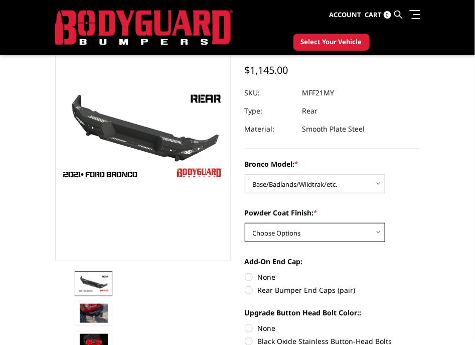
select select "4027"
click at [245, 223] on select "Choose Options Bare Metal Textured Black Powder Coat" at bounding box center [315, 232] width 140 height 19
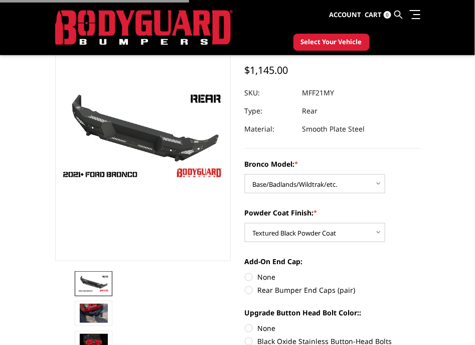
click at [263, 275] on label "None" at bounding box center [333, 276] width 176 height 11
click at [245, 272] on input "None" at bounding box center [245, 271] width 1 height 1
radio input "true"
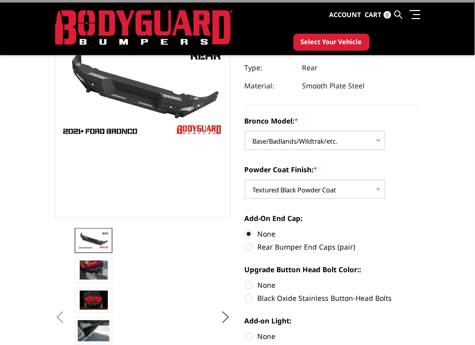
scroll to position [125, 0]
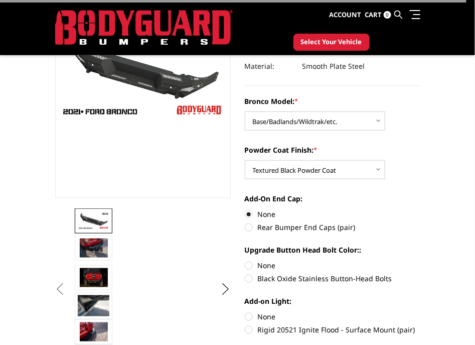
click at [268, 264] on label "None" at bounding box center [333, 265] width 176 height 11
click at [245, 260] on input "None" at bounding box center [245, 260] width 1 height 1
radio input "true"
click at [263, 312] on label "None" at bounding box center [333, 316] width 176 height 11
click at [245, 312] on input "None" at bounding box center [245, 311] width 1 height 1
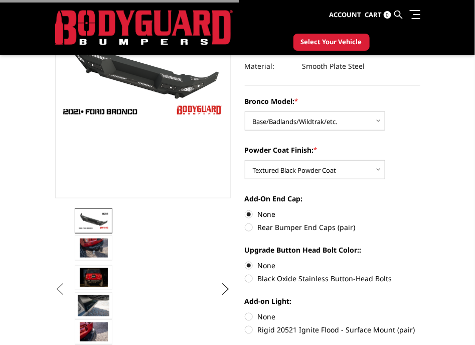
radio input "true"
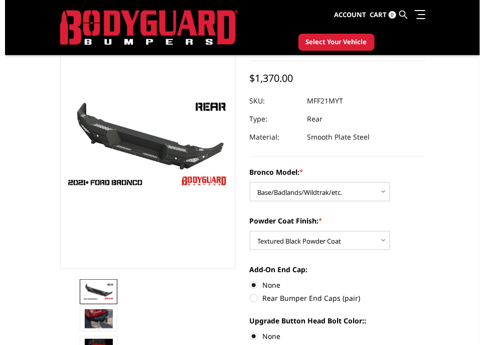
scroll to position [0, 0]
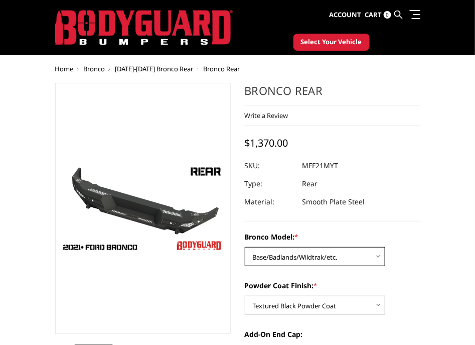
click at [298, 260] on select "Choose Options Base/Badlands/Wildtrak/etc. Raptor" at bounding box center [315, 256] width 140 height 19
click at [348, 206] on dd "Smooth Plate Steel" at bounding box center [334, 202] width 63 height 18
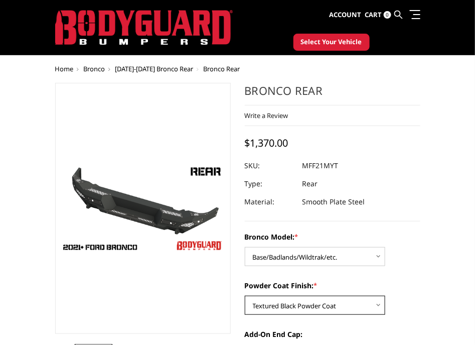
drag, startPoint x: 306, startPoint y: 305, endPoint x: 310, endPoint y: 298, distance: 8.1
click at [306, 305] on select "Choose Options Bare Metal Textured Black Powder Coat" at bounding box center [315, 305] width 140 height 19
select select "4026"
click at [245, 296] on select "Choose Options Bare Metal Textured Black Powder Coat" at bounding box center [315, 305] width 140 height 19
click at [397, 12] on icon at bounding box center [399, 15] width 8 height 8
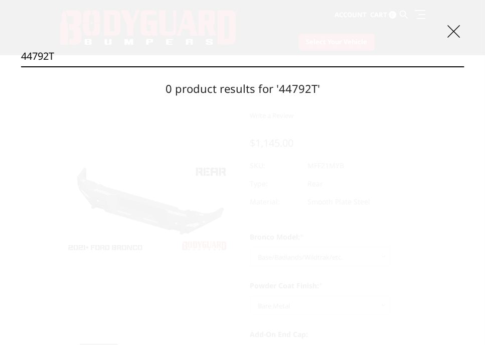
type input "44792T"
click at [464, 66] on input "Search" at bounding box center [464, 66] width 1 height 1
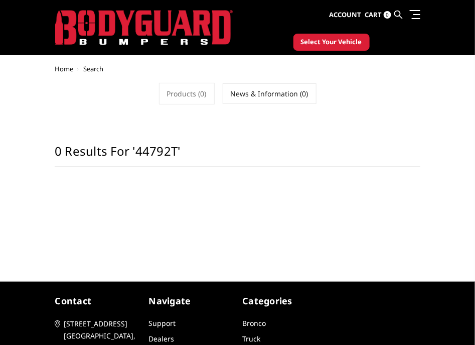
click at [400, 11] on icon at bounding box center [399, 15] width 8 height 8
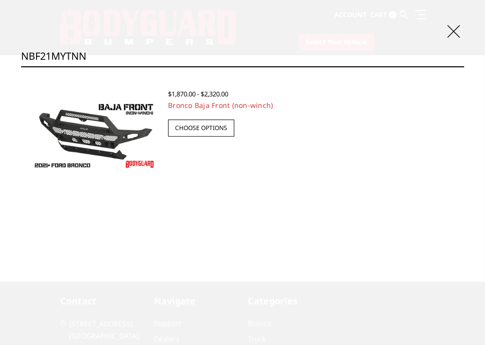
type input "NBF21MYTNN"
click at [75, 113] on img at bounding box center [94, 135] width 127 height 71
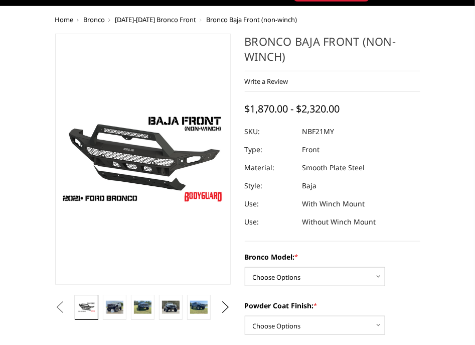
scroll to position [188, 0]
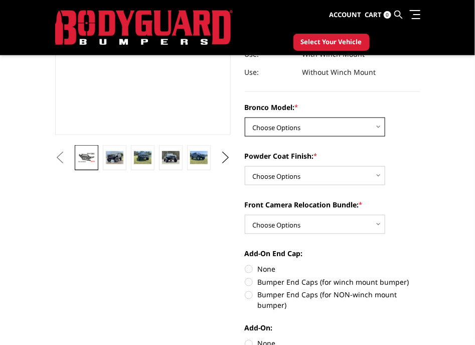
click at [333, 121] on select "Choose Options Base/Badlands/Wildtrak/etc. Raptor" at bounding box center [315, 126] width 140 height 19
select select "4032"
click at [245, 117] on select "Choose Options Base/Badlands/Wildtrak/etc. Raptor" at bounding box center [315, 126] width 140 height 19
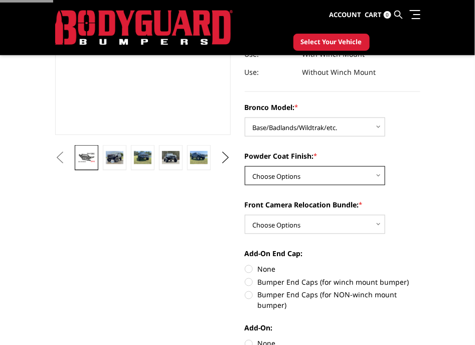
click at [320, 177] on select "Choose Options Bare Metal Textured Black Powder Coat" at bounding box center [315, 175] width 140 height 19
select select "4035"
click at [245, 166] on select "Choose Options Bare Metal Textured Black Powder Coat" at bounding box center [315, 175] width 140 height 19
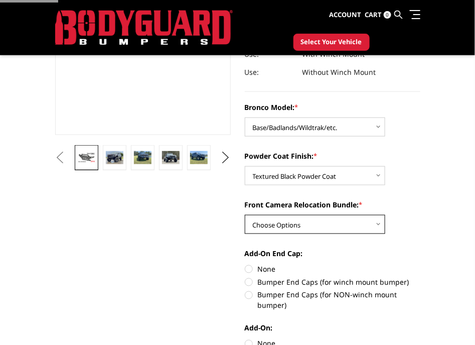
click at [308, 220] on select "Choose Options With Front Camera Relocation (Harness and Pod) Without Front Cam…" at bounding box center [315, 224] width 140 height 19
select select "4037"
click at [245, 215] on select "Choose Options With Front Camera Relocation (Harness and Pod) Without Front Cam…" at bounding box center [315, 224] width 140 height 19
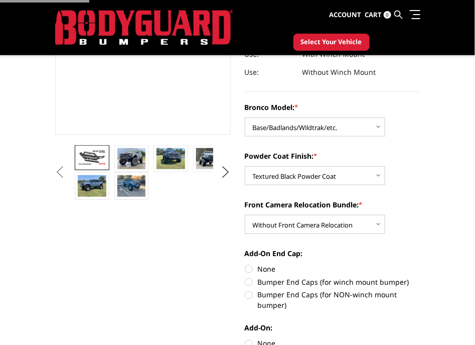
click at [262, 264] on label "None" at bounding box center [333, 268] width 176 height 11
click at [245, 264] on input "None" at bounding box center [245, 263] width 1 height 1
radio input "true"
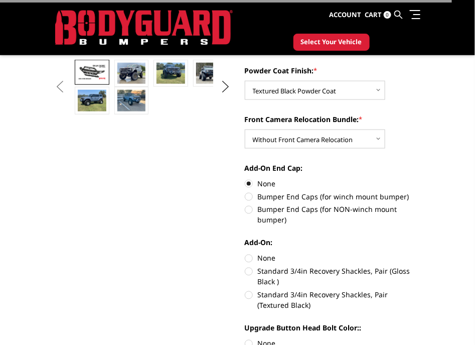
scroll to position [376, 0]
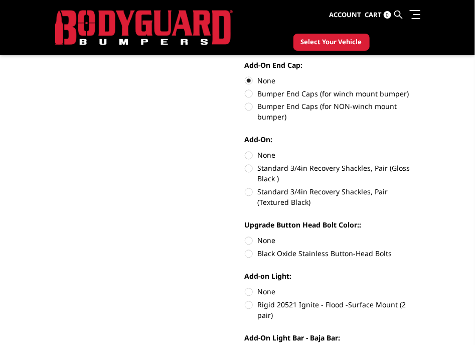
click at [266, 154] on label "None" at bounding box center [333, 155] width 176 height 11
click at [245, 151] on input "None" at bounding box center [245, 150] width 1 height 1
radio input "true"
click at [261, 246] on div "Upgrade Button Head Bolt Color:: None Black Oxide Stainless Button-Head Bolts" at bounding box center [333, 238] width 176 height 37
click at [264, 242] on label "None" at bounding box center [333, 240] width 176 height 11
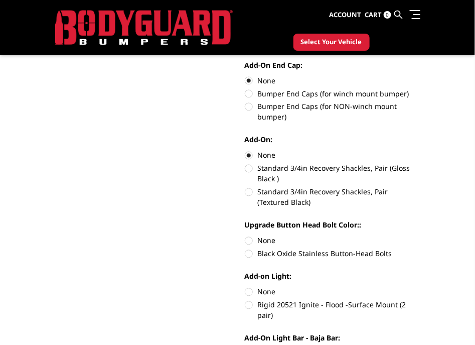
click at [245, 236] on input "None" at bounding box center [245, 235] width 1 height 1
radio input "true"
click at [263, 287] on label "None" at bounding box center [333, 292] width 176 height 11
click at [245, 287] on input "None" at bounding box center [245, 287] width 1 height 1
radio input "true"
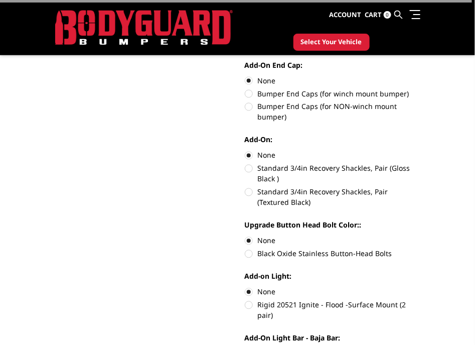
scroll to position [564, 0]
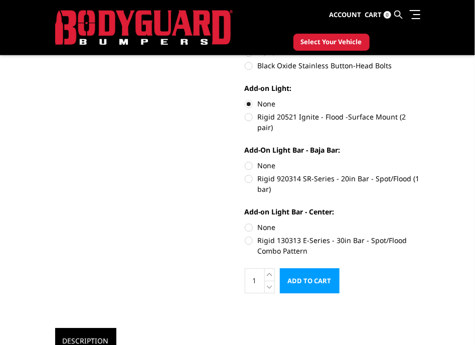
click at [264, 222] on label "None" at bounding box center [333, 227] width 176 height 11
click at [245, 222] on input "None" at bounding box center [245, 222] width 1 height 1
radio input "true"
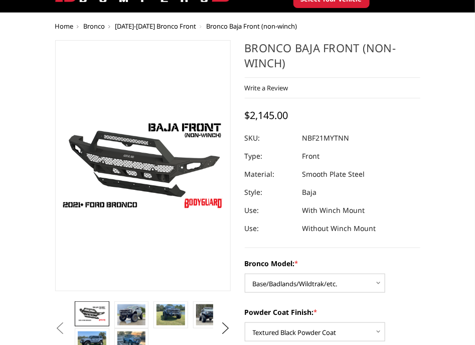
scroll to position [62, 0]
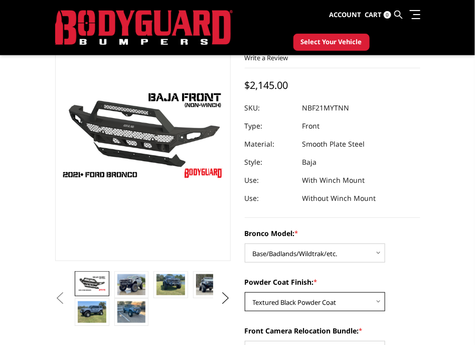
click at [336, 302] on select "Choose Options Bare Metal Textured Black Powder Coat" at bounding box center [315, 301] width 140 height 19
select select "4034"
click at [245, 292] on select "Choose Options Bare Metal Textured Black Powder Coat" at bounding box center [315, 301] width 140 height 19
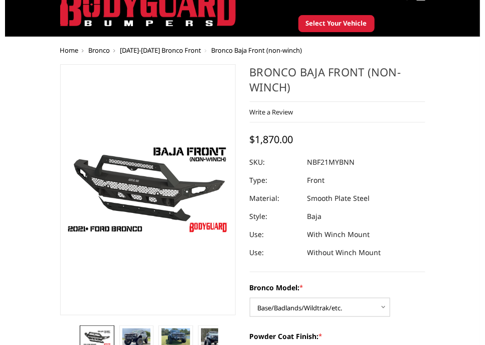
scroll to position [0, 0]
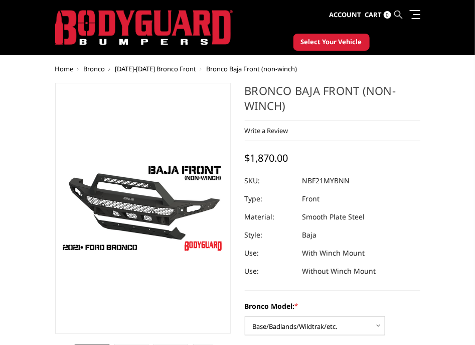
click at [396, 11] on icon at bounding box center [399, 15] width 8 height 8
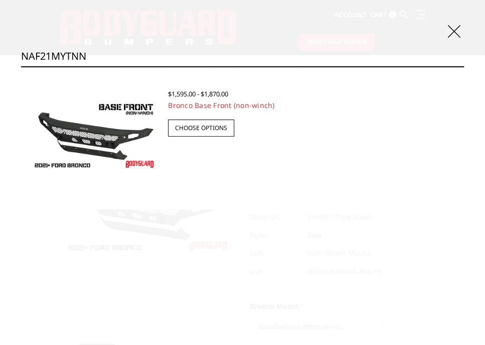
type input "NAF21MYTNN"
click at [99, 137] on img at bounding box center [94, 135] width 127 height 71
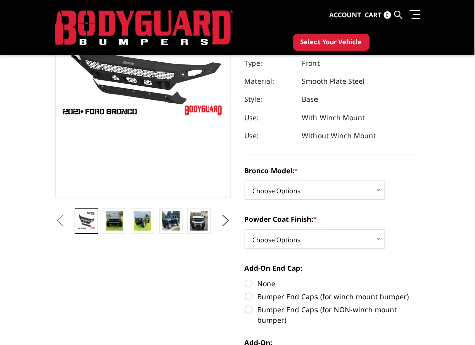
select select "4028"
click at [245, 181] on select "Choose Options Base/Badlands/Wildtrak/etc. Raptor" at bounding box center [315, 190] width 140 height 19
drag, startPoint x: 323, startPoint y: 225, endPoint x: 321, endPoint y: 232, distance: 7.3
click at [323, 226] on div "Powder Coat Finish: * Choose Options Bare Metal Textured Black Powder Coat" at bounding box center [333, 231] width 176 height 35
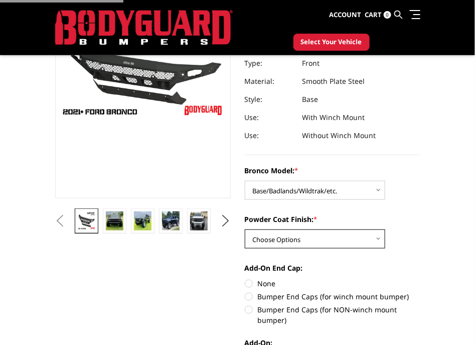
click at [321, 238] on select "Choose Options Bare Metal Textured Black Powder Coat" at bounding box center [315, 238] width 140 height 19
select select "4031"
click at [245, 229] on select "Choose Options Bare Metal Textured Black Powder Coat" at bounding box center [315, 238] width 140 height 19
click at [271, 280] on label "None" at bounding box center [333, 283] width 176 height 11
click at [245, 278] on input "None" at bounding box center [245, 278] width 1 height 1
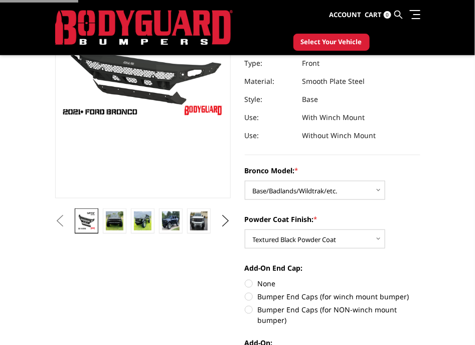
radio input "true"
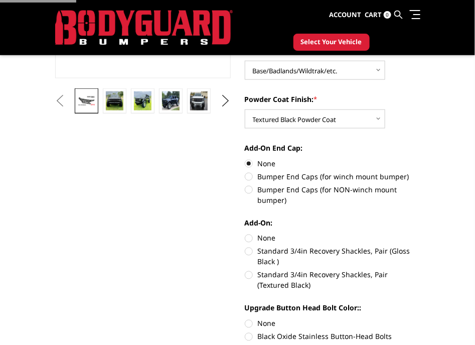
scroll to position [314, 0]
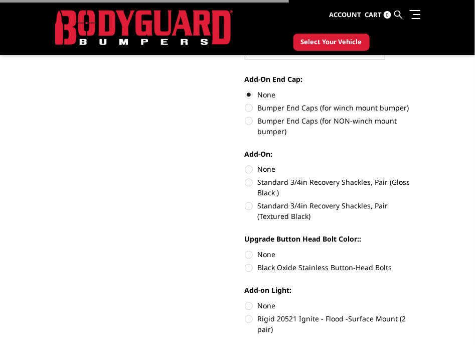
click at [257, 250] on label "None" at bounding box center [333, 254] width 176 height 11
click at [245, 250] on input "None" at bounding box center [245, 249] width 1 height 1
radio input "true"
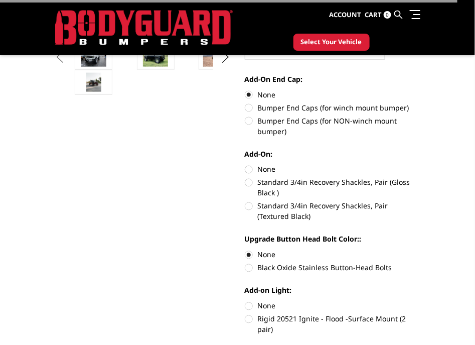
drag, startPoint x: 263, startPoint y: 164, endPoint x: 263, endPoint y: 192, distance: 27.6
click at [263, 166] on label "None" at bounding box center [333, 169] width 176 height 11
click at [245, 165] on input "None" at bounding box center [245, 164] width 1 height 1
radio input "true"
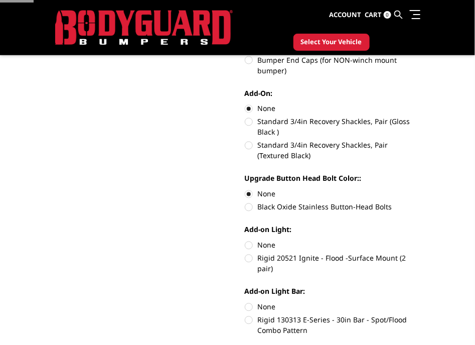
scroll to position [501, 0]
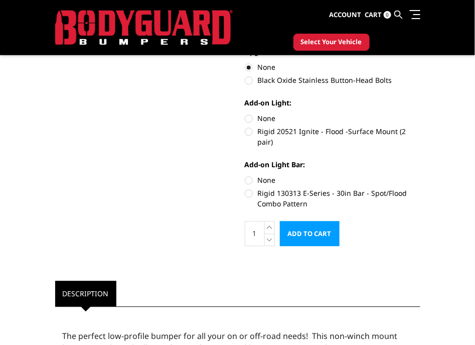
click at [267, 175] on label "None" at bounding box center [333, 180] width 176 height 11
click at [245, 175] on input "None" at bounding box center [245, 175] width 1 height 1
radio input "true"
click at [261, 111] on div "Add-on Light: None Rigid 20521 Ignite - Flood -Surface Mount (2 pair)" at bounding box center [333, 121] width 176 height 48
click at [267, 120] on label "None" at bounding box center [333, 118] width 176 height 11
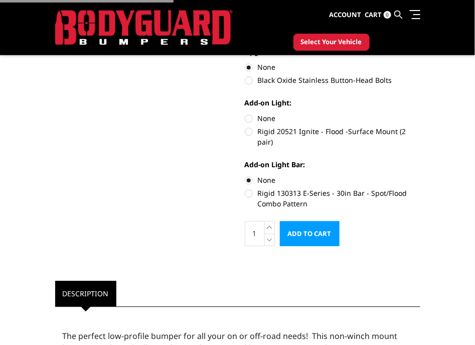
click at [245, 113] on input "None" at bounding box center [245, 113] width 1 height 1
radio input "true"
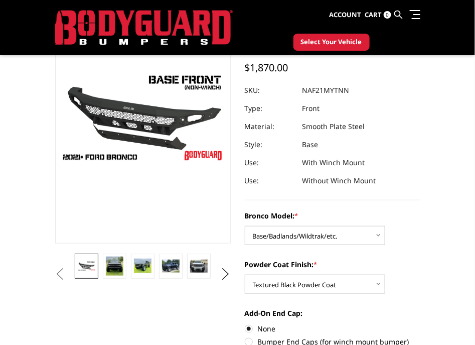
scroll to position [125, 0]
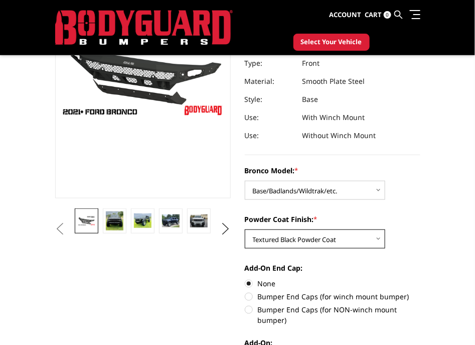
click at [329, 234] on select "Choose Options Bare Metal Textured Black Powder Coat" at bounding box center [315, 238] width 140 height 19
select select "4030"
click at [245, 229] on select "Choose Options Bare Metal Textured Black Powder Coat" at bounding box center [315, 238] width 140 height 19
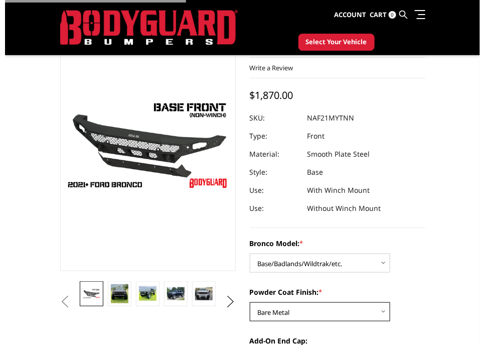
scroll to position [0, 0]
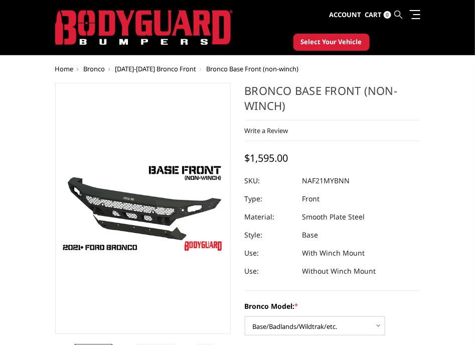
click at [399, 15] on icon at bounding box center [399, 15] width 8 height 8
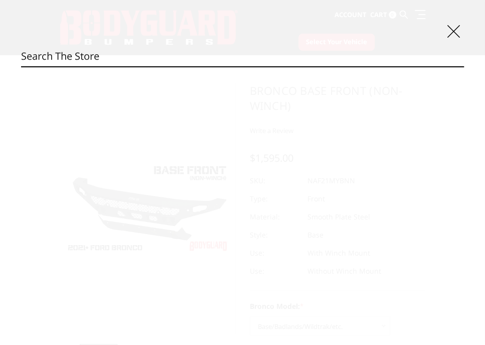
click at [309, 63] on input "Search" at bounding box center [242, 56] width 443 height 20
type input "40002T"
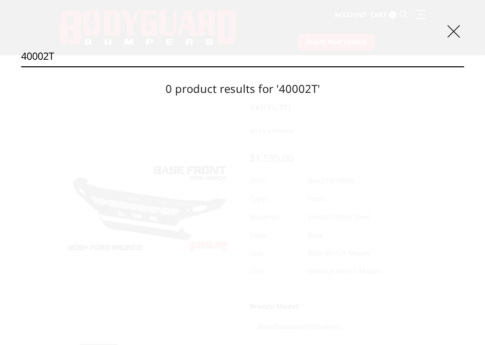
click at [222, 59] on input "40002T" at bounding box center [242, 56] width 443 height 20
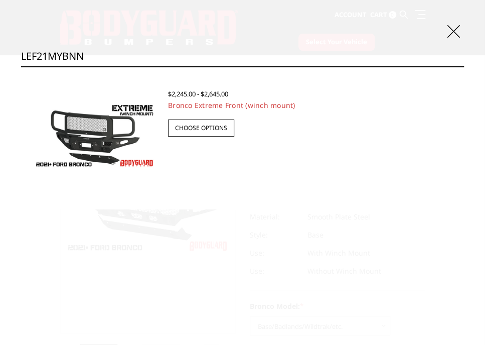
type input "LEF21MYBNN"
click at [96, 129] on img at bounding box center [94, 135] width 127 height 71
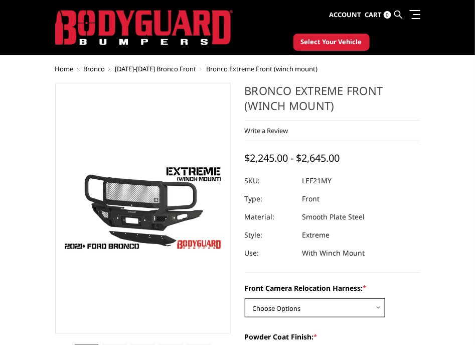
click at [334, 311] on select "Choose Options Without Front Camera Relocation Harness With Front Camera Reloca…" at bounding box center [315, 307] width 140 height 19
select select "4023"
click at [245, 298] on select "Choose Options Without Front Camera Relocation Harness With Front Camera Reloca…" at bounding box center [315, 307] width 140 height 19
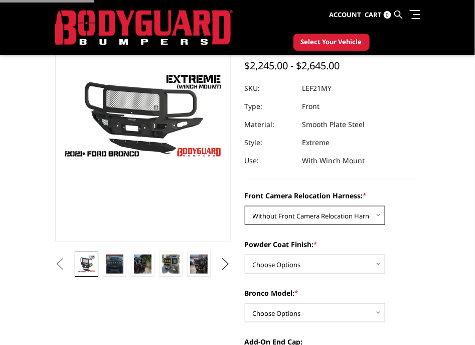
scroll to position [125, 0]
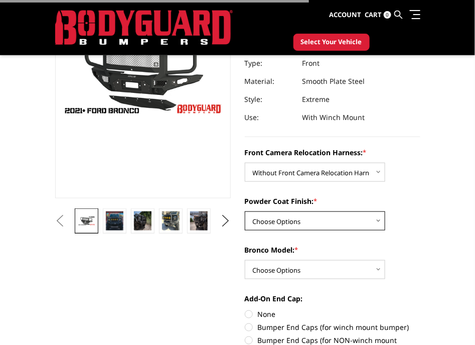
click at [310, 224] on select "Choose Options Textured Black Powder Coat Bare Metal" at bounding box center [315, 220] width 140 height 19
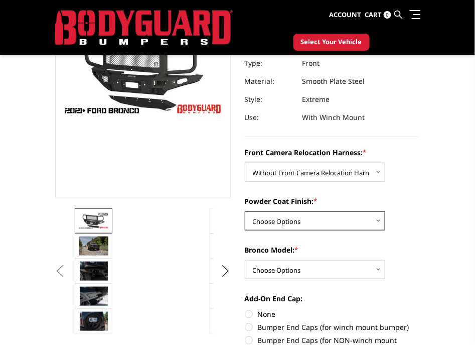
select select "4021"
click at [245, 211] on select "Choose Options Textured Black Powder Coat Bare Metal" at bounding box center [315, 220] width 140 height 19
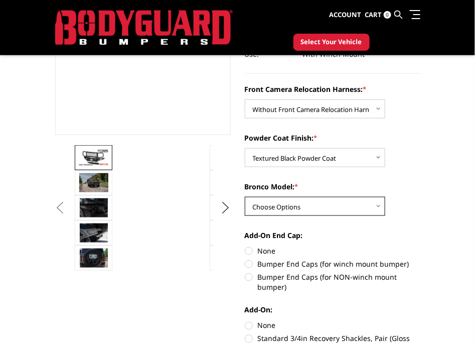
click at [304, 201] on select "Choose Options Raptor Base/Badlands/Wildtrak/etc." at bounding box center [315, 206] width 140 height 19
select select "4018"
click at [245, 197] on select "Choose Options Raptor Base/Badlands/Wildtrak/etc." at bounding box center [315, 206] width 140 height 19
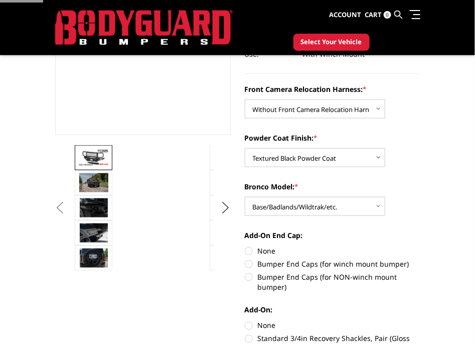
click at [275, 251] on label "None" at bounding box center [333, 250] width 176 height 11
click at [245, 246] on input "None" at bounding box center [245, 245] width 1 height 1
radio input "true"
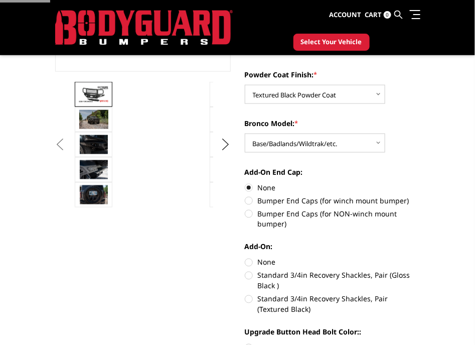
scroll to position [314, 0]
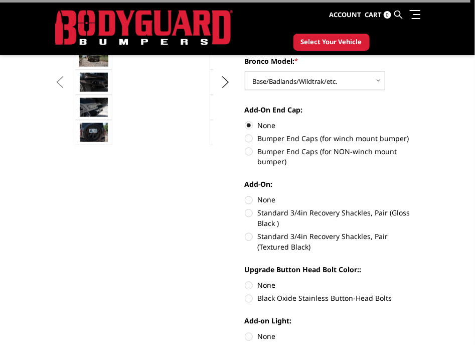
click at [267, 200] on label "None" at bounding box center [333, 200] width 176 height 11
click at [245, 195] on input "None" at bounding box center [245, 195] width 1 height 1
radio input "true"
click at [268, 284] on label "None" at bounding box center [333, 285] width 176 height 11
click at [245, 280] on input "None" at bounding box center [245, 280] width 1 height 1
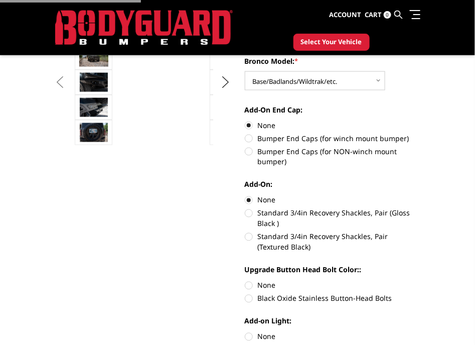
radio input "true"
click at [272, 335] on label "None" at bounding box center [333, 336] width 176 height 11
click at [245, 332] on input "None" at bounding box center [245, 331] width 1 height 1
radio input "true"
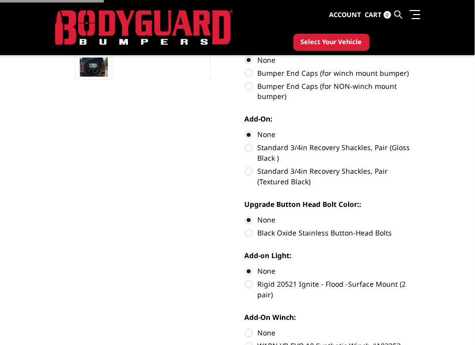
scroll to position [501, 0]
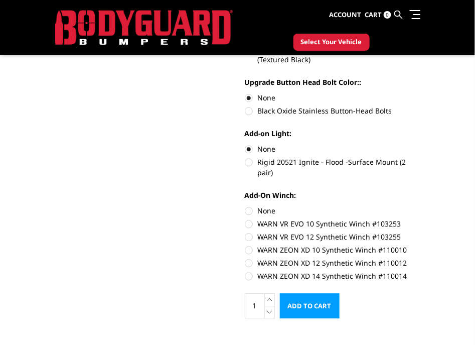
click at [254, 205] on label "None" at bounding box center [333, 210] width 176 height 11
click at [245, 205] on input "None" at bounding box center [245, 205] width 1 height 1
radio input "true"
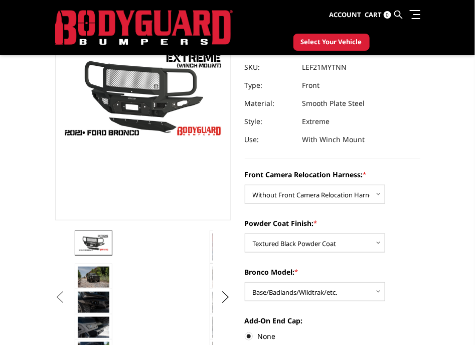
scroll to position [250, 0]
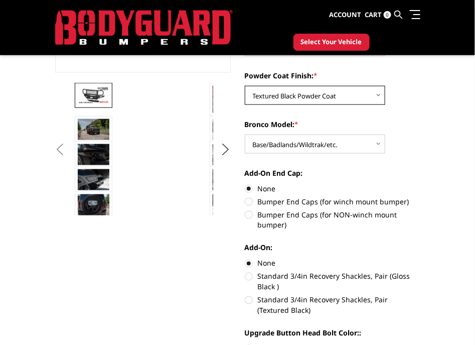
click at [311, 91] on select "Choose Options Textured Black Powder Coat Bare Metal" at bounding box center [315, 95] width 140 height 19
select select "4020"
click at [245, 86] on select "Choose Options Textured Black Powder Coat Bare Metal" at bounding box center [315, 95] width 140 height 19
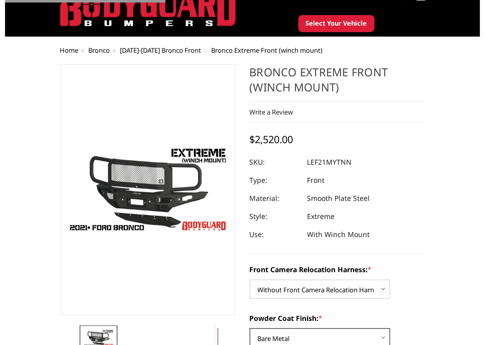
scroll to position [0, 0]
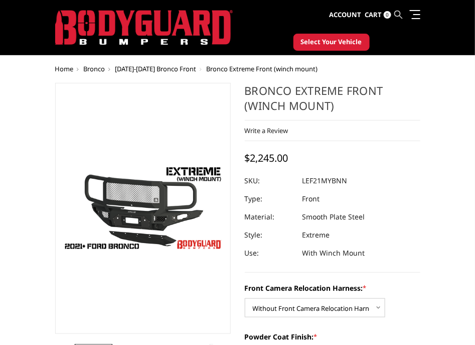
click at [396, 14] on icon at bounding box center [399, 15] width 8 height 8
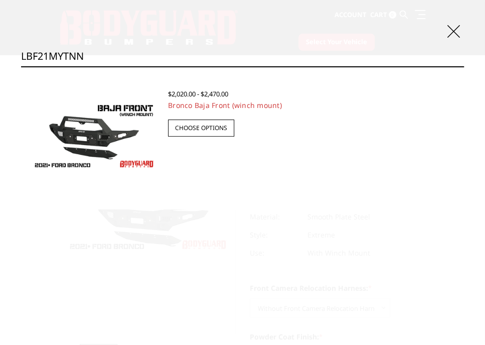
type input "LBF21MYTNN"
click at [114, 131] on img at bounding box center [94, 135] width 127 height 71
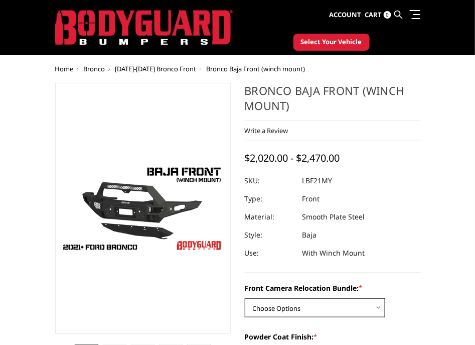
drag, startPoint x: 334, startPoint y: 308, endPoint x: 335, endPoint y: 298, distance: 10.1
click at [334, 308] on select "Choose Options Without Front Camera Relocation With Front Camera Relocation (Ha…" at bounding box center [315, 307] width 140 height 19
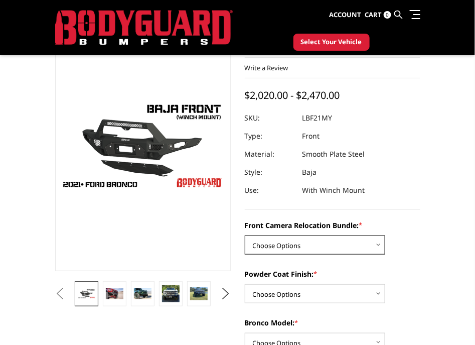
scroll to position [125, 0]
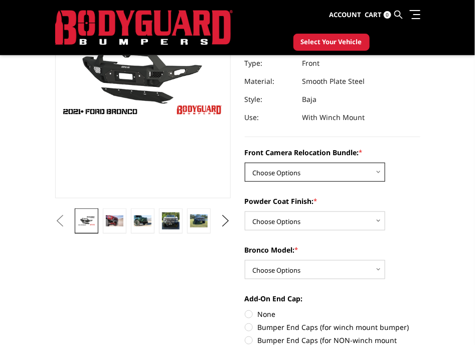
drag, startPoint x: 344, startPoint y: 174, endPoint x: 346, endPoint y: 179, distance: 5.4
click at [344, 174] on select "Choose Options Without Front Camera Relocation With Front Camera Relocation (Ha…" at bounding box center [315, 172] width 140 height 19
select select "4017"
click at [245, 163] on select "Choose Options Without Front Camera Relocation With Front Camera Relocation (Ha…" at bounding box center [315, 172] width 140 height 19
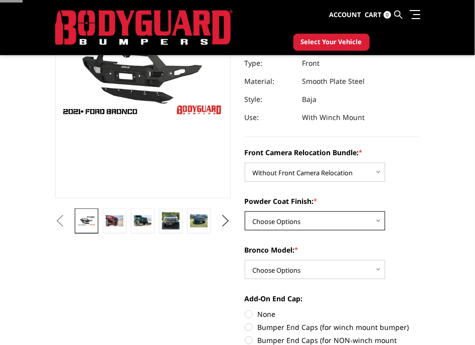
click at [321, 225] on select "Choose Options Textured Black Powder Coat Bare Metal" at bounding box center [315, 220] width 140 height 19
select select "4015"
click at [245, 211] on select "Choose Options Textured Black Powder Coat Bare Metal" at bounding box center [315, 220] width 140 height 19
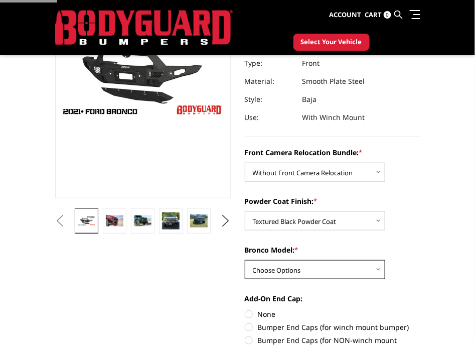
click at [299, 261] on select "Choose Options Raptor Base/Badlands/Wildtrak/etc." at bounding box center [315, 269] width 140 height 19
select select "4012"
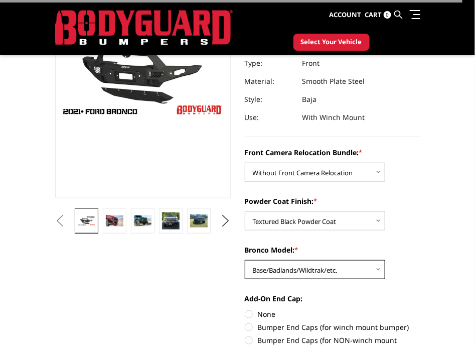
click at [245, 260] on select "Choose Options Raptor Base/Badlands/Wildtrak/etc." at bounding box center [315, 269] width 140 height 19
click at [273, 310] on label "None" at bounding box center [333, 314] width 176 height 11
click at [245, 309] on input "None" at bounding box center [245, 309] width 1 height 1
radio input "true"
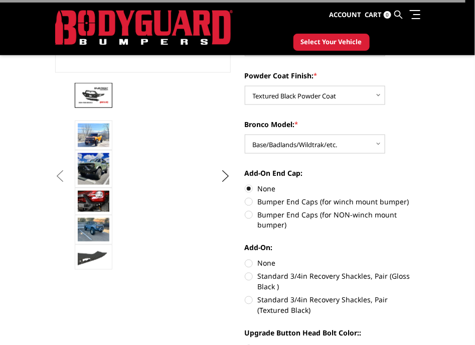
click at [265, 259] on label "None" at bounding box center [333, 263] width 176 height 11
click at [245, 258] on input "None" at bounding box center [245, 258] width 1 height 1
radio input "true"
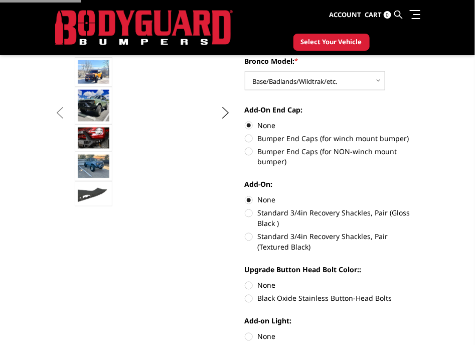
scroll to position [376, 0]
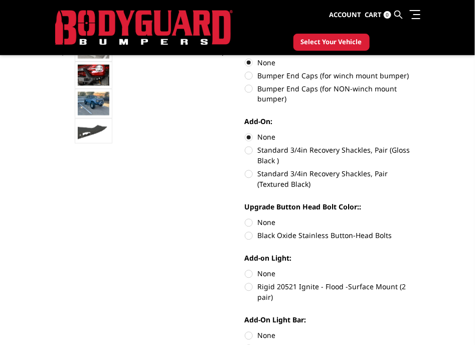
drag, startPoint x: 255, startPoint y: 225, endPoint x: 265, endPoint y: 257, distance: 33.5
click at [255, 224] on label "None" at bounding box center [333, 222] width 176 height 11
click at [245, 218] on input "None" at bounding box center [245, 217] width 1 height 1
radio input "true"
click at [263, 270] on label "None" at bounding box center [333, 273] width 176 height 11
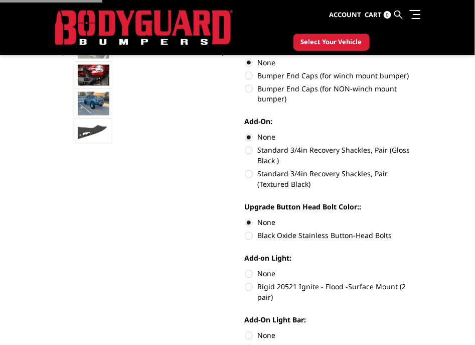
click at [245, 269] on input "None" at bounding box center [245, 268] width 1 height 1
radio input "true"
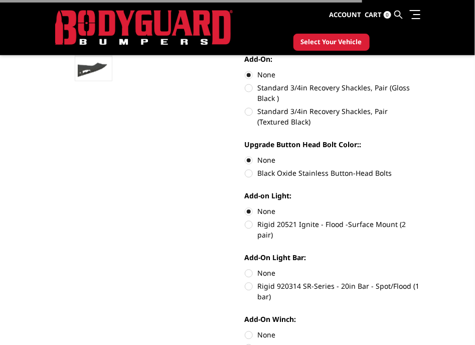
scroll to position [428, 0]
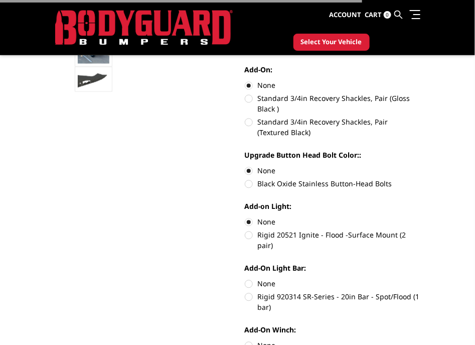
click at [263, 263] on label "Add-On Light Bar:" at bounding box center [333, 268] width 176 height 11
click at [269, 278] on label "None" at bounding box center [333, 283] width 176 height 11
click at [245, 278] on input "None" at bounding box center [245, 278] width 1 height 1
radio input "true"
click at [272, 340] on label "None" at bounding box center [333, 345] width 176 height 11
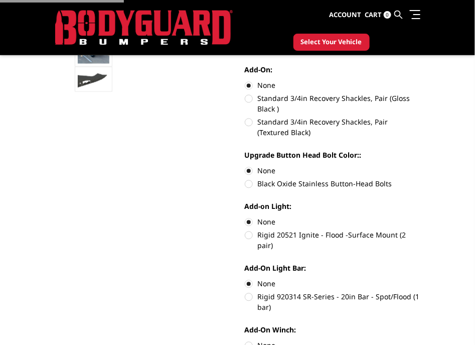
click at [245, 340] on input "None" at bounding box center [245, 340] width 1 height 1
radio input "true"
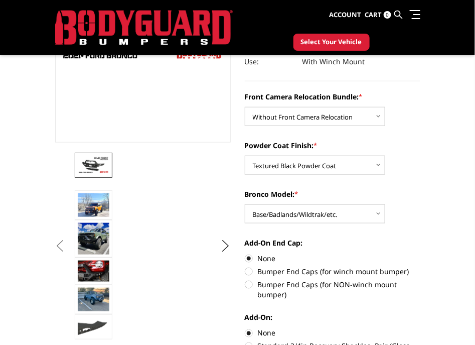
scroll to position [188, 0]
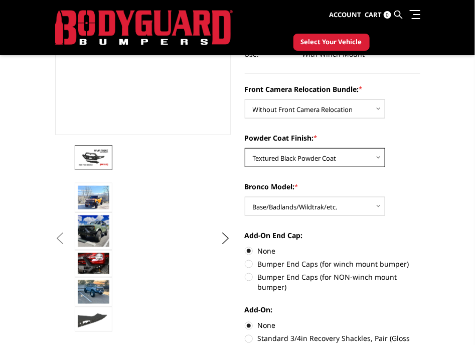
click at [339, 159] on select "Choose Options Textured Black Powder Coat Bare Metal" at bounding box center [315, 157] width 140 height 19
select select "4014"
click at [245, 148] on select "Choose Options Textured Black Powder Coat Bare Metal" at bounding box center [315, 157] width 140 height 19
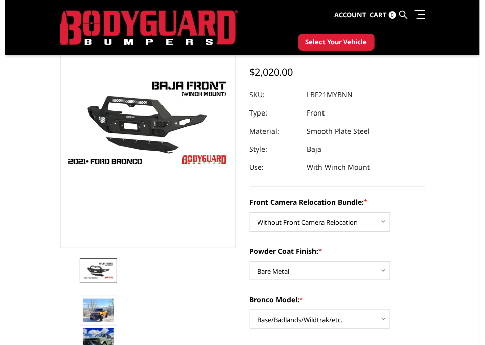
scroll to position [0, 0]
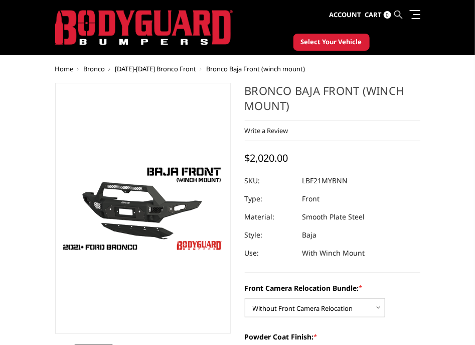
click at [399, 14] on icon at bounding box center [399, 15] width 8 height 8
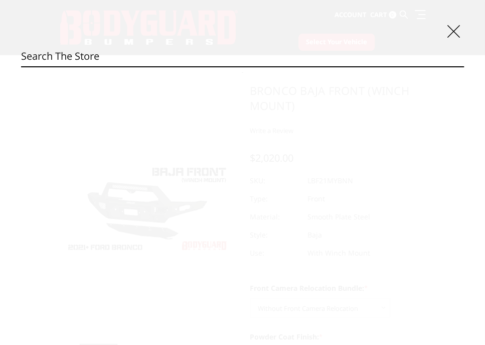
click at [290, 60] on input "Search" at bounding box center [242, 56] width 443 height 20
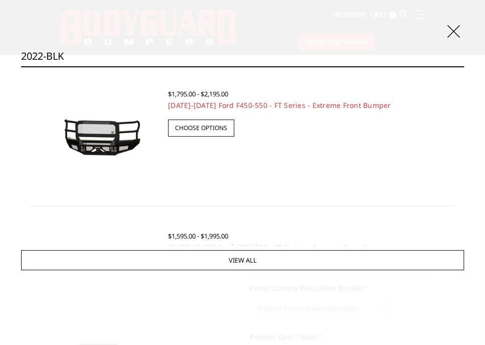
type input "2022-BLK"
click at [126, 125] on img at bounding box center [94, 135] width 127 height 60
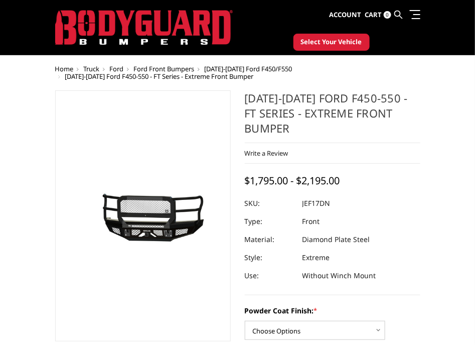
scroll to position [62, 0]
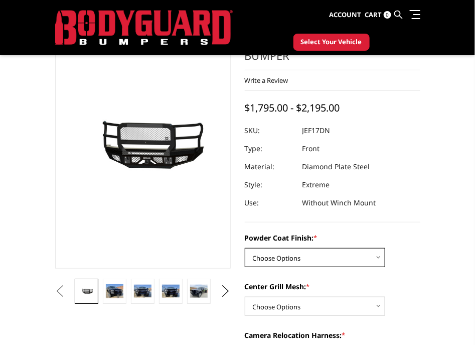
click at [342, 248] on select "Choose Options Bare Metal Gloss Black Powder Coat Textured Black Powder Coat" at bounding box center [315, 257] width 140 height 19
select select "3249"
click at [245, 248] on select "Choose Options Bare Metal Gloss Black Powder Coat Textured Black Powder Coat" at bounding box center [315, 257] width 140 height 19
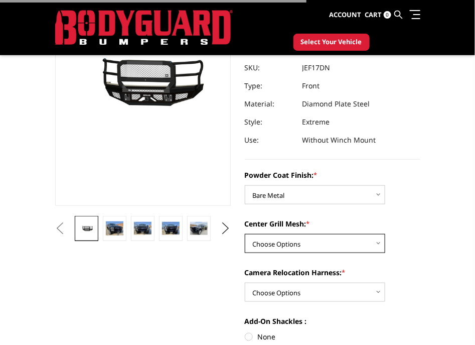
click at [329, 240] on select "Choose Options WITH Expanded Metal in Center Grill WITHOUT Expanded Metal in Ce…" at bounding box center [315, 243] width 140 height 19
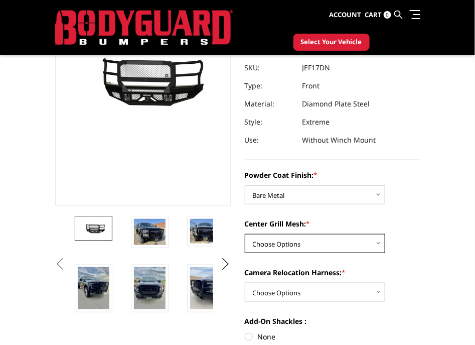
select select "3253"
click at [245, 234] on select "Choose Options WITH Expanded Metal in Center Grill WITHOUT Expanded Metal in Ce…" at bounding box center [315, 243] width 140 height 19
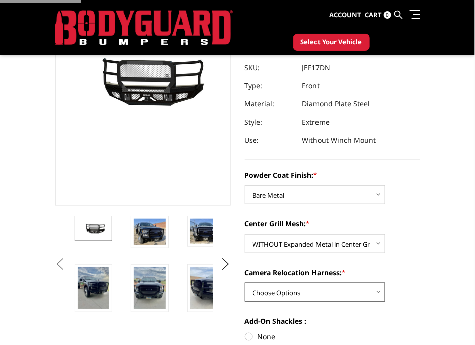
click at [316, 294] on select "Choose Options WITH Camera Relocation Harness WITHOUT Camera Relocation Harness" at bounding box center [315, 291] width 140 height 19
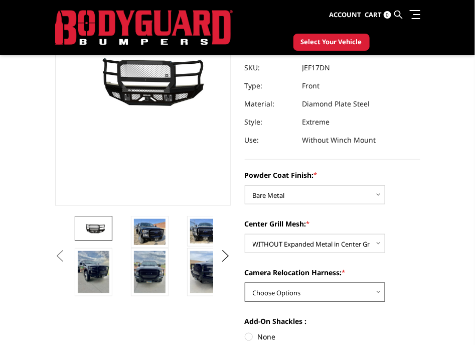
select select "3255"
click at [245, 282] on select "Choose Options WITH Camera Relocation Harness WITHOUT Camera Relocation Harness" at bounding box center [315, 291] width 140 height 19
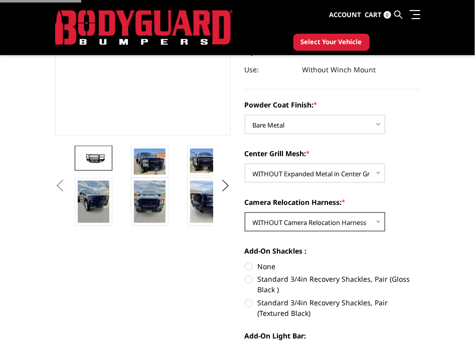
scroll to position [250, 0]
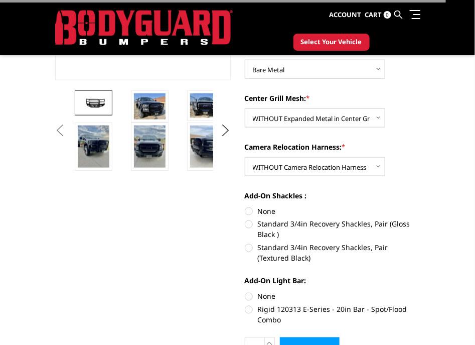
click at [266, 208] on label "None" at bounding box center [333, 211] width 176 height 11
click at [245, 206] on input "None" at bounding box center [245, 206] width 1 height 1
radio input "true"
click at [271, 295] on label "None" at bounding box center [333, 296] width 176 height 11
click at [245, 292] on input "None" at bounding box center [245, 291] width 1 height 1
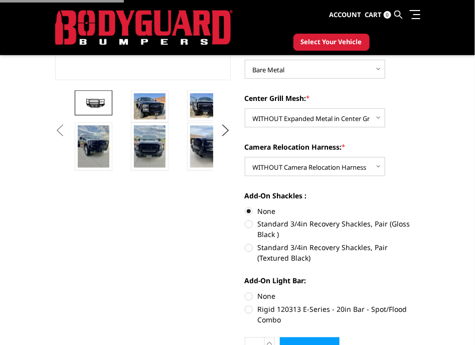
radio input "true"
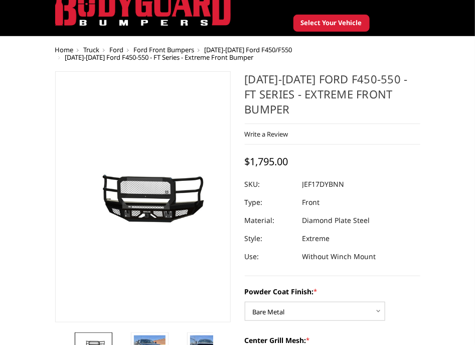
scroll to position [0, 0]
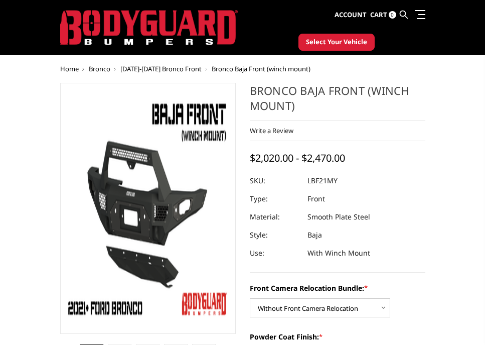
select select "4017"
select select "4014"
select select "4012"
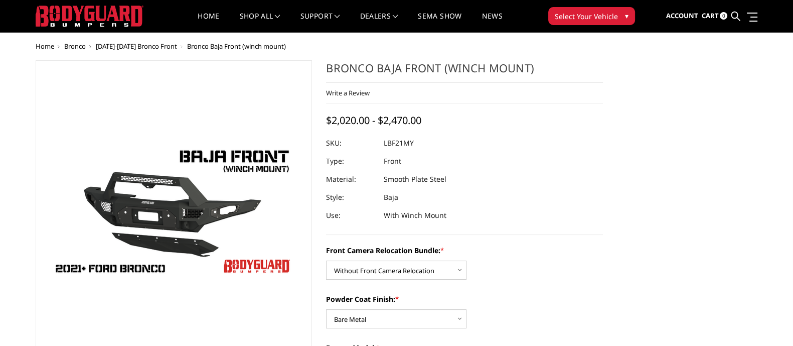
click at [485, 18] on icon at bounding box center [735, 16] width 9 height 9
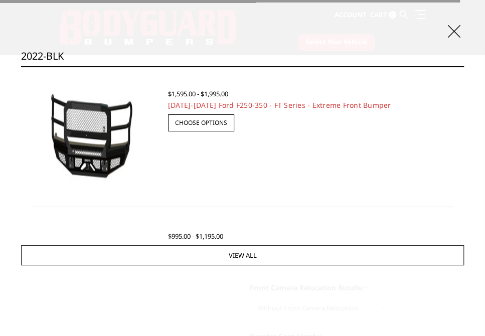
type input "2022-BLK"
click at [464, 66] on input "Search" at bounding box center [464, 66] width 1 height 1
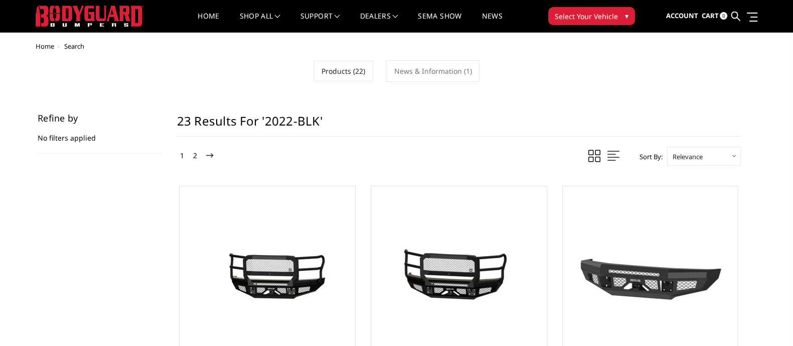
click at [260, 126] on h1 "23 results for '2022-BLK'" at bounding box center [459, 124] width 564 height 23
click at [439, 72] on link "News & Information (1)" at bounding box center [433, 71] width 94 height 22
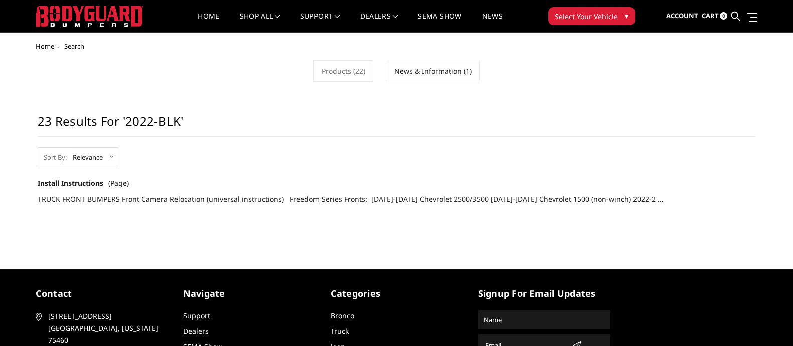
click at [365, 58] on div "Home Search Products (22) News & Information (1) Refine by No filters applied B…" at bounding box center [397, 129] width 723 height 173
click at [349, 71] on link "Products (22)" at bounding box center [344, 71] width 60 height 22
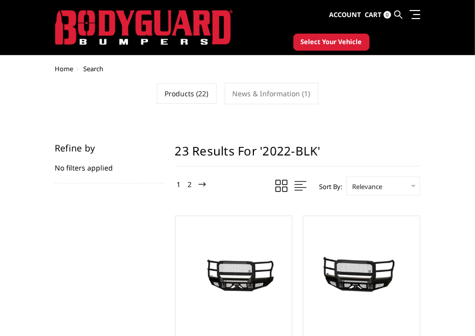
drag, startPoint x: 400, startPoint y: 16, endPoint x: 398, endPoint y: 23, distance: 7.0
click at [400, 16] on icon at bounding box center [399, 15] width 8 height 8
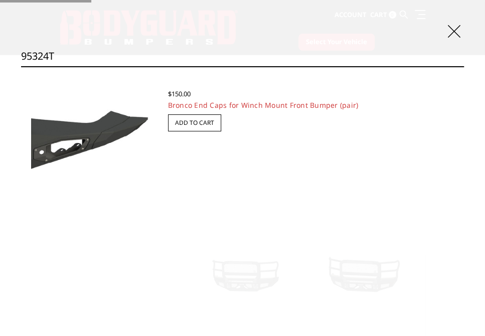
type input "95324T"
click at [464, 66] on input "Search" at bounding box center [464, 66] width 1 height 1
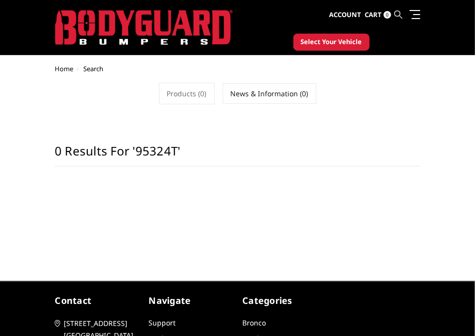
click at [395, 13] on icon at bounding box center [399, 15] width 8 height 8
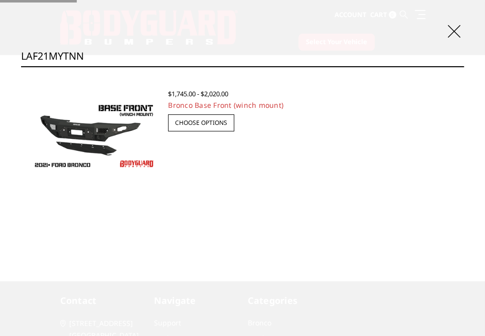
type input "LAF21MYTNN"
click at [464, 66] on input "Search" at bounding box center [464, 66] width 1 height 1
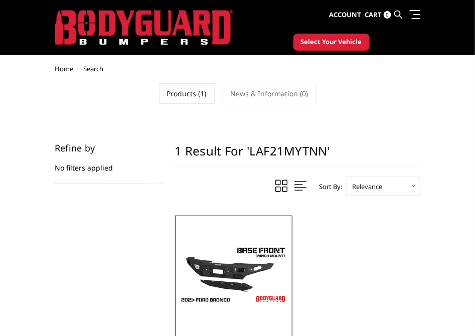
click at [243, 258] on img at bounding box center [233, 274] width 111 height 63
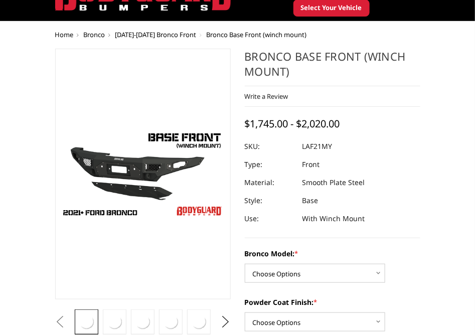
scroll to position [125, 0]
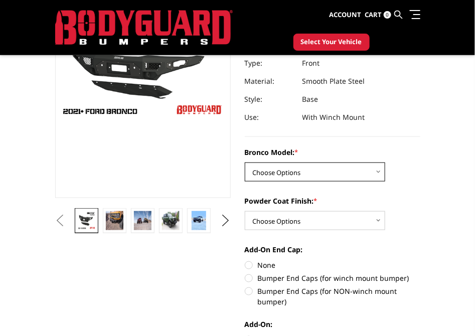
click at [351, 174] on select "Choose Options Base/Badlands/Wildtrak/etc. Raptor" at bounding box center [315, 172] width 140 height 19
select select "4008"
click at [245, 163] on select "Choose Options Base/Badlands/Wildtrak/etc. Raptor" at bounding box center [315, 172] width 140 height 19
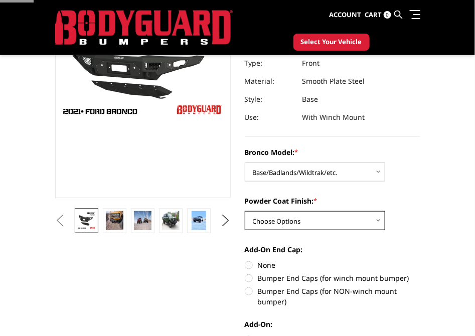
click at [317, 217] on select "Choose Options Bare Metal Textured Black Powder Coat" at bounding box center [315, 220] width 140 height 19
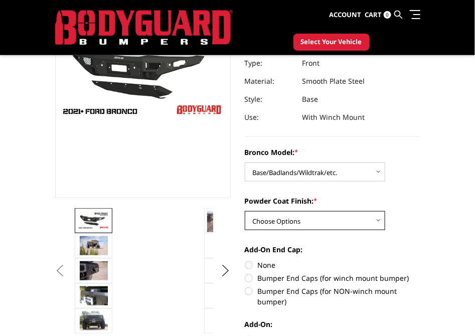
select select "4011"
click at [245, 211] on select "Choose Options Bare Metal Textured Black Powder Coat" at bounding box center [315, 220] width 140 height 19
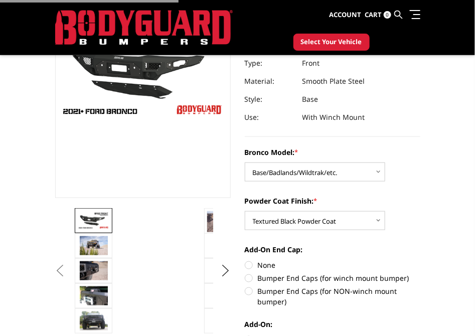
click at [271, 264] on label "None" at bounding box center [333, 265] width 176 height 11
click at [245, 260] on input "None" at bounding box center [245, 260] width 1 height 1
radio input "true"
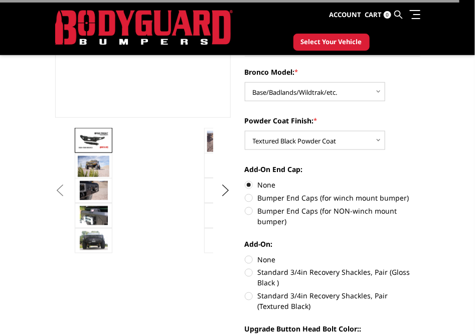
scroll to position [250, 0]
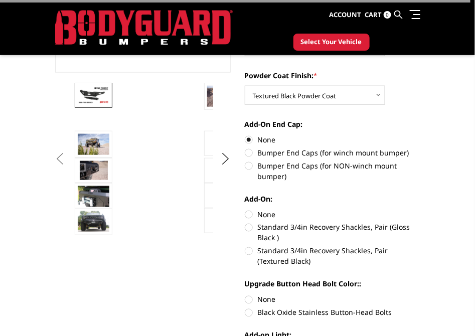
drag, startPoint x: 265, startPoint y: 214, endPoint x: 277, endPoint y: 261, distance: 48.7
click at [265, 214] on label "None" at bounding box center [333, 214] width 176 height 11
click at [245, 210] on input "None" at bounding box center [245, 209] width 1 height 1
radio input "true"
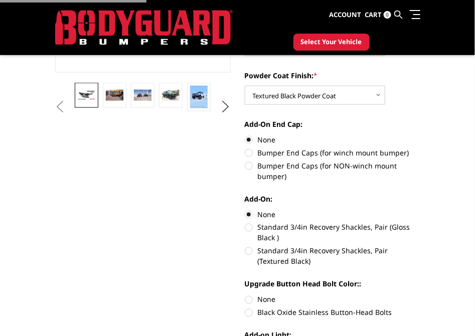
click at [262, 297] on label "None" at bounding box center [333, 300] width 176 height 11
click at [245, 295] on input "None" at bounding box center [245, 295] width 1 height 1
radio input "true"
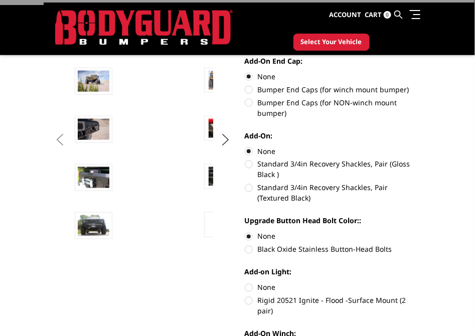
scroll to position [439, 0]
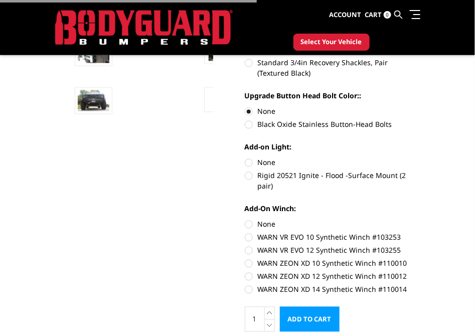
click at [268, 219] on label "None" at bounding box center [333, 224] width 176 height 11
click at [245, 219] on input "None" at bounding box center [245, 219] width 1 height 1
radio input "true"
click at [267, 162] on div "Bronco Model: * Choose Options Base/Badlands/Wildtrak/etc. Raptor Powder Coat F…" at bounding box center [333, 63] width 176 height 460
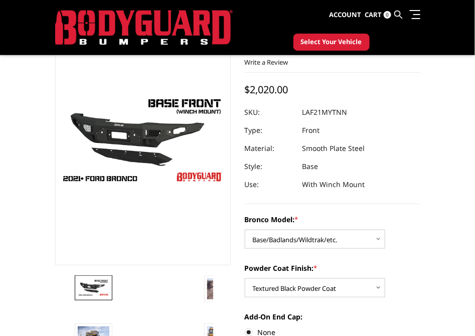
scroll to position [125, 0]
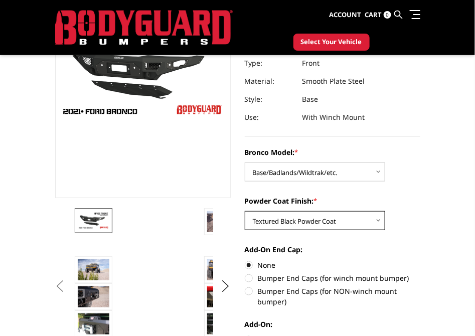
click at [328, 220] on select "Choose Options Bare Metal Textured Black Powder Coat" at bounding box center [315, 220] width 140 height 19
select select "4010"
click at [245, 211] on select "Choose Options Bare Metal Textured Black Powder Coat" at bounding box center [315, 220] width 140 height 19
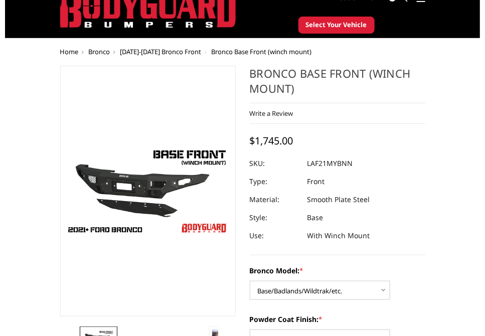
scroll to position [0, 0]
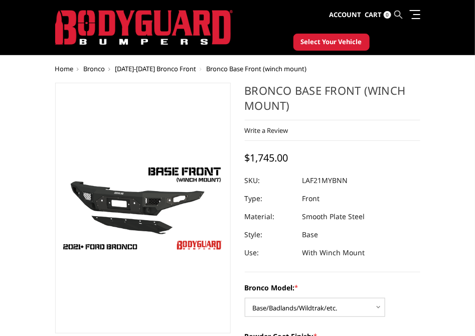
click at [399, 15] on icon at bounding box center [399, 15] width 8 height 8
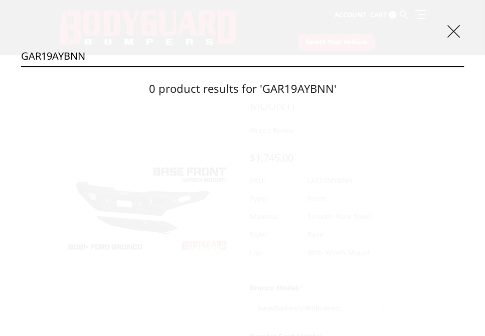
click at [355, 61] on input "GAR19AYBNN" at bounding box center [242, 56] width 443 height 20
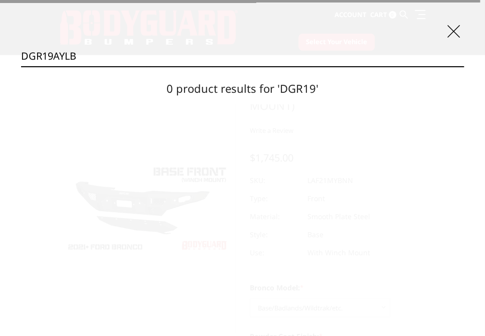
type input "DGR19AYLB"
click at [464, 66] on input "Search" at bounding box center [464, 66] width 1 height 1
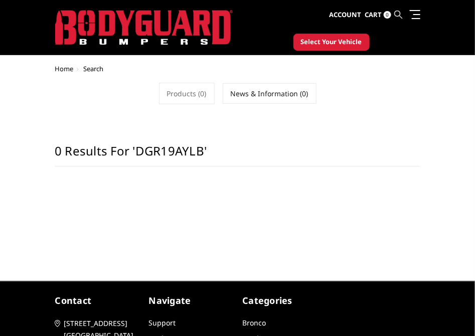
click at [401, 15] on icon at bounding box center [399, 15] width 8 height 8
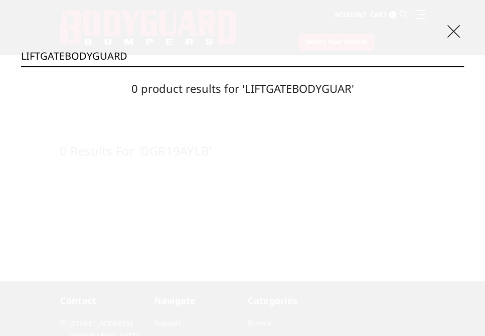
click at [229, 67] on section "0 product results for 'LIFTGATEBODYGUAR'" at bounding box center [242, 85] width 443 height 37
click at [229, 60] on input "LIFTGATEBODYGUARD" at bounding box center [242, 56] width 443 height 20
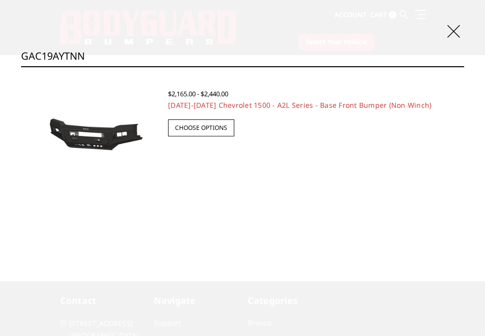
type input "GAC19AYTNN"
click at [263, 99] on div "$2,165.00 - $2,440.00" at bounding box center [306, 94] width 276 height 13
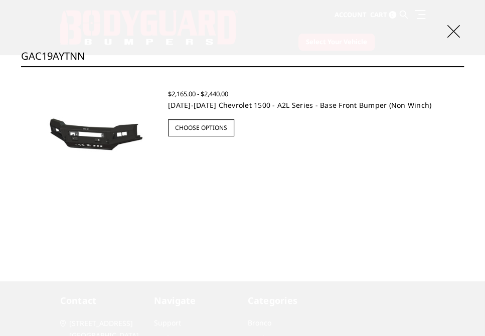
click at [254, 103] on link "2019-2021 Chevrolet 1500 - A2L Series - Base Front Bumper (Non Winch)" at bounding box center [299, 105] width 263 height 10
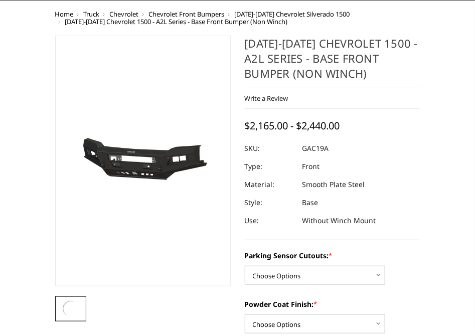
scroll to position [188, 0]
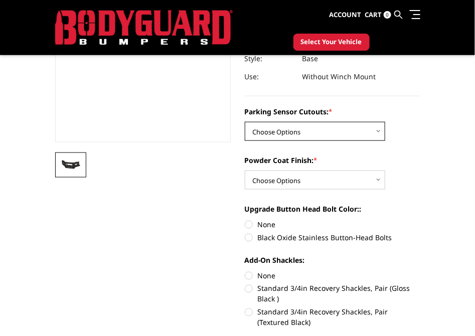
drag, startPoint x: 317, startPoint y: 133, endPoint x: 319, endPoint y: 139, distance: 6.7
click at [317, 133] on select "Choose Options WITH Parking Sensor Cutouts WITHOUT Parking Sensor Cutouts" at bounding box center [315, 131] width 140 height 19
select select "3867"
click at [245, 122] on select "Choose Options WITH Parking Sensor Cutouts WITHOUT Parking Sensor Cutouts" at bounding box center [315, 131] width 140 height 19
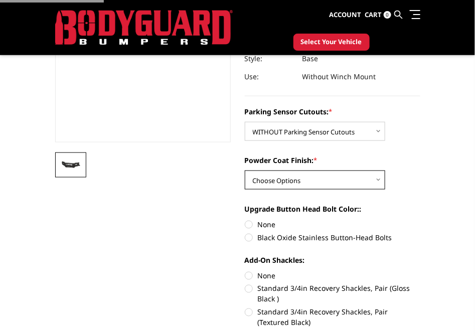
click at [306, 181] on select "Choose Options Bare Metal Textured Black Powder Coat" at bounding box center [315, 180] width 140 height 19
select select "3869"
click at [245, 171] on select "Choose Options Bare Metal Textured Black Powder Coat" at bounding box center [315, 180] width 140 height 19
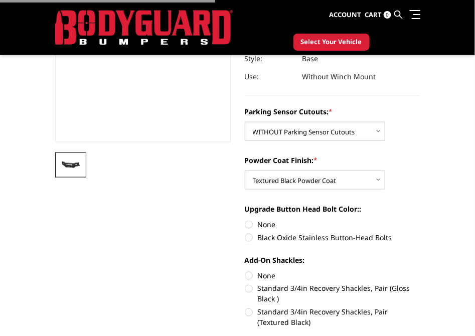
click at [268, 224] on label "None" at bounding box center [333, 224] width 176 height 11
click at [245, 220] on input "None" at bounding box center [245, 219] width 1 height 1
radio input "true"
click at [264, 279] on label "None" at bounding box center [333, 275] width 176 height 11
click at [245, 271] on input "None" at bounding box center [245, 270] width 1 height 1
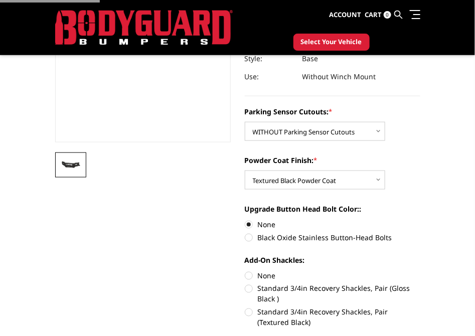
radio input "true"
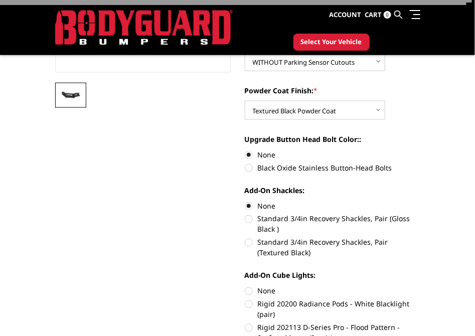
scroll to position [314, 0]
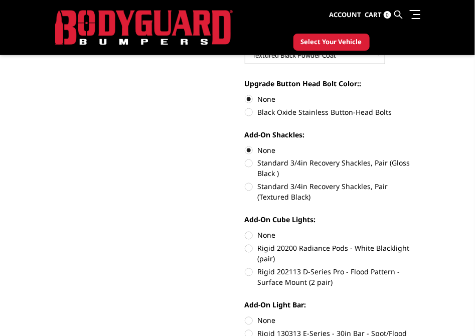
drag, startPoint x: 269, startPoint y: 238, endPoint x: 266, endPoint y: 303, distance: 64.8
click at [269, 238] on label "None" at bounding box center [333, 235] width 176 height 11
click at [245, 231] on input "None" at bounding box center [245, 230] width 1 height 1
radio input "true"
click at [262, 322] on label "None" at bounding box center [333, 321] width 176 height 11
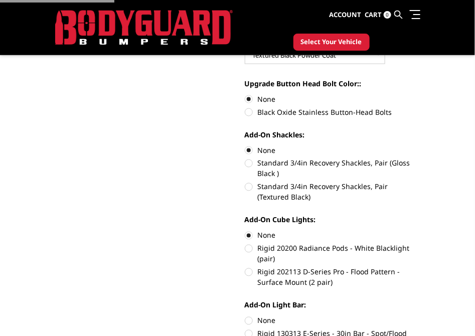
click at [245, 316] on input "None" at bounding box center [245, 316] width 1 height 1
radio input "true"
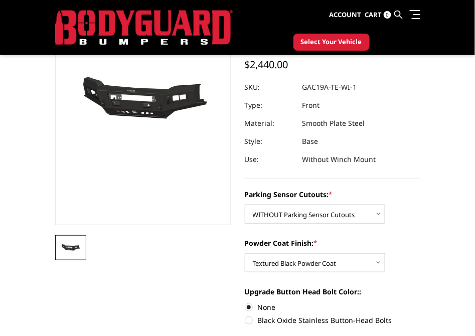
scroll to position [125, 0]
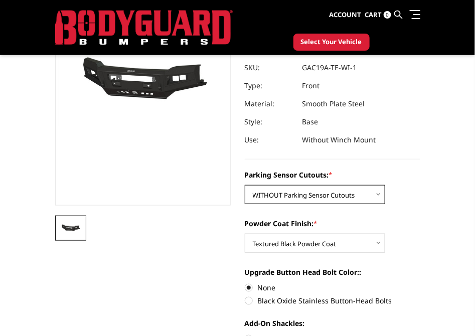
click at [345, 190] on select "Choose Options WITH Parking Sensor Cutouts WITHOUT Parking Sensor Cutouts" at bounding box center [315, 194] width 140 height 19
select select "3866"
click at [245, 185] on select "Choose Options WITH Parking Sensor Cutouts WITHOUT Parking Sensor Cutouts" at bounding box center [315, 194] width 140 height 19
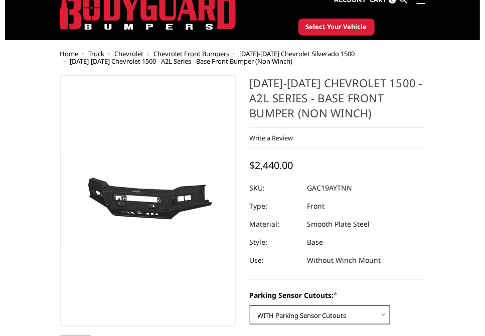
scroll to position [0, 0]
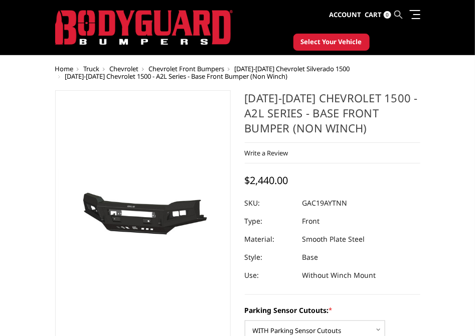
click at [396, 16] on icon at bounding box center [399, 15] width 8 height 8
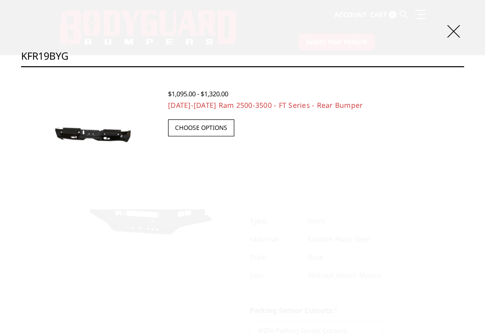
type input "KFR19BYG"
click at [103, 121] on img at bounding box center [94, 135] width 127 height 60
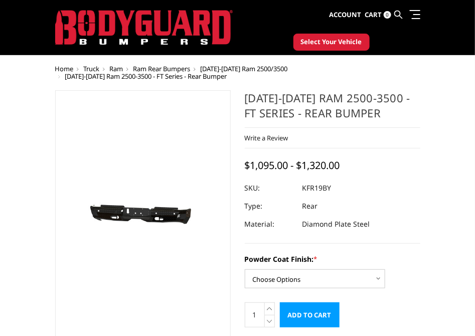
scroll to position [125, 0]
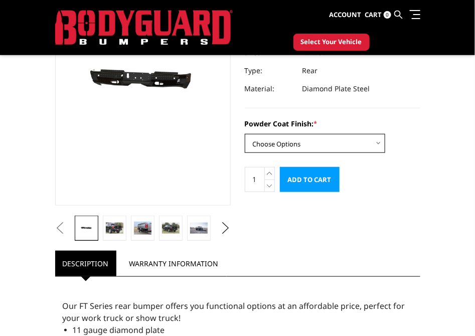
click at [328, 144] on select "Choose Options Bare Metal Gloss Black Powder Coat Textured Black Powder Coat" at bounding box center [315, 143] width 140 height 19
click at [245, 134] on select "Choose Options Bare Metal Gloss Black Powder Coat Textured Black Powder Coat" at bounding box center [315, 143] width 140 height 19
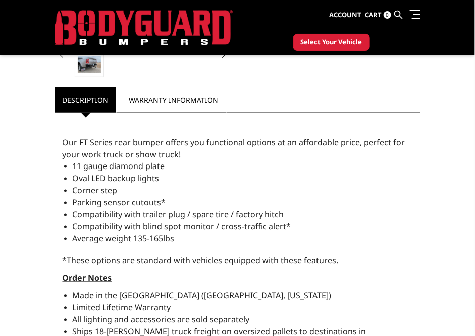
scroll to position [62, 0]
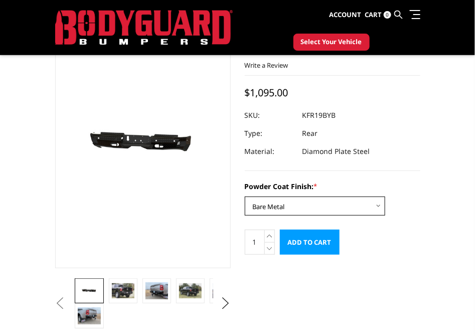
click at [308, 199] on select "Choose Options Bare Metal Gloss Black Powder Coat Textured Black Powder Coat" at bounding box center [315, 206] width 140 height 19
select select "3415"
click at [245, 197] on select "Choose Options Bare Metal Gloss Black Powder Coat Textured Black Powder Coat" at bounding box center [315, 206] width 140 height 19
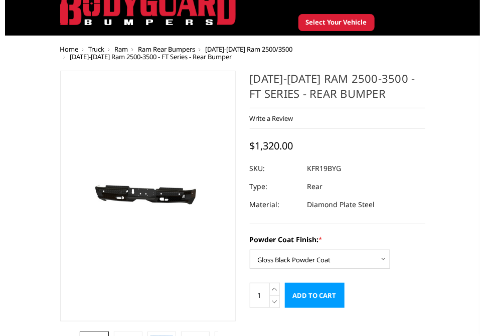
scroll to position [0, 0]
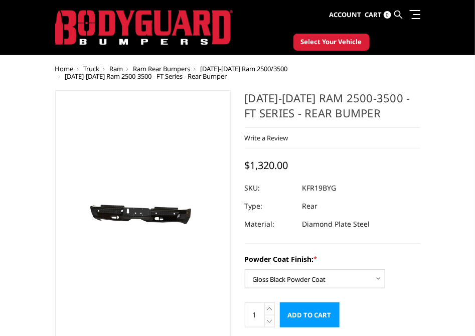
click at [399, 9] on link at bounding box center [399, 15] width 8 height 30
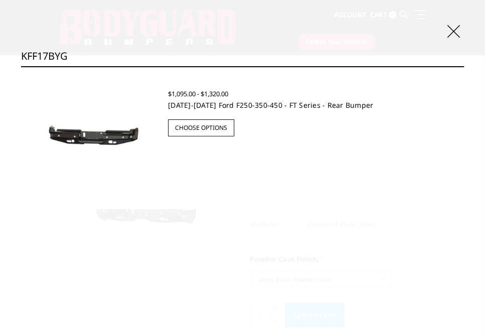
type input "KFF17BYG"
click at [317, 101] on link "[DATE]-[DATE] Ford F250-350-450 - FT Series - Rear Bumper" at bounding box center [270, 105] width 205 height 10
click at [285, 100] on link "[DATE]-[DATE] Ford F250-350-450 - FT Series - Rear Bumper" at bounding box center [270, 105] width 205 height 10
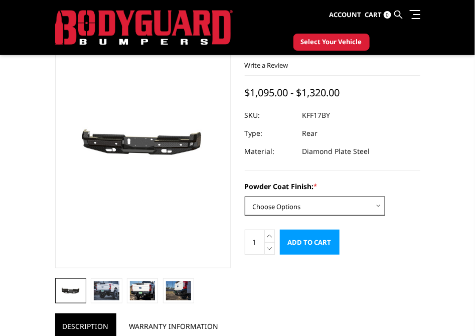
click at [313, 211] on select "Choose Options Bare Metal Gloss Black Powder Coat Textured Black Powder Coat" at bounding box center [315, 206] width 140 height 19
select select "3409"
click at [245, 197] on select "Choose Options Bare Metal Gloss Black Powder Coat Textured Black Powder Coat" at bounding box center [315, 206] width 140 height 19
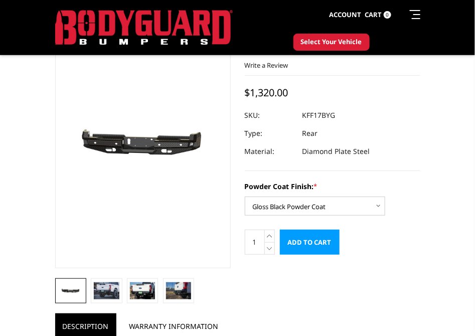
click at [400, 16] on icon at bounding box center [399, 15] width 8 height 8
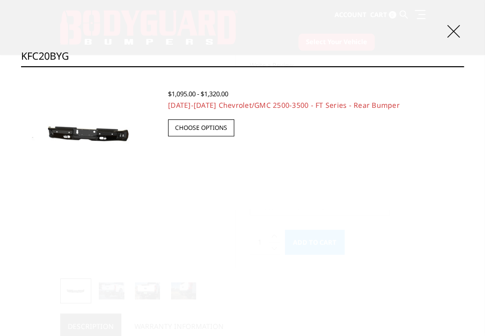
type input "KFC20BYG"
click at [286, 110] on div "$1,095.00 - $1,320.00 2020-2025 Chevrolet/GMC 2500-3500 - FT Series - Rear Bump…" at bounding box center [306, 104] width 296 height 64
click at [286, 109] on link "[DATE]-[DATE] Chevrolet/GMC 2500-3500 - FT Series - Rear Bumper" at bounding box center [284, 105] width 232 height 10
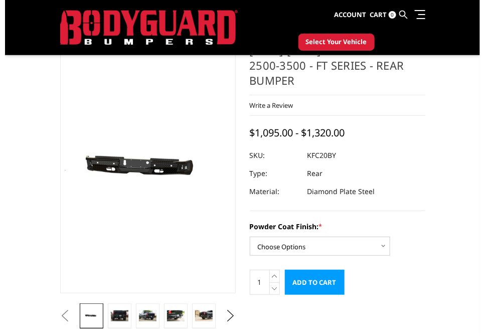
scroll to position [62, 0]
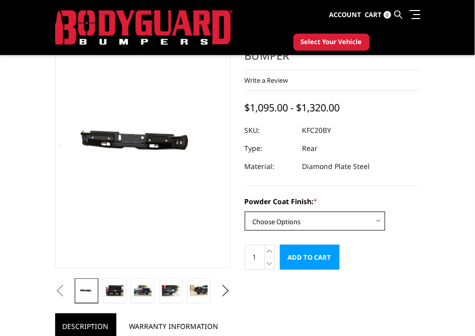
click at [308, 220] on select "Choose Options Bare Metal Gloss Black Powder Coat Textured Black Powder Coat" at bounding box center [315, 221] width 140 height 19
select select "3418"
click at [245, 212] on select "Choose Options Bare Metal Gloss Black Powder Coat Textured Black Powder Coat" at bounding box center [315, 221] width 140 height 19
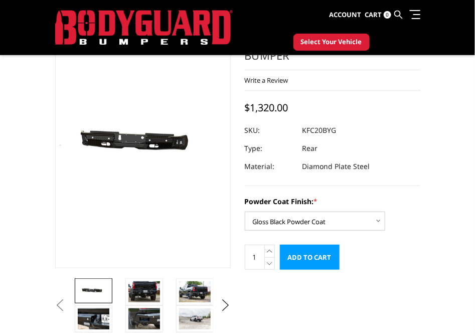
click at [395, 16] on link at bounding box center [399, 15] width 8 height 30
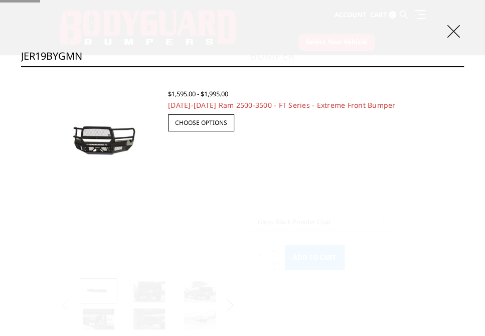
type input "JER19BYGMN"
click at [464, 66] on input "Search" at bounding box center [464, 66] width 1 height 1
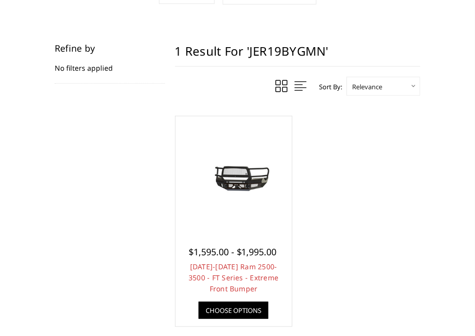
scroll to position [250, 0]
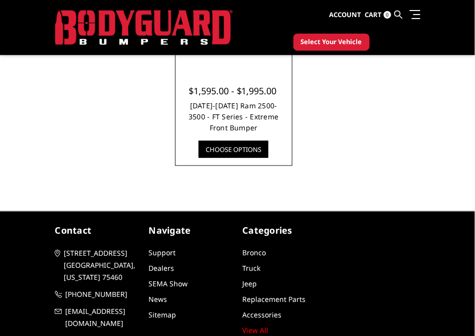
click at [247, 116] on link "[DATE]-[DATE] Ram 2500-3500 - FT Series - Extreme Front Bumper" at bounding box center [234, 117] width 90 height 32
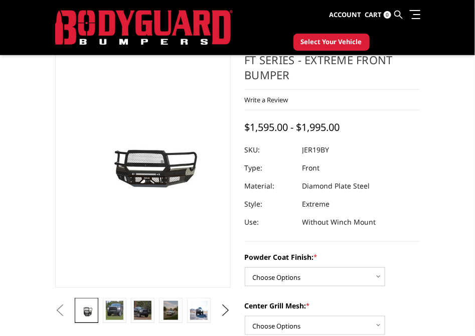
scroll to position [62, 0]
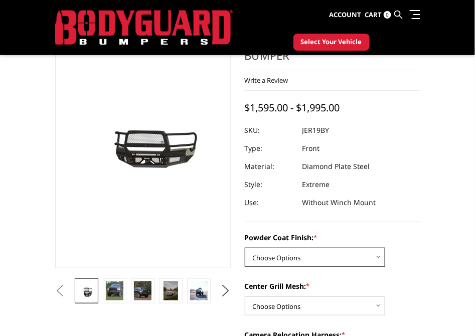
click at [334, 250] on select "Choose Options Bare Metal Gloss Black Powder Coat Textured Black Powder Coat" at bounding box center [315, 257] width 140 height 19
select select "3215"
click at [245, 248] on select "Choose Options Bare Metal Gloss Black Powder Coat Textured Black Powder Coat" at bounding box center [315, 257] width 140 height 19
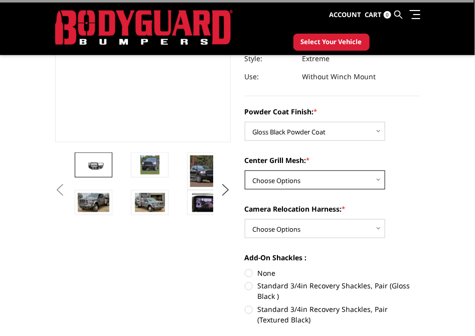
click at [322, 179] on select "Choose Options WITH Expanded Metal in Center Grill WITHOUT Expanded Metal in Ce…" at bounding box center [315, 180] width 140 height 19
select select "3217"
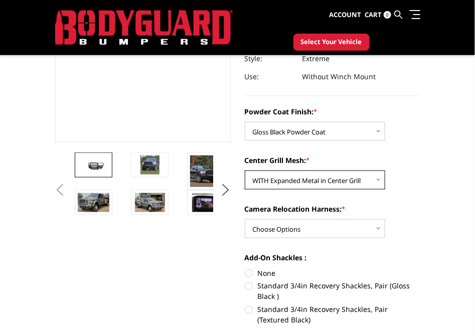
click at [245, 171] on select "Choose Options WITH Expanded Metal in Center Grill WITHOUT Expanded Metal in Ce…" at bounding box center [315, 180] width 140 height 19
click at [310, 212] on label "Camera Relocation Harness: *" at bounding box center [333, 209] width 176 height 11
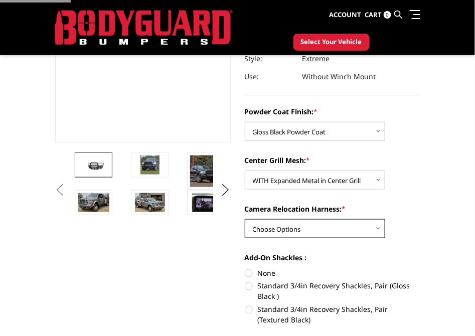
click at [310, 219] on select "Choose Options WITH Camera Relocation Harness WITHOUT Camera Relocation Harness" at bounding box center [315, 228] width 140 height 19
click at [311, 224] on select "Choose Options WITH Camera Relocation Harness WITHOUT Camera Relocation Harness" at bounding box center [315, 228] width 140 height 19
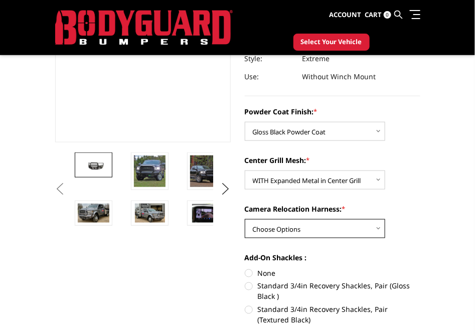
select select "3220"
click at [245, 219] on select "Choose Options WITH Camera Relocation Harness WITHOUT Camera Relocation Harness" at bounding box center [315, 228] width 140 height 19
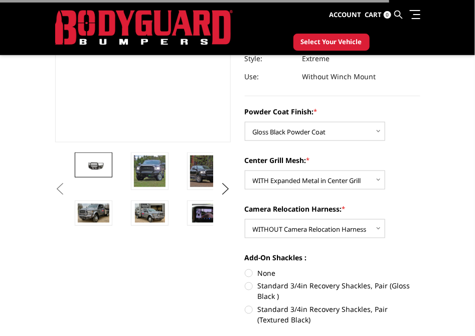
click at [266, 273] on label "None" at bounding box center [333, 273] width 176 height 11
click at [245, 268] on input "None" at bounding box center [245, 268] width 1 height 1
radio input "true"
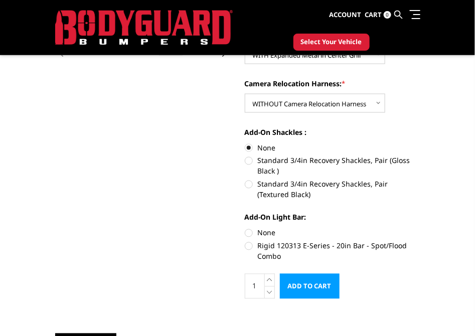
click at [265, 233] on label "None" at bounding box center [333, 233] width 176 height 11
click at [245, 228] on input "None" at bounding box center [245, 228] width 1 height 1
radio input "true"
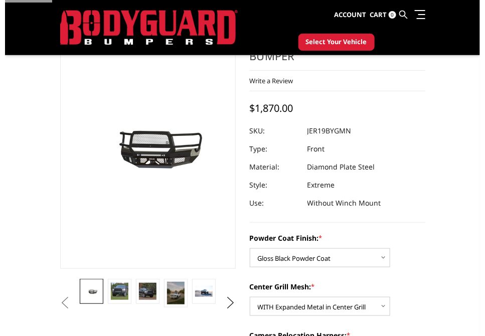
scroll to position [0, 0]
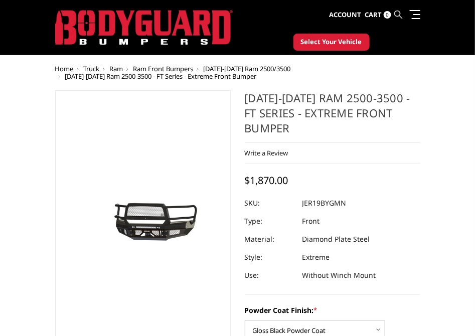
click at [396, 14] on icon at bounding box center [399, 15] width 8 height 8
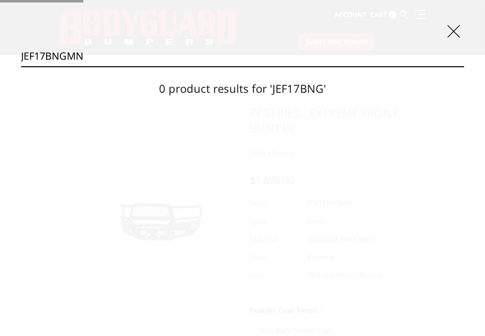
type input "JEF17BNGMN"
click at [464, 66] on input "Search" at bounding box center [464, 66] width 1 height 1
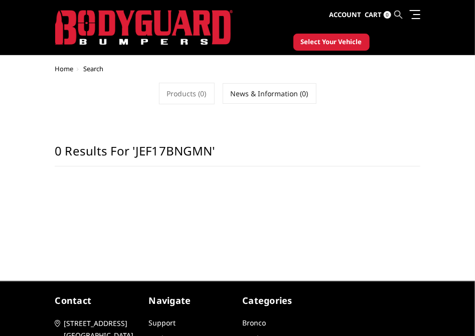
click at [396, 13] on icon at bounding box center [399, 15] width 8 height 8
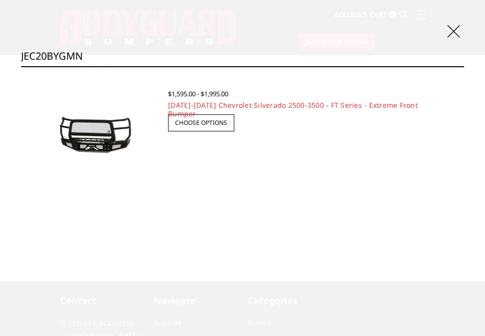
type input "JEC20BYGMN"
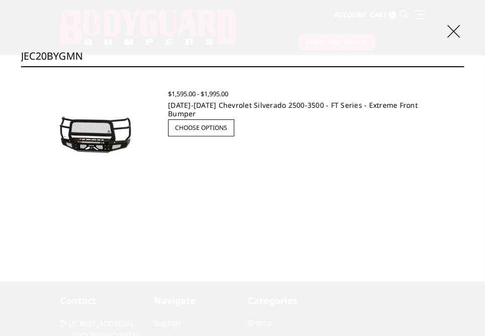
click at [246, 101] on link "2020-2023 Chevrolet Silverado 2500-3500 - FT Series - Extreme Front Bumper" at bounding box center [293, 109] width 250 height 18
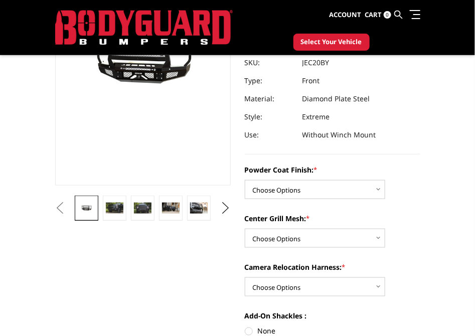
scroll to position [125, 0]
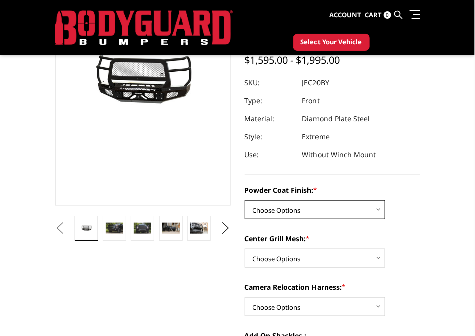
click at [339, 206] on select "Choose Options Bare Metal Gloss Black Powder Coat Textured Black Powder Coat" at bounding box center [315, 209] width 140 height 19
click at [245, 200] on select "Choose Options Bare Metal Gloss Black Powder Coat Textured Black Powder Coat" at bounding box center [315, 209] width 140 height 19
click at [325, 214] on select "Choose Options Bare Metal Gloss Black Powder Coat Textured Black Powder Coat" at bounding box center [315, 209] width 140 height 19
select select "3243"
click at [245, 200] on select "Choose Options Bare Metal Gloss Black Powder Coat Textured Black Powder Coat" at bounding box center [315, 209] width 140 height 19
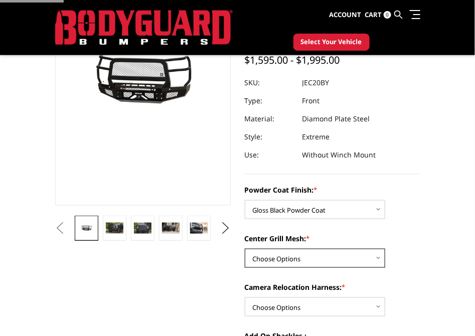
click at [310, 261] on select "Choose Options WITH Expanded Metal in Center Grill WITHOUT Expanded Metal in Ce…" at bounding box center [315, 258] width 140 height 19
select select "3246"
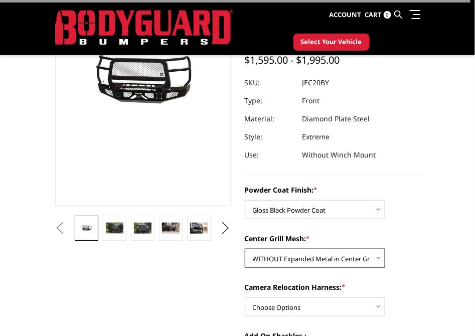
click at [245, 249] on select "Choose Options WITH Expanded Metal in Center Grill WITHOUT Expanded Metal in Ce…" at bounding box center [315, 258] width 140 height 19
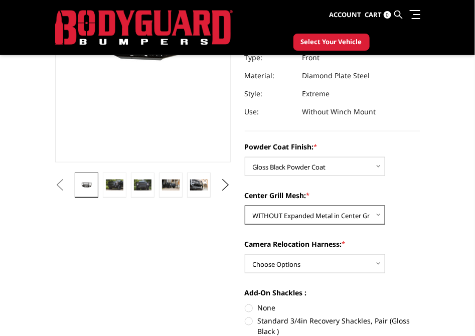
scroll to position [188, 0]
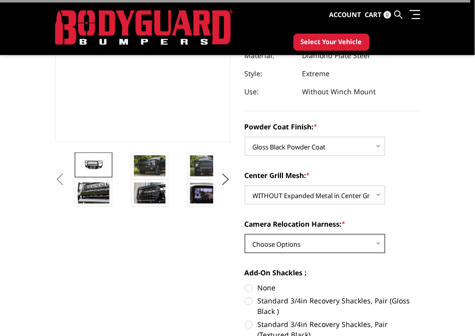
click at [299, 247] on select "Choose Options WITH Camera Relocation Harness WITHOUT Camera Relocation Harness" at bounding box center [315, 243] width 140 height 19
select select "3248"
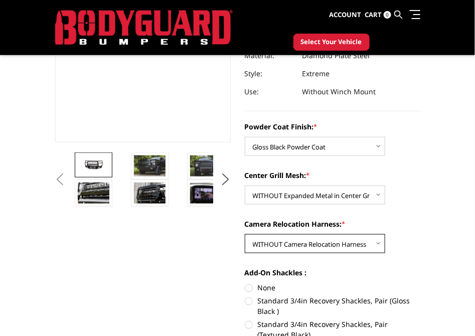
click at [245, 234] on select "Choose Options WITH Camera Relocation Harness WITHOUT Camera Relocation Harness" at bounding box center [315, 243] width 140 height 19
click at [273, 284] on label "None" at bounding box center [333, 288] width 176 height 11
click at [245, 283] on input "None" at bounding box center [245, 283] width 1 height 1
radio input "true"
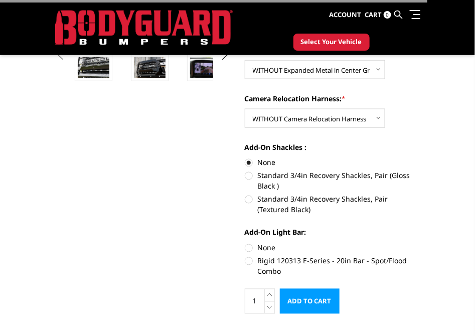
click at [271, 249] on label "None" at bounding box center [333, 248] width 176 height 11
click at [245, 243] on input "None" at bounding box center [245, 243] width 1 height 1
radio input "true"
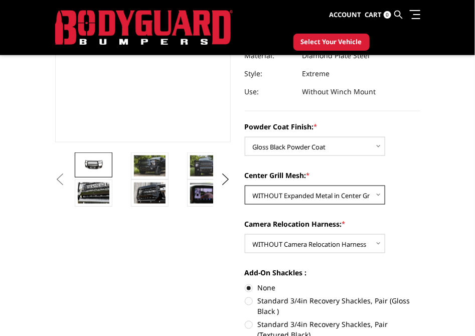
click at [331, 202] on select "Choose Options WITH Expanded Metal in Center Grill WITHOUT Expanded Metal in Ce…" at bounding box center [315, 195] width 140 height 19
select select "3245"
click at [245, 186] on select "Choose Options WITH Expanded Metal in Center Grill WITHOUT Expanded Metal in Ce…" at bounding box center [315, 195] width 140 height 19
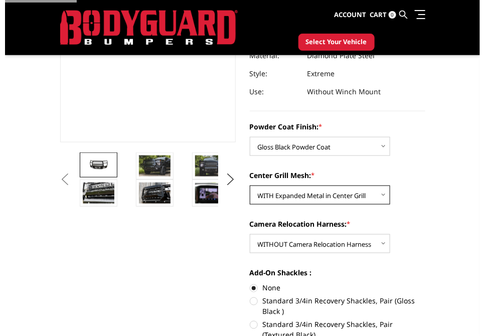
scroll to position [0, 0]
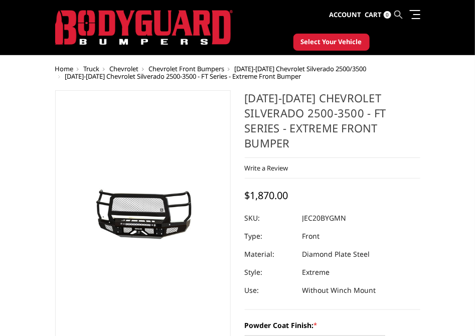
click at [396, 15] on icon at bounding box center [399, 15] width 8 height 8
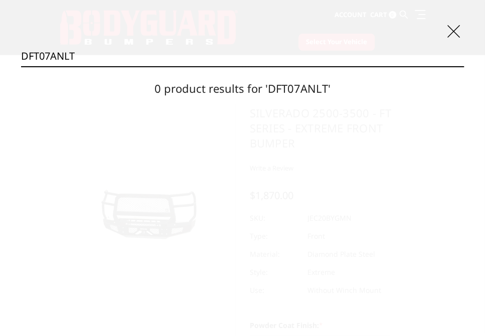
click at [45, 55] on input "DFT07ANLT" at bounding box center [242, 56] width 443 height 20
click at [50, 52] on input "DFT07ANLT" at bounding box center [242, 56] width 443 height 20
click at [65, 53] on input "DFT09ANLT" at bounding box center [242, 56] width 443 height 20
click at [40, 55] on input "DFT09AYLT" at bounding box center [242, 56] width 443 height 20
click at [35, 55] on input "DFR09AYLT" at bounding box center [242, 56] width 443 height 20
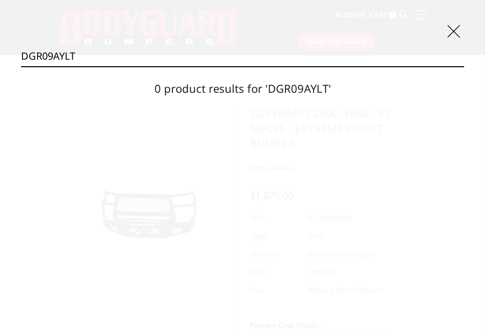
click at [47, 56] on input "DGR09AYLT" at bounding box center [242, 56] width 443 height 20
click at [108, 56] on input "DGR09AYLT" at bounding box center [242, 56] width 443 height 20
click at [65, 54] on input "DFC20BNLT" at bounding box center [242, 56] width 443 height 20
click at [185, 57] on input "DFC20BYLT" at bounding box center [242, 56] width 443 height 20
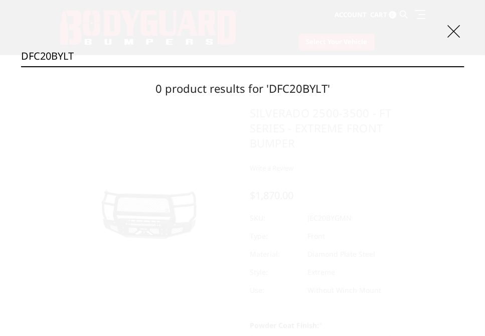
click at [185, 57] on input "DFC20BYLT" at bounding box center [242, 56] width 443 height 20
type input "C"
drag, startPoint x: 65, startPoint y: 55, endPoint x: 80, endPoint y: 58, distance: 14.9
click at [65, 56] on input "DGC19ANLT" at bounding box center [242, 56] width 443 height 20
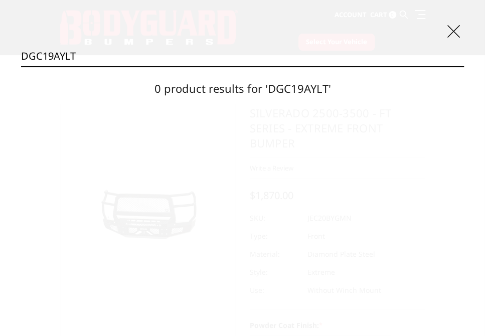
click at [37, 54] on input "DGC19AYLT" at bounding box center [242, 56] width 443 height 20
click at [60, 58] on input "DFC19AYLT" at bounding box center [242, 56] width 443 height 20
click at [64, 55] on input "DFC19ANLT" at bounding box center [242, 56] width 443 height 20
click at [218, 61] on input "DFC19AYLT" at bounding box center [242, 56] width 443 height 20
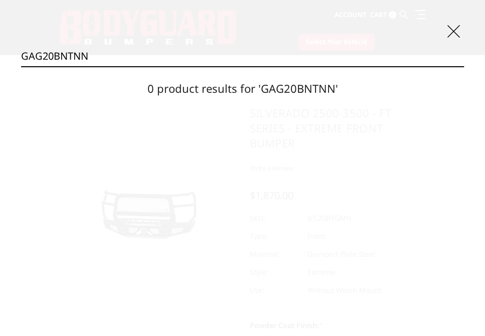
type input "GAG20BNTNN"
click at [464, 66] on input "Search" at bounding box center [464, 66] width 1 height 1
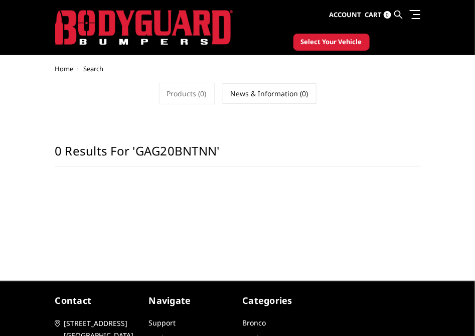
click at [241, 151] on h1 "0 results for 'GAG20BNTNN'" at bounding box center [238, 155] width 366 height 23
click at [399, 16] on icon at bounding box center [399, 15] width 8 height 8
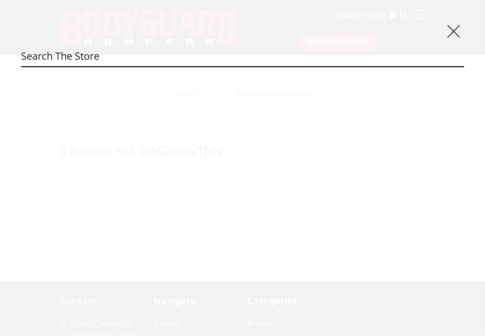
click at [154, 55] on input "Search" at bounding box center [242, 56] width 443 height 20
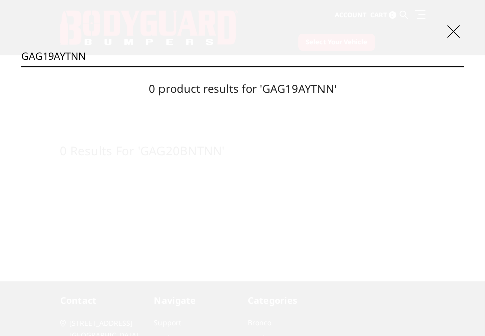
drag, startPoint x: 97, startPoint y: 56, endPoint x: 36, endPoint y: 58, distance: 61.7
click at [36, 58] on input "GAG19AYTNN" at bounding box center [242, 56] width 443 height 20
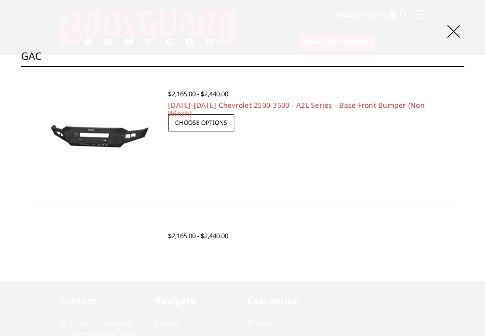
click at [151, 55] on input "GAC" at bounding box center [242, 56] width 443 height 20
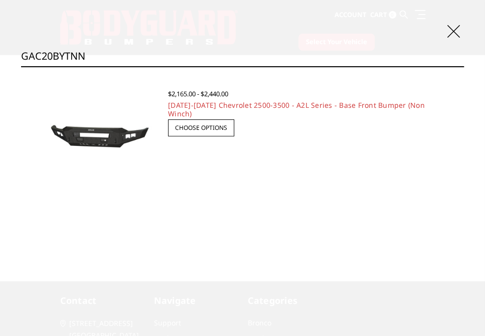
type input "GAC20BYTNN"
click at [102, 136] on img at bounding box center [94, 135] width 127 height 69
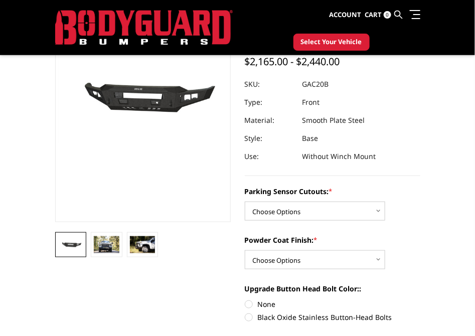
scroll to position [125, 0]
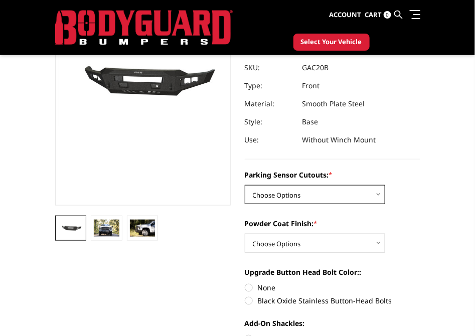
click at [336, 189] on select "Choose Options No - Without Parking Sensor Cutouts Yes - With Parking Sensor Cu…" at bounding box center [315, 194] width 140 height 19
select select "3466"
click at [245, 185] on select "Choose Options No - Without Parking Sensor Cutouts Yes - With Parking Sensor Cu…" at bounding box center [315, 194] width 140 height 19
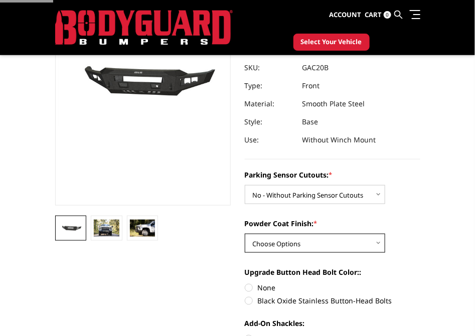
click at [319, 243] on select "Choose Options Bare Metal Textured Black Powder Coat" at bounding box center [315, 243] width 140 height 19
click at [245, 234] on select "Choose Options Bare Metal Textured Black Powder Coat" at bounding box center [315, 243] width 140 height 19
click at [316, 246] on select "Choose Options Bare Metal Textured Black Powder Coat" at bounding box center [315, 243] width 140 height 19
select select "3469"
click at [245, 234] on select "Choose Options Bare Metal Textured Black Powder Coat" at bounding box center [315, 243] width 140 height 19
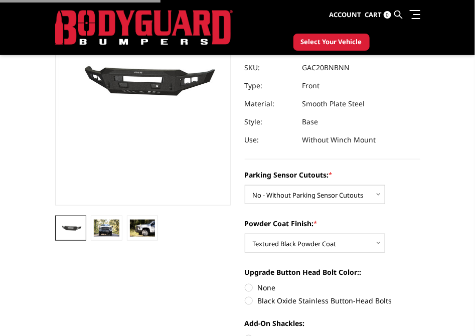
click at [265, 287] on label "None" at bounding box center [333, 287] width 176 height 11
click at [245, 283] on input "None" at bounding box center [245, 282] width 1 height 1
radio input "true"
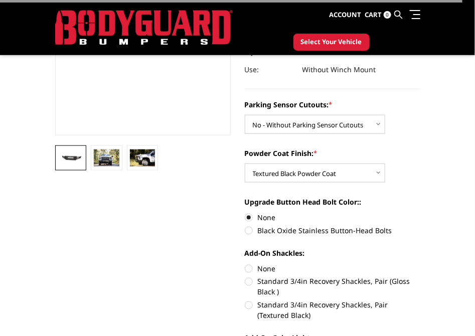
scroll to position [250, 0]
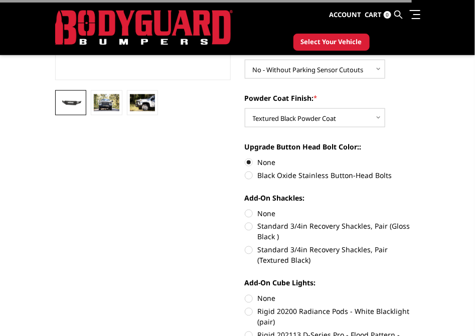
click at [261, 213] on label "None" at bounding box center [333, 213] width 176 height 11
click at [245, 209] on input "None" at bounding box center [245, 208] width 1 height 1
radio input "true"
click at [260, 298] on label "None" at bounding box center [333, 299] width 176 height 11
click at [245, 294] on input "None" at bounding box center [245, 294] width 1 height 1
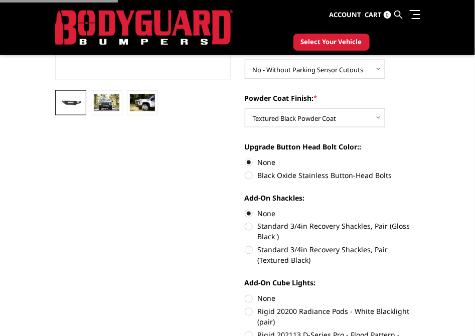
radio input "true"
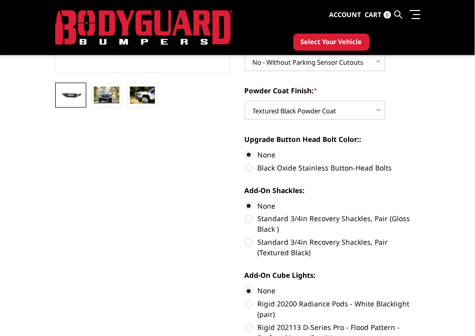
scroll to position [314, 0]
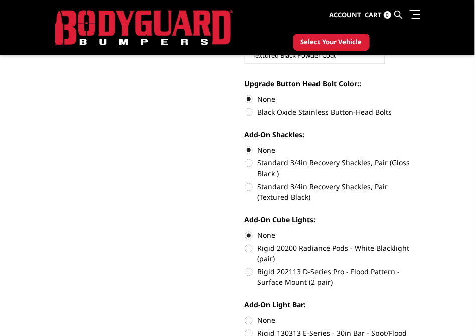
click at [266, 323] on label "None" at bounding box center [333, 321] width 176 height 11
click at [245, 316] on input "None" at bounding box center [245, 316] width 1 height 1
radio input "true"
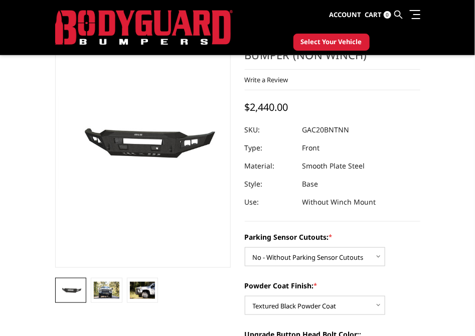
scroll to position [188, 0]
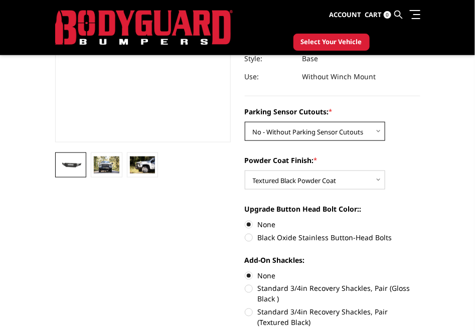
click at [333, 127] on select "Choose Options No - Without Parking Sensor Cutouts Yes - With Parking Sensor Cu…" at bounding box center [315, 131] width 140 height 19
select select "3467"
click at [245, 122] on select "Choose Options No - Without Parking Sensor Cutouts Yes - With Parking Sensor Cu…" at bounding box center [315, 131] width 140 height 19
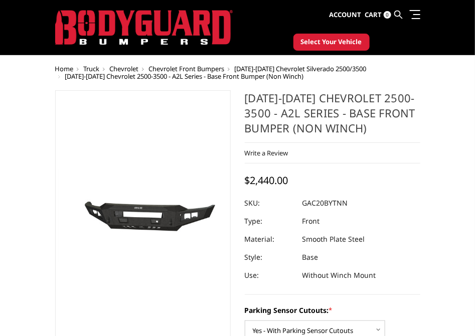
scroll to position [125, 0]
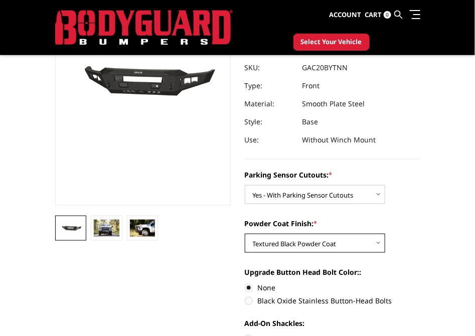
click at [356, 238] on select "Choose Options Bare Metal Textured Black Powder Coat" at bounding box center [315, 243] width 140 height 19
select select "3468"
click at [245, 234] on select "Choose Options Bare Metal Textured Black Powder Coat" at bounding box center [315, 243] width 140 height 19
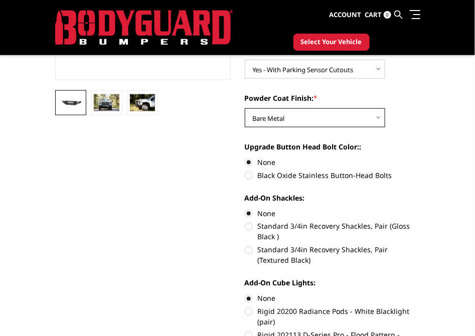
scroll to position [188, 0]
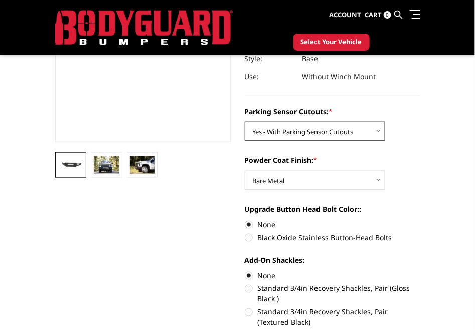
click at [339, 131] on select "Choose Options No - Without Parking Sensor Cutouts Yes - With Parking Sensor Cu…" at bounding box center [315, 131] width 140 height 19
select select "3466"
click at [245, 122] on select "Choose Options No - Without Parking Sensor Cutouts Yes - With Parking Sensor Cu…" at bounding box center [315, 131] width 140 height 19
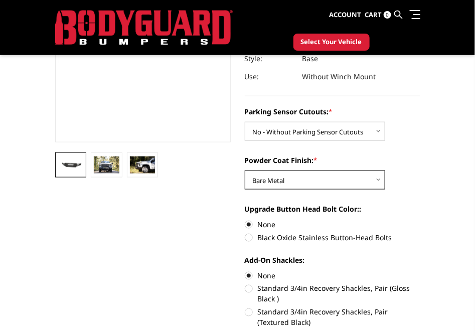
click at [298, 177] on select "Choose Options Bare Metal Textured Black Powder Coat" at bounding box center [315, 180] width 140 height 19
select select "3469"
click at [245, 171] on select "Choose Options Bare Metal Textured Black Powder Coat" at bounding box center [315, 180] width 140 height 19
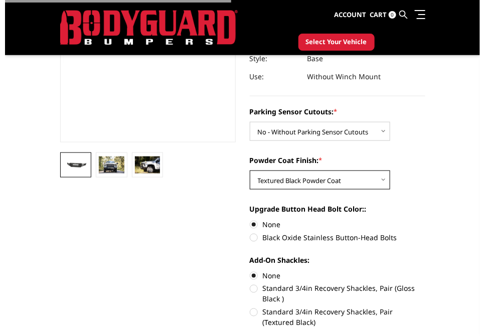
scroll to position [62, 0]
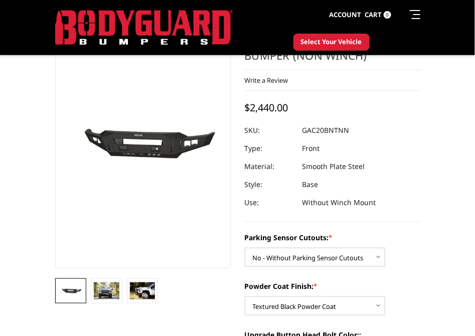
click at [396, 14] on icon at bounding box center [399, 15] width 8 height 8
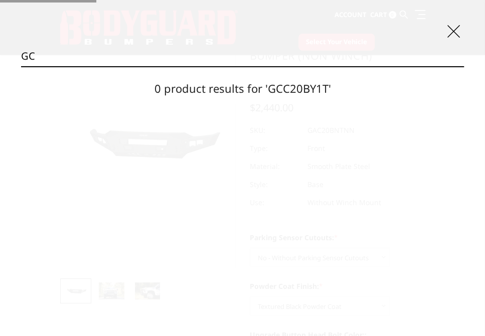
type input "G"
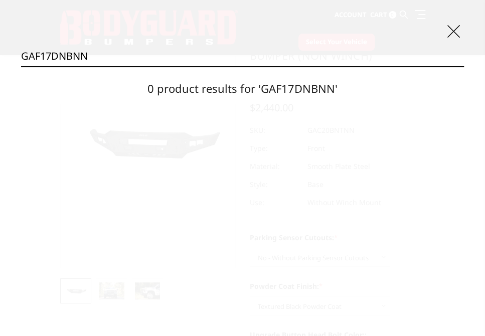
click at [127, 55] on input "GAF17DNBNN" at bounding box center [242, 56] width 443 height 20
click at [49, 52] on input "GAF11BN1T" at bounding box center [242, 56] width 443 height 20
click at [103, 55] on input "GAF17BN1T" at bounding box center [242, 56] width 443 height 20
click at [72, 59] on input "GAF17BNTNN" at bounding box center [242, 56] width 443 height 20
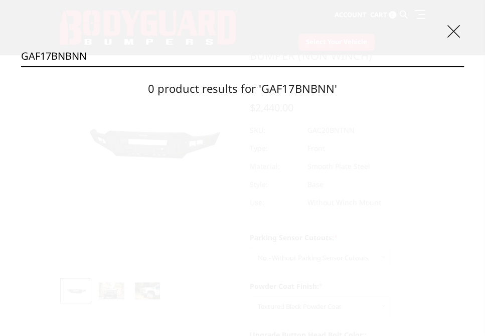
click at [131, 53] on input "GAF17BNBNN" at bounding box center [242, 56] width 443 height 20
click at [129, 51] on input "GAF17BNBNN" at bounding box center [242, 56] width 443 height 20
drag, startPoint x: 110, startPoint y: 51, endPoint x: 45, endPoint y: 57, distance: 66.1
click at [45, 57] on input "GAF17BNBNN" at bounding box center [242, 56] width 443 height 20
drag, startPoint x: 87, startPoint y: 56, endPoint x: 46, endPoint y: 62, distance: 41.7
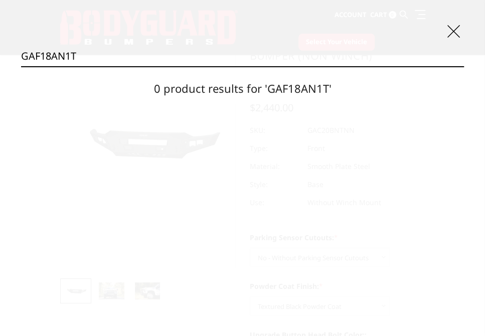
click at [46, 62] on input "GAF18AN1T" at bounding box center [242, 56] width 443 height 20
click at [122, 54] on input "GAF15AN1T" at bounding box center [242, 56] width 443 height 20
click at [261, 56] on input "GCR19BY1B" at bounding box center [242, 56] width 443 height 20
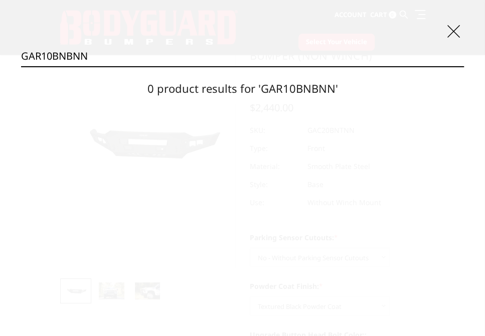
click at [75, 53] on input "GAR10BNBNN" at bounding box center [242, 56] width 443 height 20
click at [74, 54] on input "GAR10BNTNN" at bounding box center [242, 56] width 443 height 20
drag, startPoint x: 98, startPoint y: 55, endPoint x: 49, endPoint y: 59, distance: 49.3
click at [49, 59] on input "GAC15BN1B" at bounding box center [242, 56] width 443 height 20
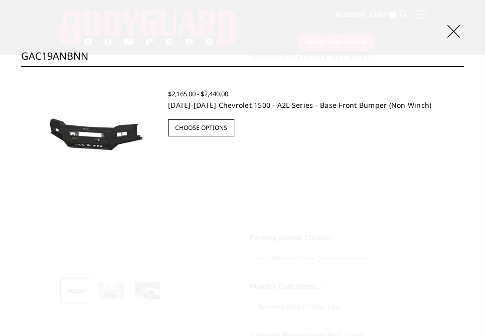
type input "GAC19ANBNN"
click at [208, 102] on link "[DATE]-[DATE] Chevrolet 1500 - A2L Series - Base Front Bumper (Non Winch)" at bounding box center [299, 105] width 263 height 10
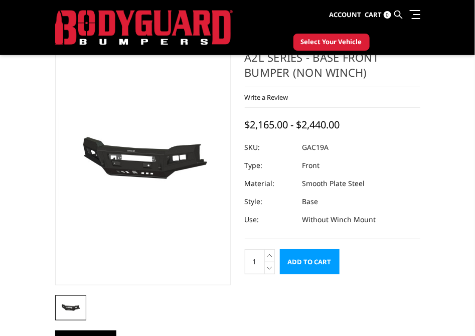
scroll to position [62, 0]
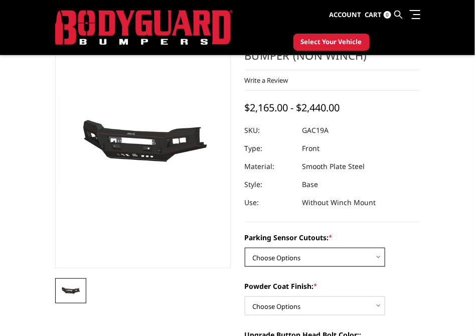
click at [322, 248] on select "Choose Options WITH Parking Sensor Cutouts WITHOUT Parking Sensor Cutouts" at bounding box center [315, 257] width 140 height 19
select select "3867"
click at [245, 248] on select "Choose Options WITH Parking Sensor Cutouts WITHOUT Parking Sensor Cutouts" at bounding box center [315, 257] width 140 height 19
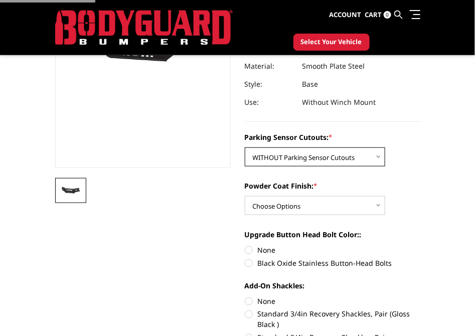
scroll to position [188, 0]
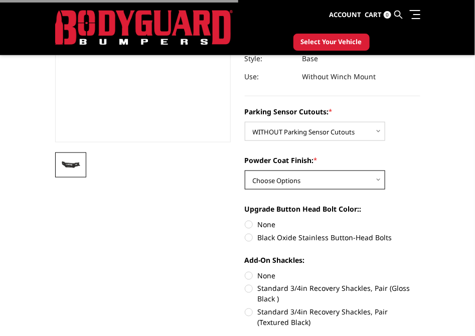
click at [341, 172] on select "Choose Options Bare Metal Textured Black Powder Coat" at bounding box center [315, 180] width 140 height 19
select select "3868"
click at [245, 171] on select "Choose Options Bare Metal Textured Black Powder Coat" at bounding box center [315, 180] width 140 height 19
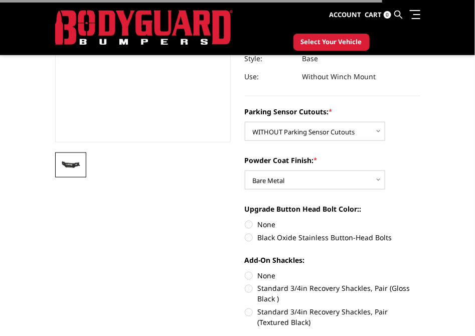
click at [272, 224] on label "None" at bounding box center [333, 224] width 176 height 11
click at [245, 220] on input "None" at bounding box center [245, 219] width 1 height 1
radio input "true"
click at [268, 268] on div "Add-On Shackles: None Standard 3/4in Recovery Shackles, Pair (Gloss Black ) Sta…" at bounding box center [333, 290] width 176 height 71
click at [267, 273] on label "None" at bounding box center [333, 275] width 176 height 11
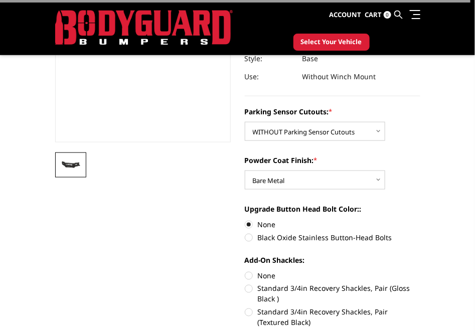
click at [245, 271] on input "None" at bounding box center [245, 270] width 1 height 1
radio input "true"
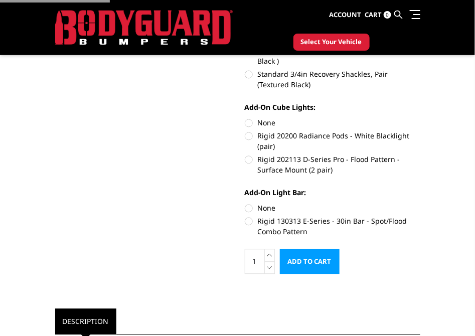
scroll to position [439, 0]
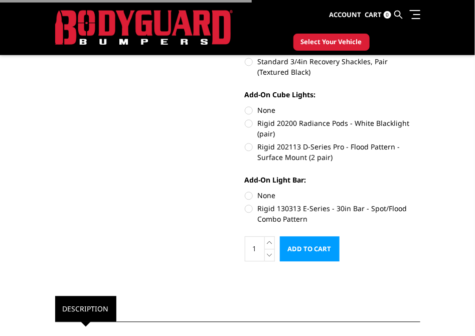
click at [265, 197] on label "None" at bounding box center [333, 196] width 176 height 11
click at [245, 191] on input "None" at bounding box center [245, 191] width 1 height 1
radio input "true"
click at [265, 108] on label "None" at bounding box center [333, 110] width 176 height 11
click at [245, 106] on input "None" at bounding box center [245, 105] width 1 height 1
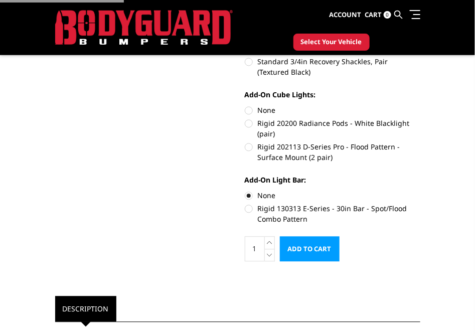
radio input "true"
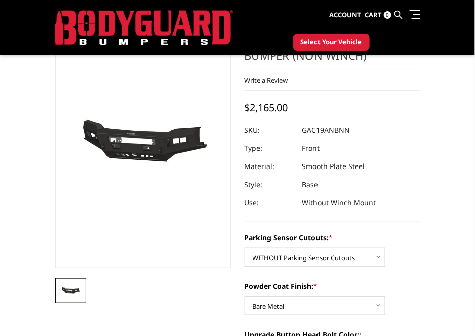
scroll to position [125, 0]
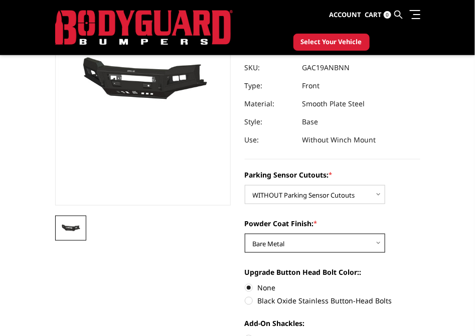
drag, startPoint x: 327, startPoint y: 242, endPoint x: 322, endPoint y: 247, distance: 7.1
click at [327, 242] on select "Choose Options Bare Metal Textured Black Powder Coat" at bounding box center [315, 243] width 140 height 19
select select "3869"
click at [245, 234] on select "Choose Options Bare Metal Textured Black Powder Coat" at bounding box center [315, 243] width 140 height 19
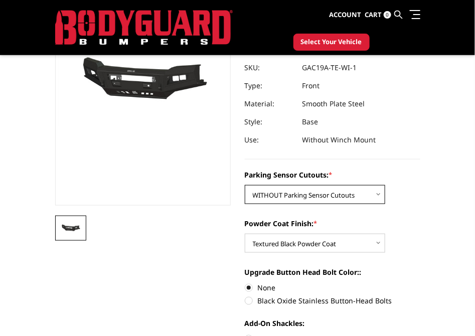
drag, startPoint x: 351, startPoint y: 195, endPoint x: 351, endPoint y: 202, distance: 6.5
click at [351, 195] on select "Choose Options WITH Parking Sensor Cutouts WITHOUT Parking Sensor Cutouts" at bounding box center [315, 194] width 140 height 19
select select "3866"
click at [245, 185] on select "Choose Options WITH Parking Sensor Cutouts WITHOUT Parking Sensor Cutouts" at bounding box center [315, 194] width 140 height 19
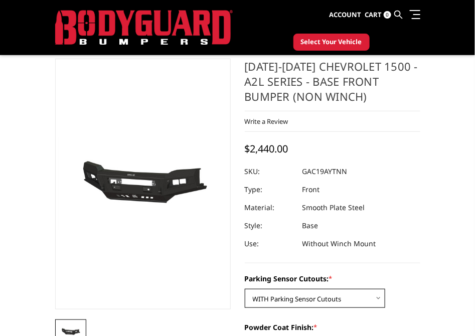
scroll to position [0, 0]
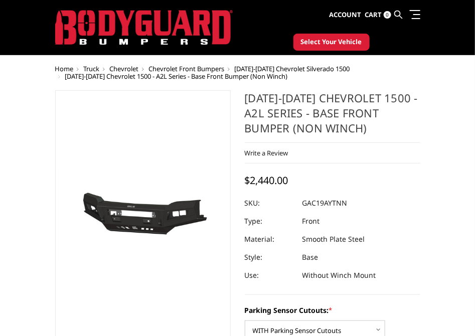
click at [393, 16] on ul "Account Sign in Register Cart 0 Search Search" at bounding box center [375, 15] width 91 height 30
click at [396, 14] on icon at bounding box center [399, 15] width 8 height 8
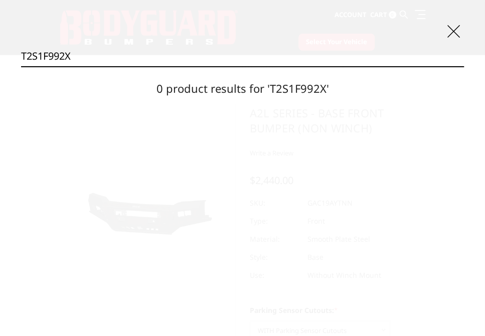
click at [193, 56] on input "T2S1F992X" at bounding box center [242, 56] width 443 height 20
drag, startPoint x: 83, startPoint y: 58, endPoint x: 49, endPoint y: 59, distance: 34.6
click at [49, 59] on input "T2S1F13X" at bounding box center [242, 56] width 443 height 20
click at [83, 51] on input "T2S1F041X" at bounding box center [242, 56] width 443 height 20
drag, startPoint x: 75, startPoint y: 55, endPoint x: 45, endPoint y: 58, distance: 30.8
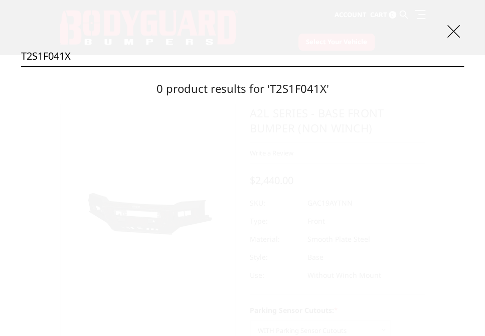
click at [45, 58] on input "T2S1F041X" at bounding box center [242, 56] width 443 height 20
click at [97, 55] on input "T2S1D943X" at bounding box center [242, 56] width 443 height 20
drag, startPoint x: 95, startPoint y: 56, endPoint x: 53, endPoint y: 58, distance: 42.2
click at [53, 58] on input "T2S1D943X" at bounding box center [242, 56] width 443 height 20
click at [49, 56] on input "T2S1D033X" at bounding box center [242, 56] width 443 height 20
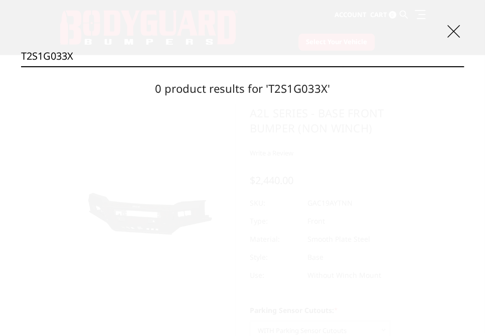
click at [60, 54] on input "T2S1G033X" at bounding box center [242, 56] width 443 height 20
click at [451, 31] on icon at bounding box center [454, 31] width 13 height 13
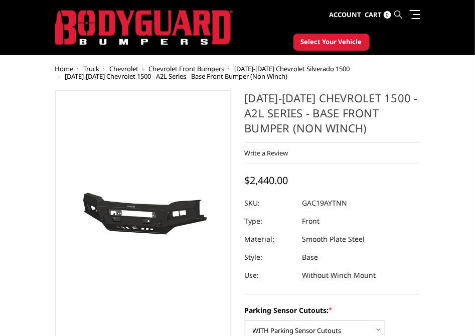
click at [399, 14] on icon at bounding box center [399, 15] width 8 height 8
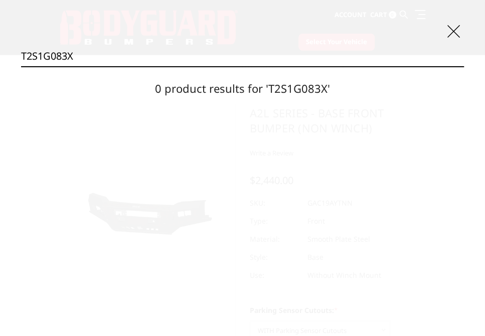
click at [241, 62] on input "T2S1G083X" at bounding box center [242, 56] width 443 height 20
type input "RXFWJ079J"
click at [451, 31] on icon at bounding box center [454, 31] width 13 height 13
